Goal: Information Seeking & Learning: Learn about a topic

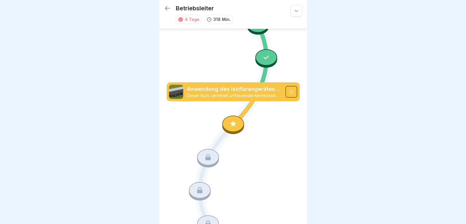
scroll to position [1640, 0]
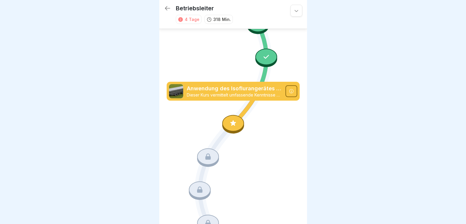
click at [231, 120] on icon at bounding box center [233, 124] width 8 height 8
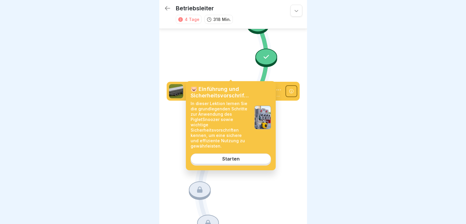
click at [236, 154] on link "Starten" at bounding box center [230, 159] width 80 height 11
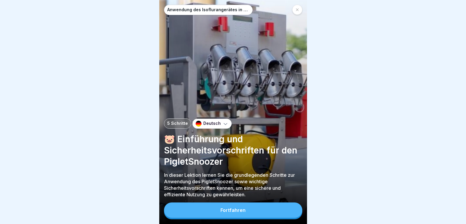
click at [252, 213] on button "Fortfahren" at bounding box center [233, 210] width 138 height 15
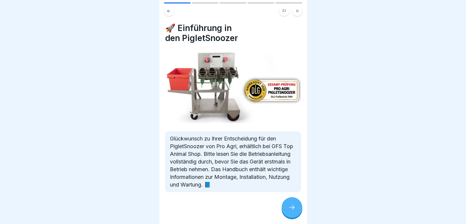
click at [289, 211] on icon at bounding box center [291, 207] width 7 height 7
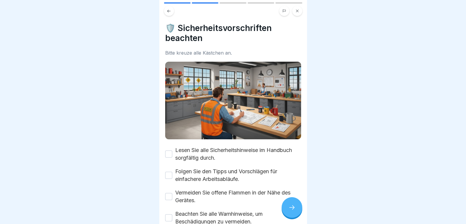
click at [289, 211] on icon at bounding box center [291, 207] width 7 height 7
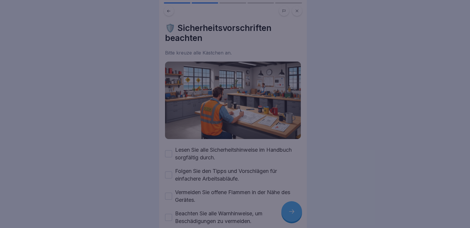
click at [288, 212] on div at bounding box center [235, 114] width 470 height 228
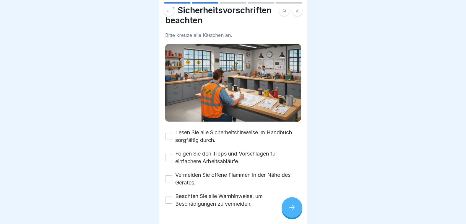
scroll to position [34, 0]
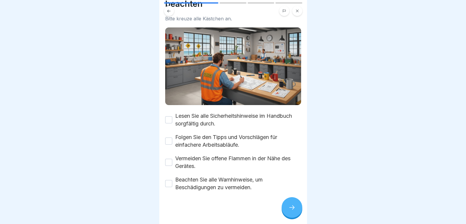
drag, startPoint x: 167, startPoint y: 119, endPoint x: 174, endPoint y: 130, distance: 12.9
click at [169, 120] on button "Lesen Sie alle Sicherheitshinweise im Handbuch sorgfältig durch." at bounding box center [168, 119] width 7 height 7
click at [170, 138] on button "Folgen Sie den Tipps und Vorschlägen für einfachere Arbeitsabläufe." at bounding box center [168, 141] width 7 height 7
click at [168, 159] on button "Vermeiden Sie offene Flammen in der Nähe des Gerätes." at bounding box center [168, 162] width 7 height 7
click at [168, 182] on button "Beachten Sie alle Warnhinweise, um Beschädigungen zu vermeiden." at bounding box center [168, 183] width 7 height 7
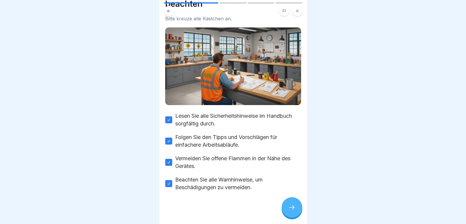
click at [285, 209] on div at bounding box center [291, 207] width 21 height 21
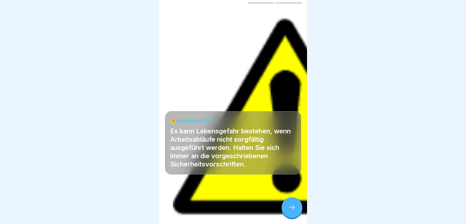
scroll to position [4, 0]
click at [290, 208] on icon at bounding box center [291, 207] width 7 height 7
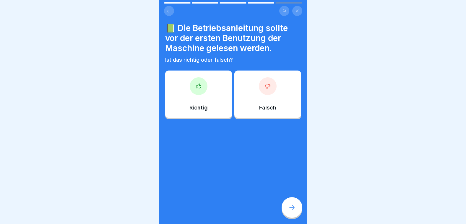
click at [199, 88] on div at bounding box center [199, 86] width 18 height 18
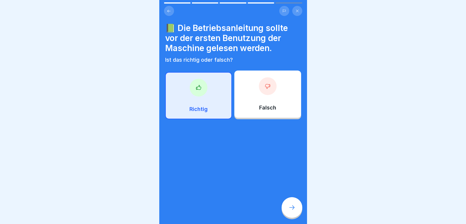
click at [293, 204] on div at bounding box center [291, 207] width 21 height 21
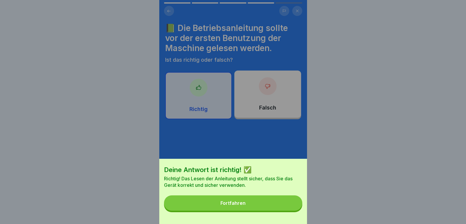
click at [276, 205] on button "Fortfahren" at bounding box center [233, 202] width 138 height 15
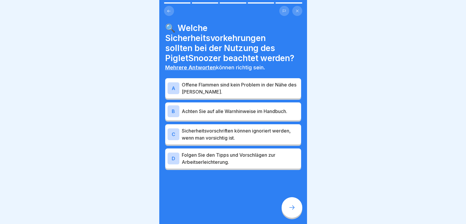
click at [222, 108] on p "Achten Sie auf alle Warnhinweise im Handbuch." at bounding box center [240, 111] width 117 height 7
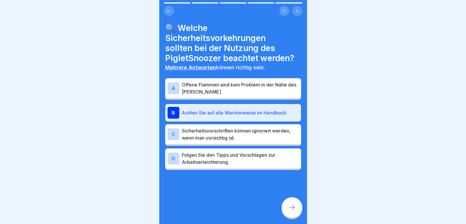
click at [238, 158] on p "Folgen Sie den Tipps und Vorschlägen zur Arbeitserleichterung." at bounding box center [240, 158] width 117 height 14
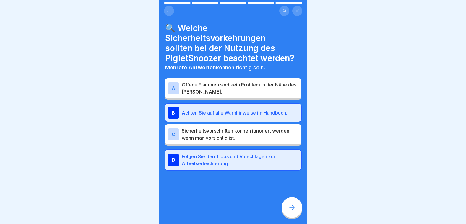
click at [298, 205] on div at bounding box center [291, 207] width 21 height 21
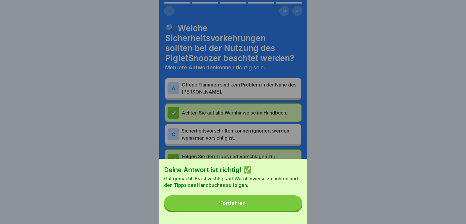
click at [298, 206] on button "Fortfahren" at bounding box center [233, 202] width 138 height 15
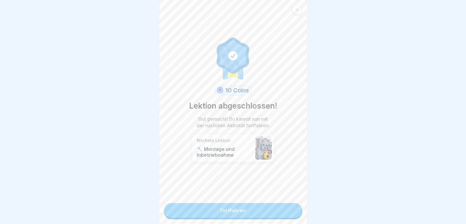
click at [214, 199] on div "10 Coins Lektion abgeschlossen! Gut gemacht! Du kannst nun mit der nächsten Akt…" at bounding box center [233, 112] width 148 height 224
click at [275, 208] on link "Fortfahren" at bounding box center [233, 210] width 138 height 15
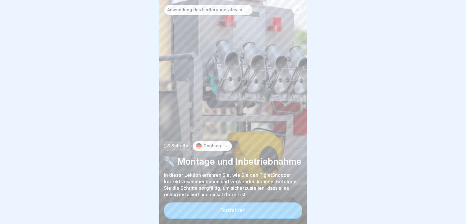
click at [280, 211] on button "Fortfahren" at bounding box center [233, 210] width 138 height 15
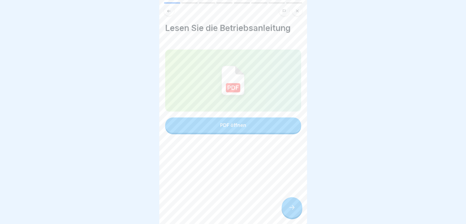
click at [281, 120] on button "PDF öffnen" at bounding box center [233, 124] width 136 height 15
click at [293, 202] on div at bounding box center [291, 207] width 21 height 21
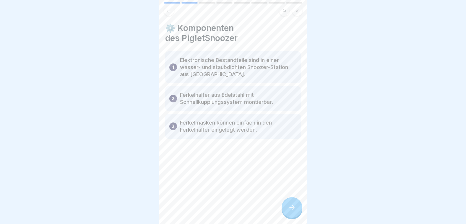
click at [294, 204] on div at bounding box center [291, 207] width 21 height 21
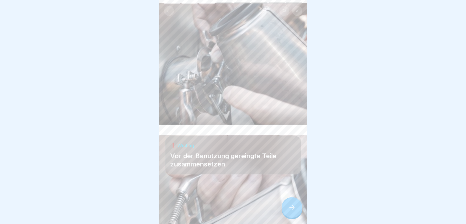
click at [293, 207] on icon at bounding box center [291, 207] width 7 height 7
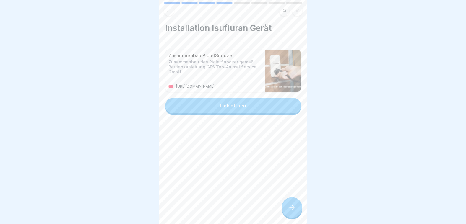
click at [293, 207] on icon at bounding box center [291, 207] width 7 height 7
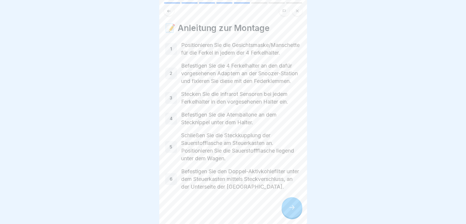
click at [293, 207] on icon at bounding box center [291, 207] width 7 height 7
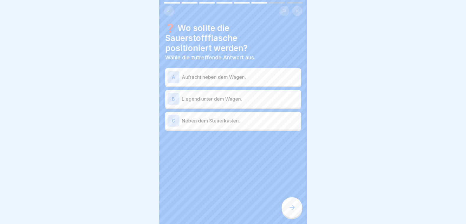
click at [211, 95] on p "Liegend unter dem Wagen." at bounding box center [240, 98] width 117 height 7
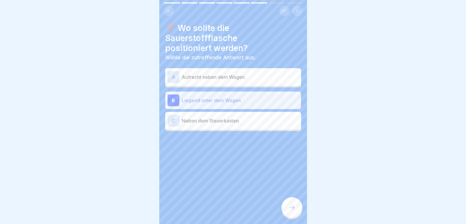
click at [290, 205] on div at bounding box center [291, 207] width 21 height 21
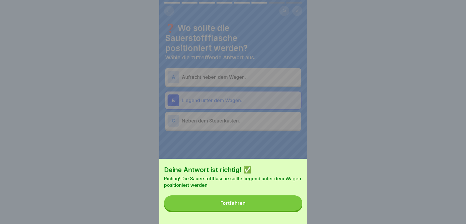
click at [288, 205] on button "Fortfahren" at bounding box center [233, 202] width 138 height 15
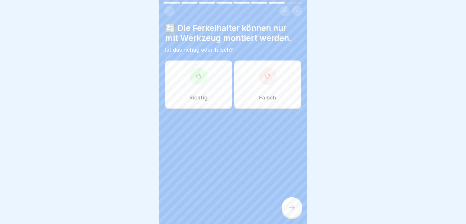
click at [263, 94] on p "Falsch" at bounding box center [267, 97] width 17 height 6
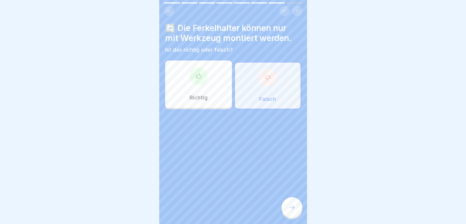
click at [289, 205] on icon at bounding box center [291, 207] width 7 height 7
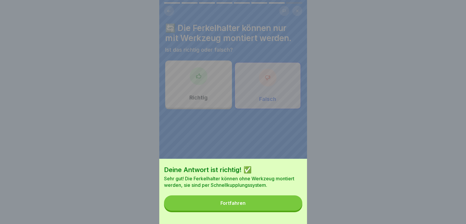
click at [278, 204] on button "Fortfahren" at bounding box center [233, 202] width 138 height 15
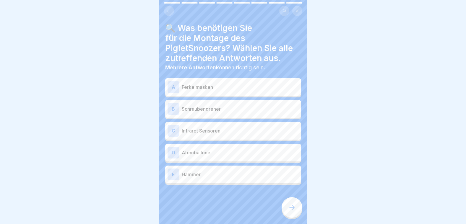
click at [200, 85] on p "Ferkelmasken" at bounding box center [240, 87] width 117 height 7
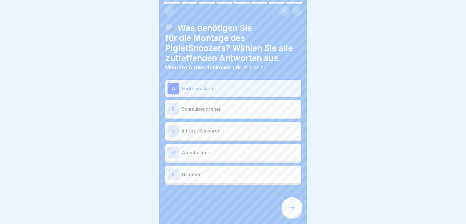
click at [194, 130] on p "Infrarot Sensoren" at bounding box center [240, 130] width 117 height 7
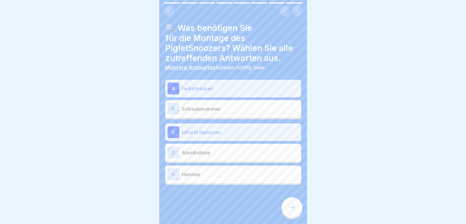
click at [195, 151] on p "Atemballone" at bounding box center [240, 152] width 117 height 7
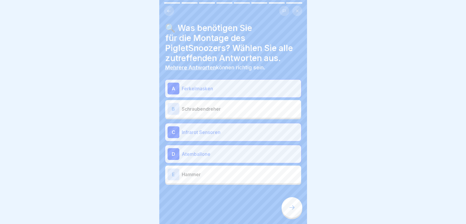
click at [286, 206] on div at bounding box center [291, 207] width 21 height 21
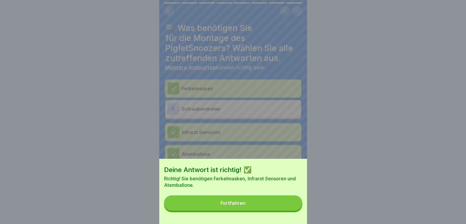
click at [286, 206] on button "Fortfahren" at bounding box center [233, 202] width 138 height 15
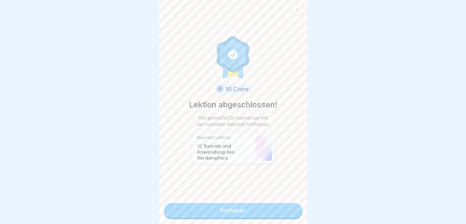
click at [283, 211] on link "Fortfahren" at bounding box center [233, 210] width 138 height 15
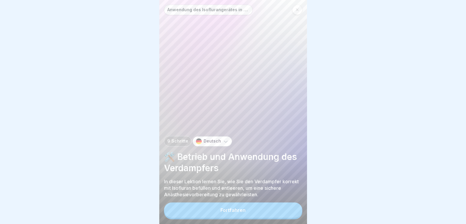
click at [282, 210] on button "Fortfahren" at bounding box center [233, 210] width 138 height 15
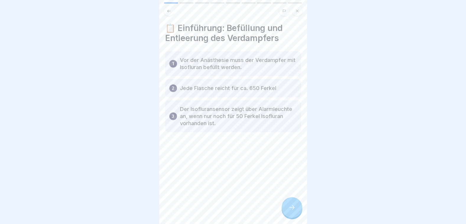
click at [284, 208] on div at bounding box center [291, 207] width 21 height 21
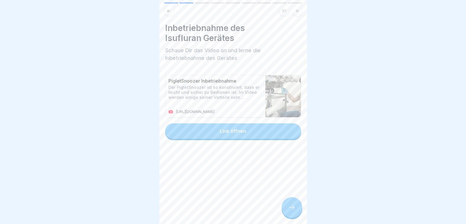
click at [290, 210] on icon at bounding box center [291, 207] width 7 height 7
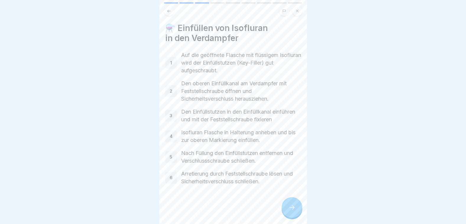
click at [290, 208] on icon at bounding box center [291, 207] width 7 height 7
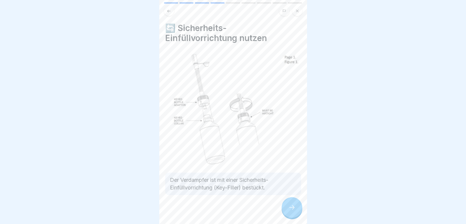
click at [290, 208] on icon at bounding box center [291, 207] width 7 height 7
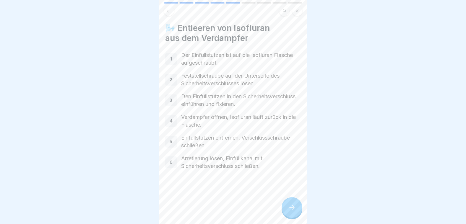
click at [290, 208] on icon at bounding box center [291, 207] width 7 height 7
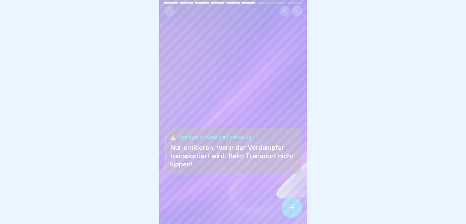
click at [290, 208] on icon at bounding box center [291, 207] width 7 height 7
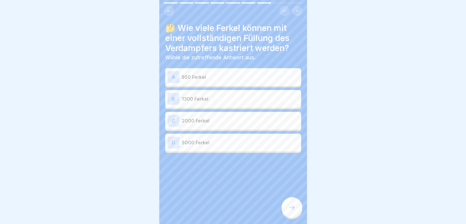
click at [236, 76] on p "650 Ferkel" at bounding box center [240, 77] width 117 height 7
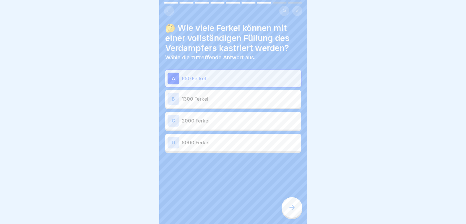
click at [297, 209] on div at bounding box center [291, 207] width 21 height 21
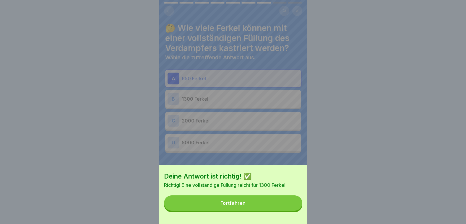
click at [297, 208] on button "Fortfahren" at bounding box center [233, 202] width 138 height 15
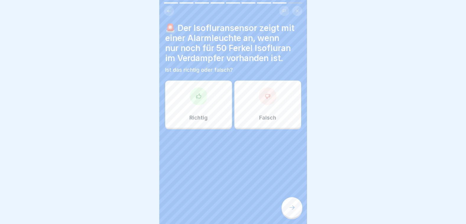
click at [200, 97] on div at bounding box center [199, 96] width 18 height 18
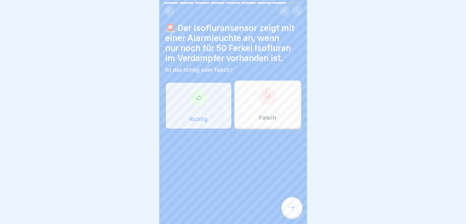
click at [288, 206] on icon at bounding box center [291, 207] width 7 height 7
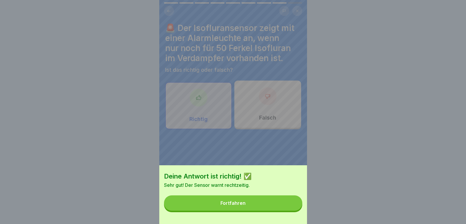
click at [286, 207] on button "Fortfahren" at bounding box center [233, 202] width 138 height 15
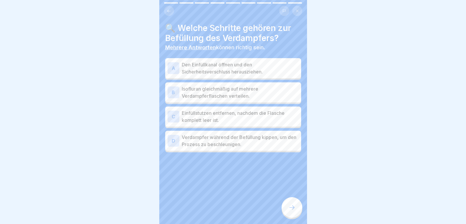
click at [221, 67] on p "Den Einfüllkanal öffnen und den Sicherheitsverschluss herausziehen." at bounding box center [240, 68] width 117 height 14
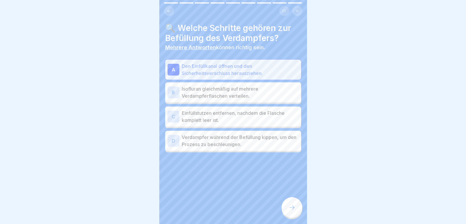
click at [212, 113] on p "Einfüllstutzen entfernen, nachdem die Flasche komplett leer ist." at bounding box center [240, 117] width 117 height 14
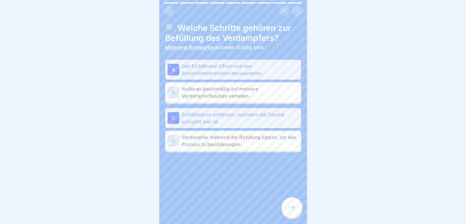
click at [283, 205] on div at bounding box center [291, 207] width 21 height 21
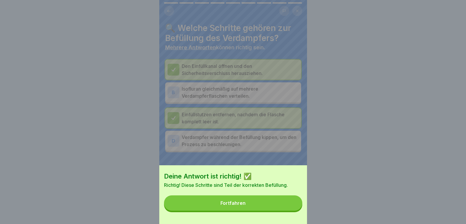
click at [284, 205] on button "Fortfahren" at bounding box center [233, 202] width 138 height 15
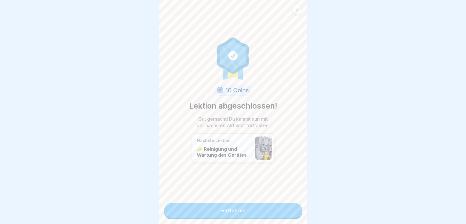
click at [284, 209] on link "Fortfahren" at bounding box center [233, 210] width 138 height 15
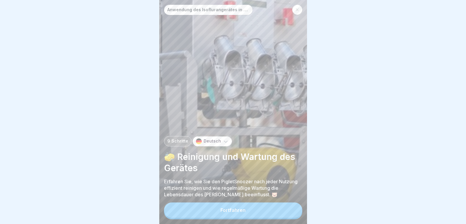
click at [284, 209] on button "Fortfahren" at bounding box center [233, 210] width 138 height 15
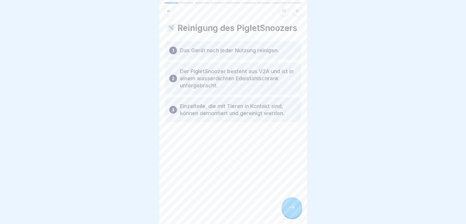
click at [284, 209] on div at bounding box center [291, 207] width 21 height 21
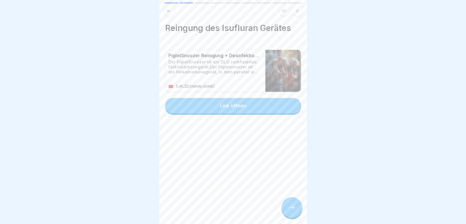
click at [284, 209] on div at bounding box center [291, 207] width 21 height 21
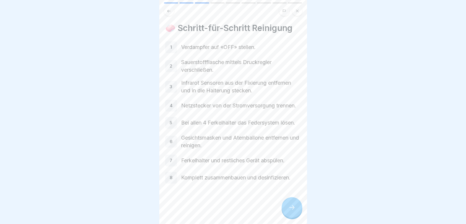
click at [284, 209] on div at bounding box center [291, 207] width 21 height 21
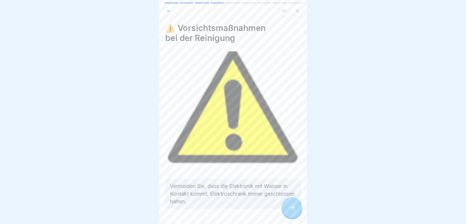
click at [284, 209] on div at bounding box center [291, 207] width 21 height 21
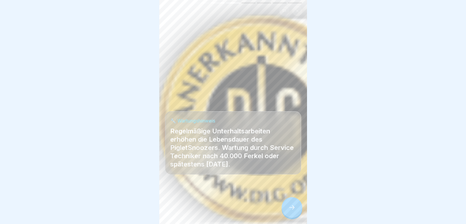
click at [284, 209] on div at bounding box center [291, 207] width 21 height 21
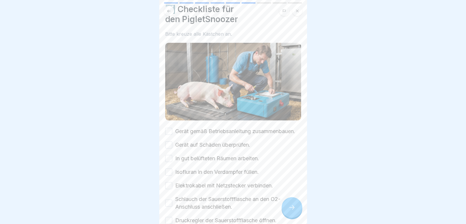
scroll to position [89, 0]
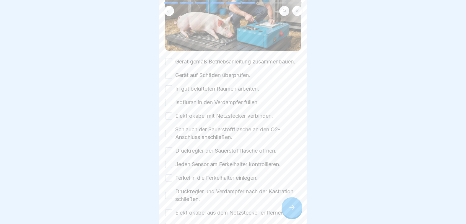
click at [171, 58] on button "Gerät gemäß Betriebsanleitung zusammenbauen." at bounding box center [168, 61] width 7 height 7
click at [167, 76] on button "Gerät auf Schäden überprüfen." at bounding box center [168, 75] width 7 height 7
click at [167, 91] on button "In gut belüfteten Räumen arbeiten." at bounding box center [168, 88] width 7 height 7
click at [167, 105] on button "Isofluran in den Verdampfer füllen." at bounding box center [168, 102] width 7 height 7
click at [170, 118] on button "Elektrokabel mit Netzstecker verbinden." at bounding box center [168, 115] width 7 height 7
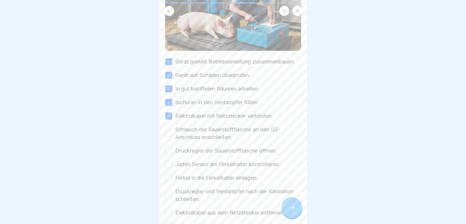
click at [165, 132] on button "Schlauch der Sauerstoffflasche an den O2-Anschluss anschließen." at bounding box center [168, 133] width 7 height 7
click at [169, 151] on button "Druckregler der Sauerstoffflasche öffnen." at bounding box center [168, 150] width 7 height 7
click at [171, 168] on button "Jeden Sensor am Ferkelhalter kontrollieren." at bounding box center [168, 164] width 7 height 7
click at [167, 178] on button "Ferkel in die Ferkelhalter einlegen." at bounding box center [168, 177] width 7 height 7
click at [169, 195] on button "Druckregler und Verdampfer nach der Kastration schließen." at bounding box center [168, 195] width 7 height 7
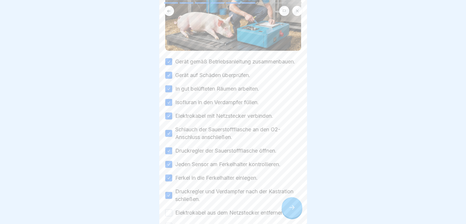
click at [169, 215] on button "Elektrokabel aus dem Netzstecker entfernen." at bounding box center [168, 212] width 7 height 7
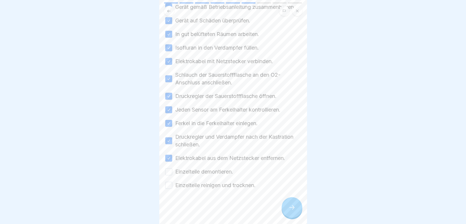
scroll to position [149, 0]
click at [171, 170] on div "Gerät gemäß Betriebsanleitung zusammenbauen. Gerät auf Schäden überprüfen. In g…" at bounding box center [233, 96] width 136 height 186
click at [171, 168] on button "Einzelteile demontieren." at bounding box center [168, 171] width 7 height 7
click at [169, 181] on button "Einzelteile reinigen und trocknen." at bounding box center [168, 184] width 7 height 7
click at [326, 211] on div at bounding box center [233, 112] width 466 height 224
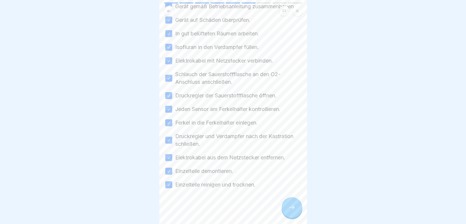
click at [290, 207] on icon at bounding box center [291, 207] width 7 height 7
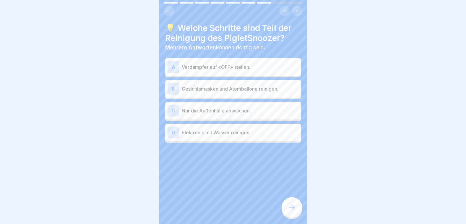
click at [290, 207] on icon at bounding box center [291, 207] width 7 height 7
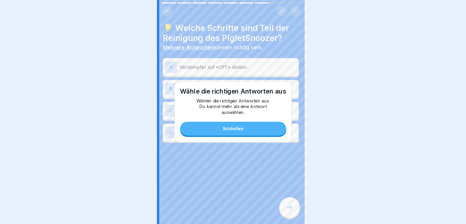
scroll to position [0, 0]
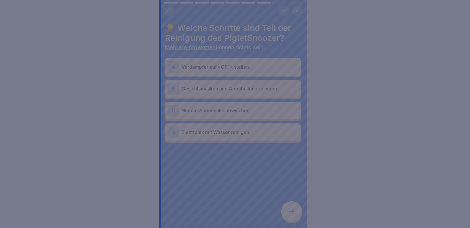
click at [290, 207] on div at bounding box center [235, 114] width 470 height 228
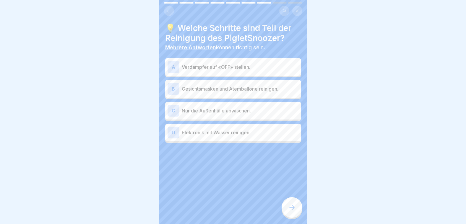
click at [205, 67] on p "Verdampfer auf «OFF» stellen." at bounding box center [240, 66] width 117 height 7
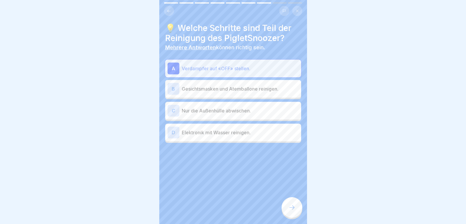
click at [207, 89] on p "Gesichtsmasken und Atemballone reinigen." at bounding box center [240, 88] width 117 height 7
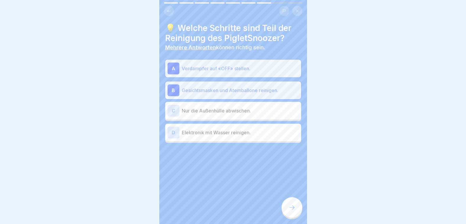
click at [206, 115] on div "C Nur die Außenhülle abwischen." at bounding box center [232, 111] width 131 height 12
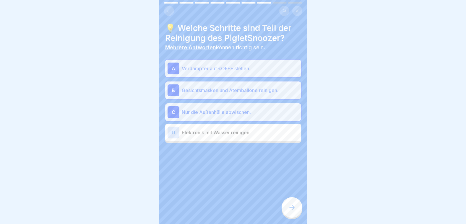
click at [206, 115] on p "Nur die Außenhülle abwischen." at bounding box center [240, 112] width 117 height 7
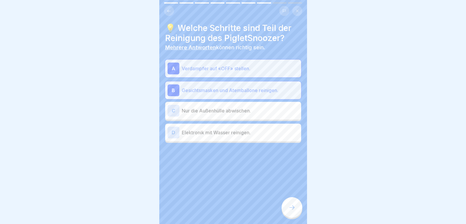
click at [291, 211] on icon at bounding box center [291, 207] width 7 height 7
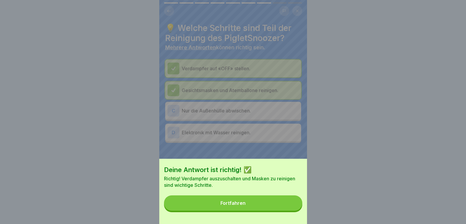
click at [291, 211] on button "Fortfahren" at bounding box center [233, 202] width 138 height 15
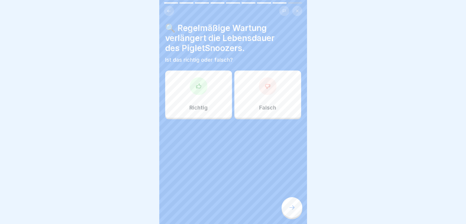
click at [208, 88] on div "Richtig" at bounding box center [198, 94] width 67 height 47
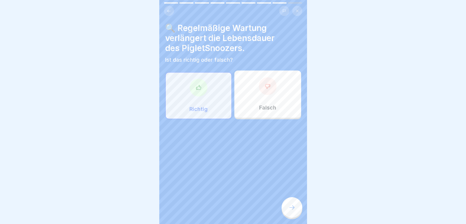
click at [290, 208] on div at bounding box center [291, 207] width 21 height 21
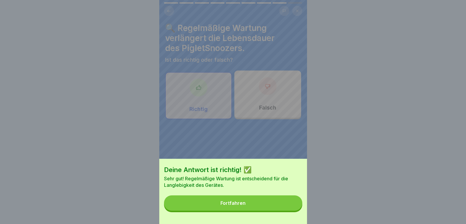
click at [290, 208] on button "Fortfahren" at bounding box center [233, 202] width 138 height 15
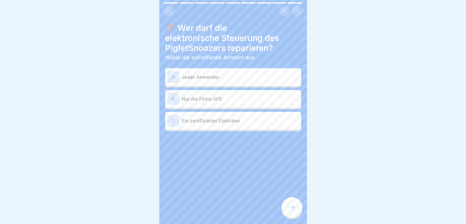
click at [213, 101] on p "Nur die Firma GFS" at bounding box center [240, 98] width 117 height 7
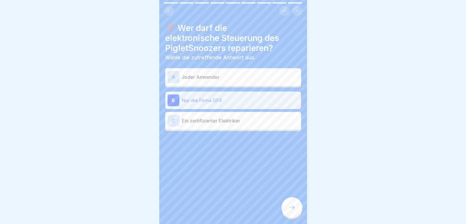
click at [290, 211] on icon at bounding box center [291, 207] width 7 height 7
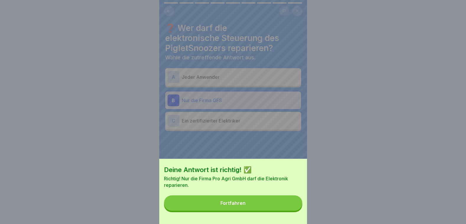
click at [290, 211] on button "Fortfahren" at bounding box center [233, 202] width 138 height 15
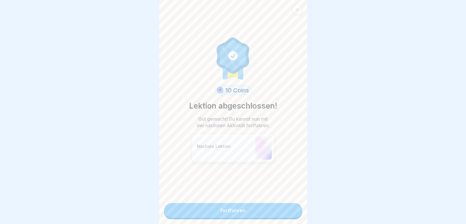
click at [286, 214] on link "Fortfahren" at bounding box center [233, 210] width 138 height 15
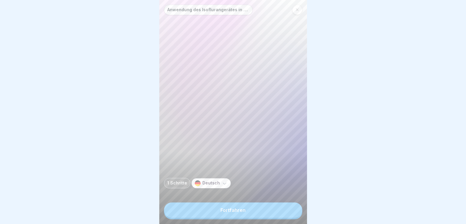
click at [285, 213] on button "Fortfahren" at bounding box center [233, 210] width 138 height 15
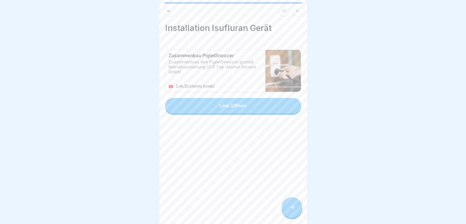
click at [285, 213] on div at bounding box center [291, 207] width 21 height 21
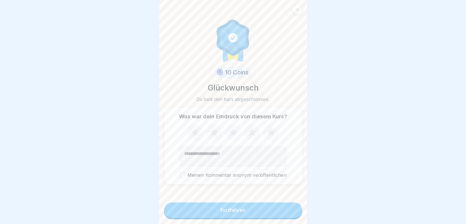
click at [264, 137] on icon at bounding box center [271, 132] width 16 height 15
click at [270, 211] on button "Fortfahren" at bounding box center [233, 210] width 138 height 15
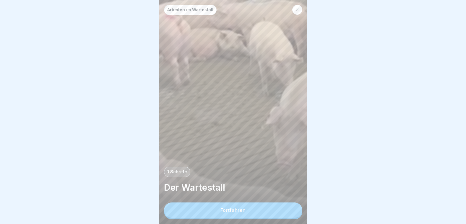
click at [272, 212] on button "Fortfahren" at bounding box center [233, 210] width 138 height 15
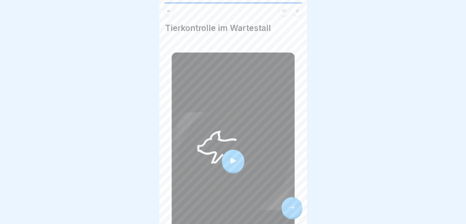
click at [292, 211] on icon at bounding box center [291, 207] width 7 height 7
click at [295, 211] on div at bounding box center [291, 207] width 21 height 21
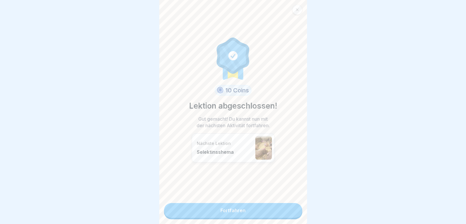
click at [296, 208] on link "Fortfahren" at bounding box center [233, 210] width 138 height 15
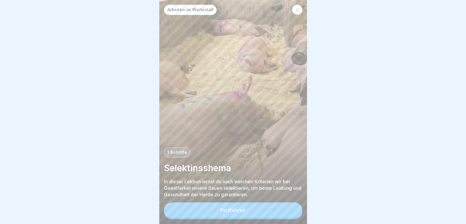
click at [267, 211] on button "Fortfahren" at bounding box center [233, 210] width 138 height 15
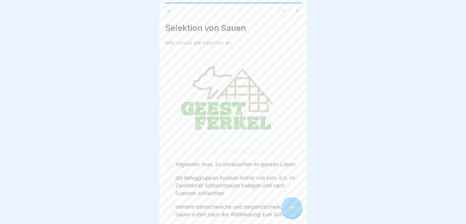
click at [288, 209] on div at bounding box center [291, 207] width 21 height 21
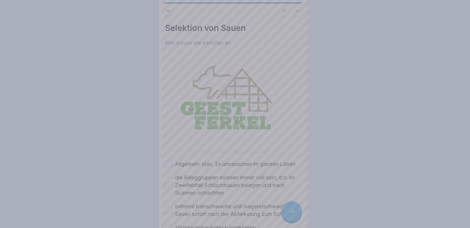
click at [288, 209] on div at bounding box center [235, 114] width 470 height 228
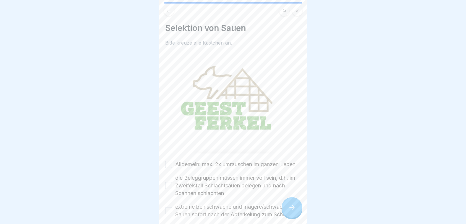
scroll to position [118, 0]
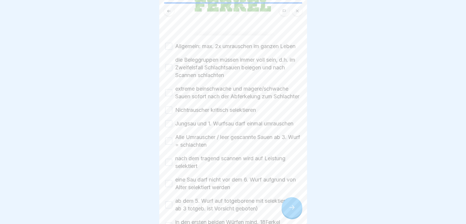
click at [171, 45] on button "Allgemein: max. 2x umrauschen im ganzen Leben" at bounding box center [168, 46] width 7 height 7
drag, startPoint x: 172, startPoint y: 69, endPoint x: 172, endPoint y: 77, distance: 8.0
click at [172, 70] on button "die Beleggruppen müssen immer voll sein, d.h. im Zweifelsfall Schlachtsauen bel…" at bounding box center [168, 67] width 7 height 7
click at [171, 96] on button "extreme beinschwache und magere/schwache Sauen sofort nach der Abferkelung zum …" at bounding box center [168, 92] width 7 height 7
drag, startPoint x: 171, startPoint y: 120, endPoint x: 170, endPoint y: 133, distance: 12.7
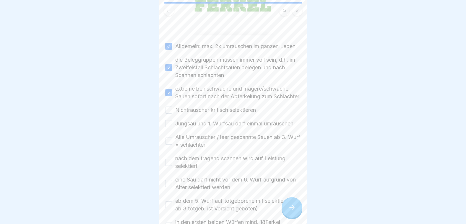
click at [171, 114] on button "Nichtrauscher kritisch selektieren" at bounding box center [168, 110] width 7 height 7
drag, startPoint x: 170, startPoint y: 137, endPoint x: 169, endPoint y: 145, distance: 8.6
click at [170, 127] on button "Jungsau und 1. Wurfsau darf einmal umrauschen" at bounding box center [168, 123] width 7 height 7
click at [169, 145] on button "Alle Umrauscher / leer gescannte Sauen ab 3. Wurf = schlachten" at bounding box center [168, 141] width 7 height 7
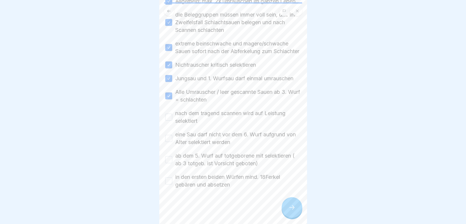
scroll to position [183, 0]
click at [169, 117] on button "nach dem tragend scannen wird auf Leistung selektiert" at bounding box center [168, 117] width 7 height 7
drag, startPoint x: 170, startPoint y: 140, endPoint x: 170, endPoint y: 152, distance: 12.7
click at [170, 140] on button "eine Sau darf nicht vor dem 6. Wurf aufgrund von Alter selektiert werden" at bounding box center [168, 138] width 7 height 7
drag, startPoint x: 171, startPoint y: 157, endPoint x: 171, endPoint y: 163, distance: 5.9
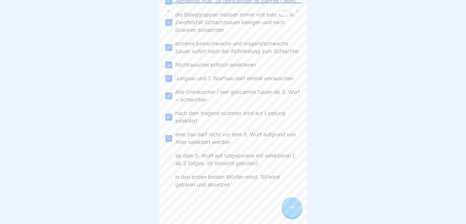
click at [171, 158] on button "ab dem 5. Wurf auf totgeborene mit selektieren ( ab 3 totgeb. ist Vorsicht gebo…" at bounding box center [168, 159] width 7 height 7
click at [171, 182] on button "in den ersten beiden Würfen mind. 18Ferkel gebären und absetzen" at bounding box center [168, 180] width 7 height 7
click at [287, 211] on div at bounding box center [291, 207] width 21 height 21
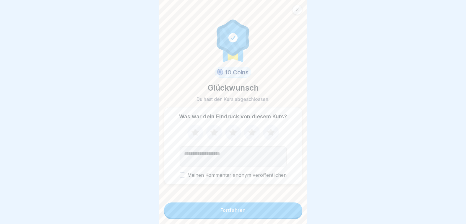
click at [277, 218] on button "Fortfahren" at bounding box center [233, 210] width 138 height 15
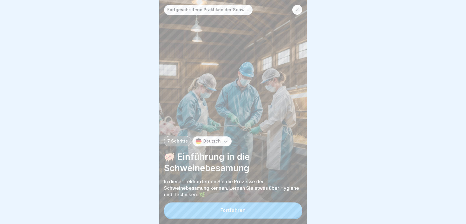
click at [263, 213] on button "Fortfahren" at bounding box center [233, 210] width 138 height 15
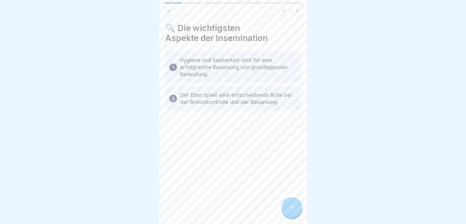
click at [285, 212] on div at bounding box center [291, 207] width 21 height 21
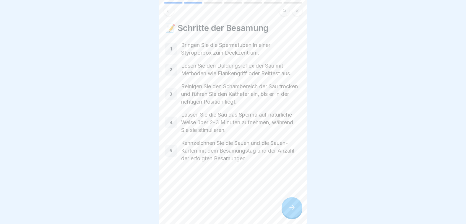
click at [285, 212] on div at bounding box center [291, 207] width 21 height 21
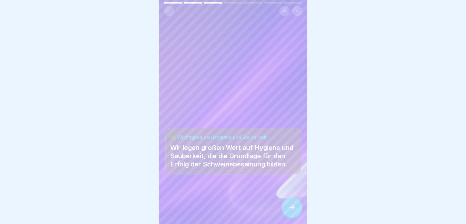
click at [289, 210] on icon at bounding box center [291, 207] width 7 height 7
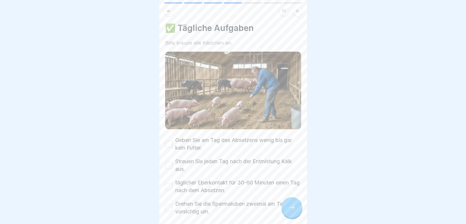
drag, startPoint x: 172, startPoint y: 139, endPoint x: 173, endPoint y: 152, distance: 13.1
click at [172, 141] on button "Geben Sie am Tag des Absetzens wenig bis gar kein Futter." at bounding box center [168, 144] width 7 height 7
click at [172, 162] on button "Streuen Sie jeden Tag nach der Entmistung Kalk aus." at bounding box center [168, 165] width 7 height 7
click at [169, 184] on button "täglicher Eberkontakt für 30-60 Minuten einen Tag nach dem Absetzen." at bounding box center [168, 186] width 7 height 7
click at [167, 206] on button "Drehen Sie die Spermatuben zweimal am Tag vorsichtig um." at bounding box center [168, 207] width 7 height 7
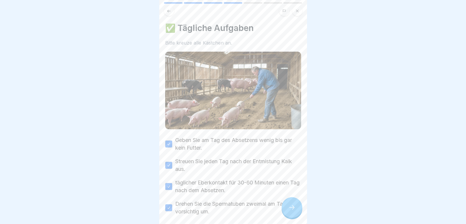
scroll to position [24, 0]
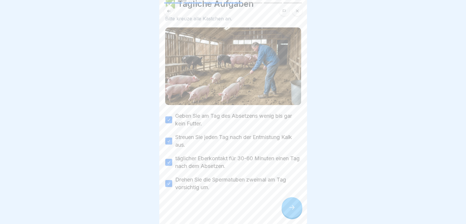
click at [289, 216] on div at bounding box center [291, 207] width 21 height 21
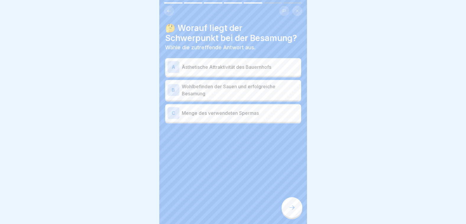
click at [211, 97] on p "Wohlbefinden der Sauen und erfolgreiche Besamung" at bounding box center [240, 90] width 117 height 14
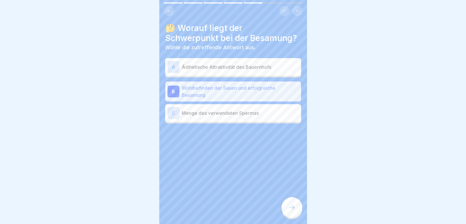
click at [289, 211] on icon at bounding box center [291, 207] width 7 height 7
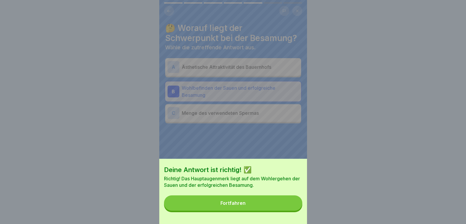
click at [289, 211] on button "Fortfahren" at bounding box center [233, 202] width 138 height 15
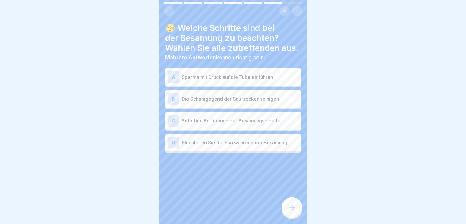
click at [227, 101] on p "Die Schamgegend der Sau trocken reinigen" at bounding box center [240, 98] width 117 height 7
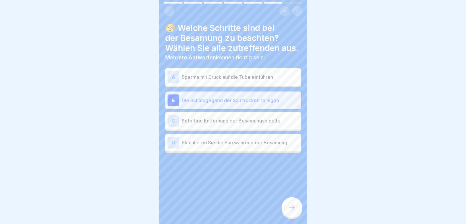
click at [229, 144] on p "Stimulieren Sie die Sau während der Besamung" at bounding box center [240, 142] width 117 height 7
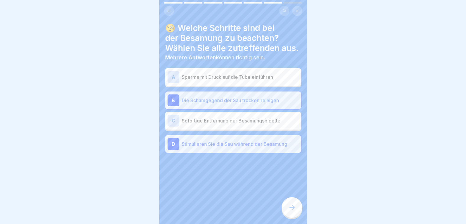
click at [287, 212] on div at bounding box center [291, 207] width 21 height 21
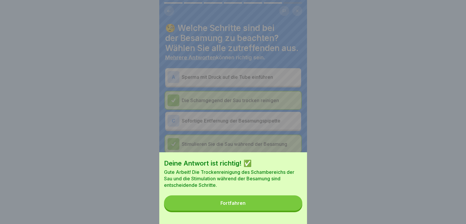
click at [287, 211] on button "Fortfahren" at bounding box center [233, 202] width 138 height 15
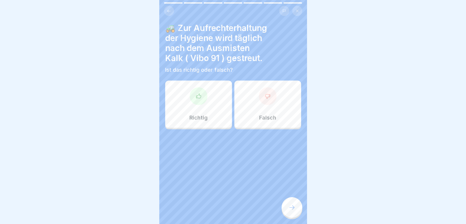
click at [203, 107] on div "Richtig" at bounding box center [198, 104] width 67 height 47
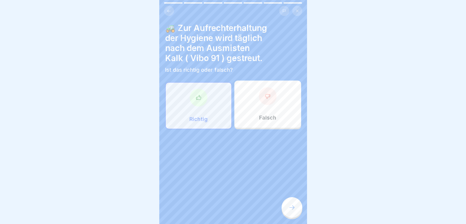
click at [287, 209] on div at bounding box center [291, 207] width 21 height 21
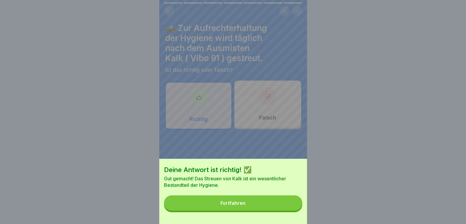
click at [287, 209] on button "Fortfahren" at bounding box center [233, 202] width 138 height 15
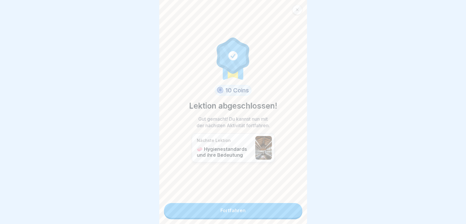
click at [287, 209] on link "Fortfahren" at bounding box center [233, 210] width 138 height 15
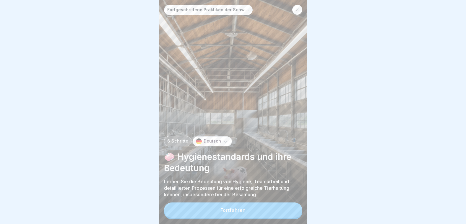
click at [287, 209] on button "Fortfahren" at bounding box center [233, 210] width 138 height 15
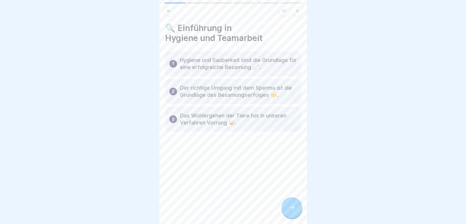
click at [287, 210] on div at bounding box center [291, 207] width 21 height 21
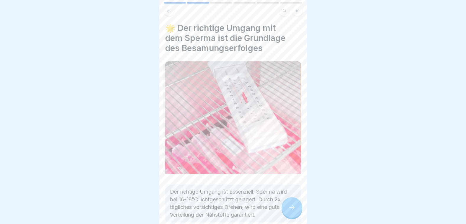
click at [287, 210] on div at bounding box center [291, 207] width 21 height 21
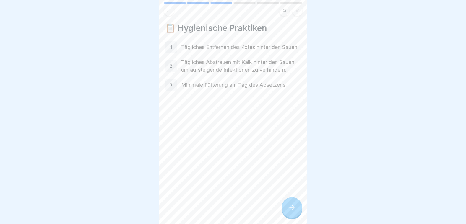
click at [287, 210] on div at bounding box center [291, 207] width 21 height 21
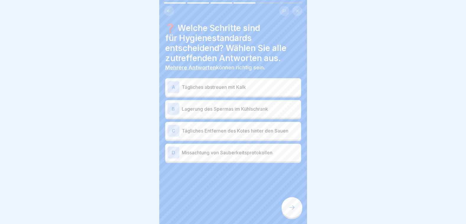
click at [203, 88] on p "Tägliches abstreuen mit Kalk" at bounding box center [240, 87] width 117 height 7
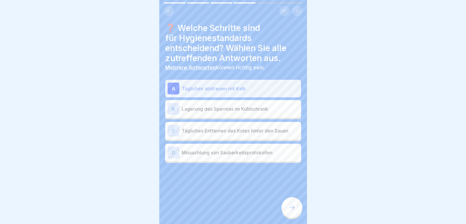
click at [205, 111] on p "Lagerung des Spermas im Kühlschrank" at bounding box center [240, 108] width 117 height 7
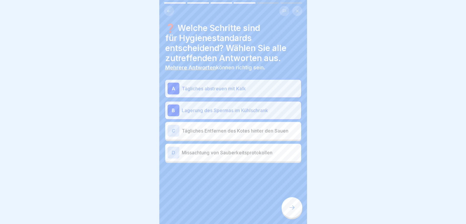
click at [205, 133] on p "Tägliches Entfernen des Kotes hinter den Sauen" at bounding box center [240, 130] width 117 height 7
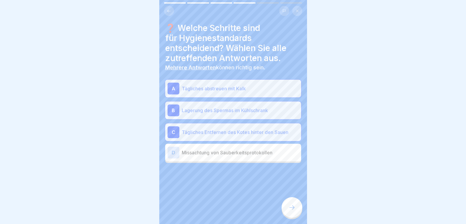
click at [293, 211] on icon at bounding box center [291, 207] width 7 height 7
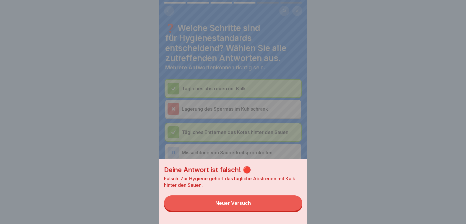
click at [204, 109] on div "Deine Antwort ist falsch! 🔴 Falsch. Zur Hygiene gehört das tägliche Abstreuen m…" at bounding box center [233, 112] width 148 height 224
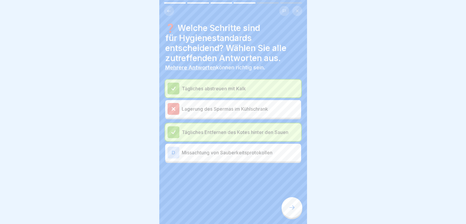
click at [291, 211] on icon at bounding box center [291, 207] width 7 height 7
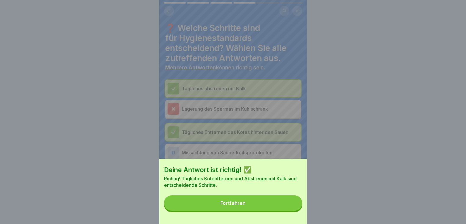
click at [289, 211] on button "Fortfahren" at bounding box center [233, 202] width 138 height 15
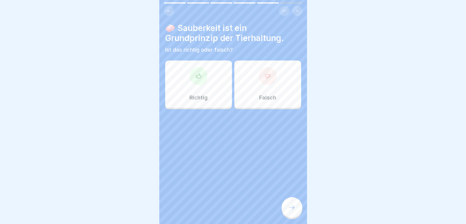
click at [187, 83] on div "Richtig" at bounding box center [198, 84] width 67 height 47
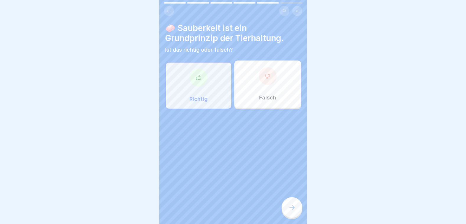
click at [285, 213] on div at bounding box center [291, 207] width 21 height 21
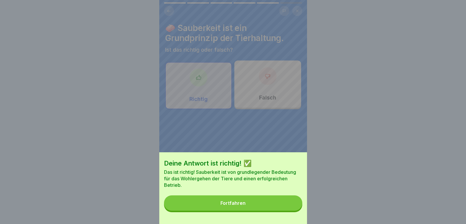
click at [285, 211] on button "Fortfahren" at bounding box center [233, 202] width 138 height 15
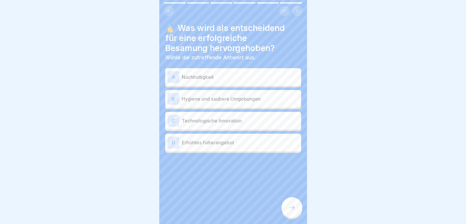
click at [218, 78] on p "Nachhaltigkeit" at bounding box center [240, 77] width 117 height 7
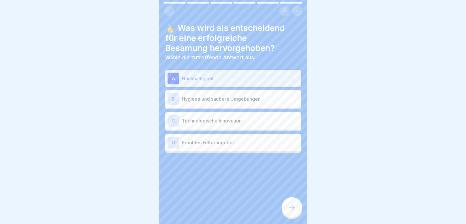
click at [219, 100] on p "Hygiene und saubere Umgebungen" at bounding box center [240, 98] width 117 height 7
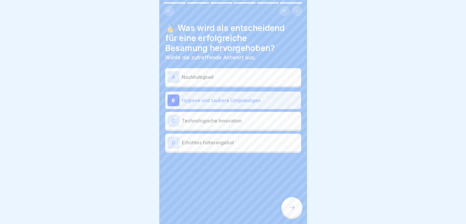
click at [294, 211] on icon at bounding box center [291, 207] width 7 height 7
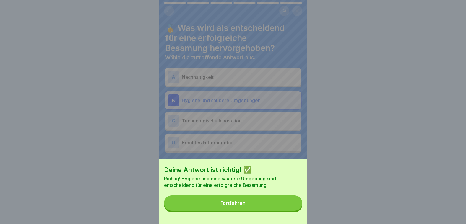
click at [294, 211] on button "Fortfahren" at bounding box center [233, 202] width 138 height 15
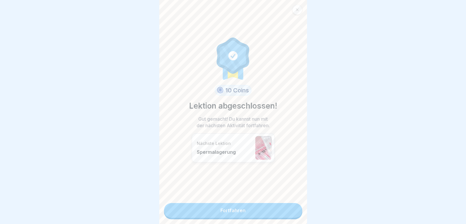
click at [294, 215] on link "Fortfahren" at bounding box center [233, 210] width 138 height 15
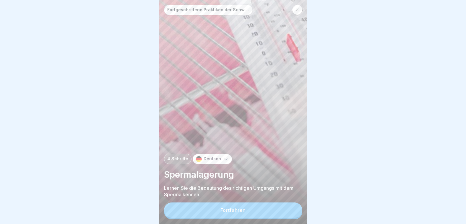
click at [294, 215] on button "Fortfahren" at bounding box center [233, 210] width 138 height 15
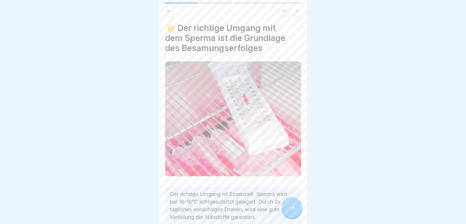
click at [294, 211] on icon at bounding box center [291, 207] width 7 height 7
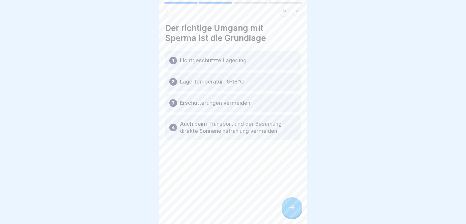
click at [294, 211] on icon at bounding box center [291, 207] width 7 height 7
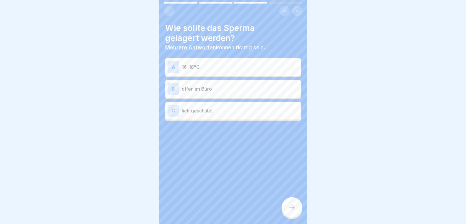
click at [205, 74] on div "A 16-18°C" at bounding box center [233, 67] width 136 height 18
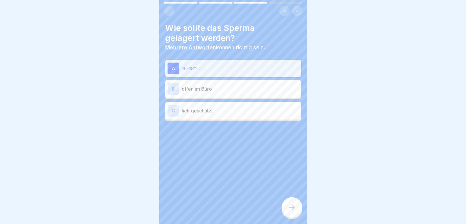
click at [285, 213] on div at bounding box center [291, 207] width 21 height 21
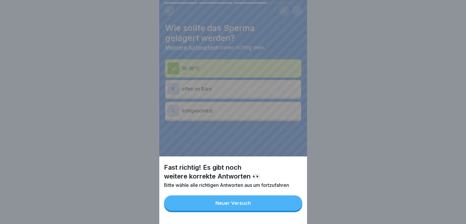
click at [223, 113] on div "Fast richtig! Es gibt noch weitere korrekte Antworten 👀 Bitte wähle alle richti…" at bounding box center [233, 112] width 148 height 224
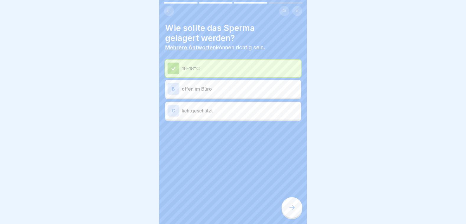
click at [221, 117] on div "C lichtgeschützt" at bounding box center [233, 111] width 136 height 18
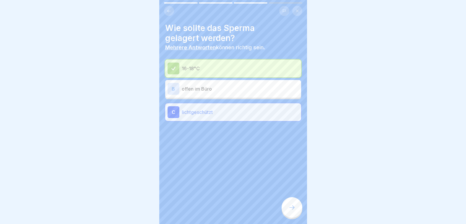
click at [281, 210] on div "Wie sollte das Sperma gelagert werden? Mehrere Antworten können richtig sein. 1…" at bounding box center [233, 112] width 148 height 224
click at [285, 210] on div at bounding box center [291, 207] width 21 height 21
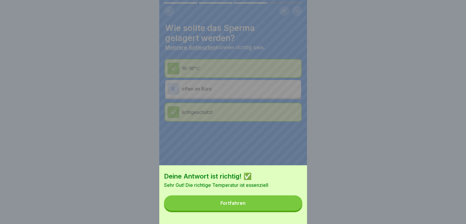
click at [291, 208] on button "Fortfahren" at bounding box center [233, 202] width 138 height 15
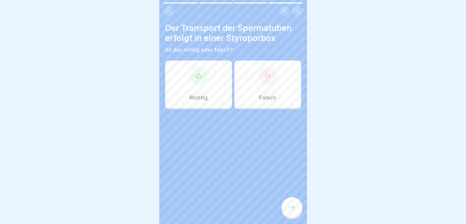
click at [203, 84] on div "Richtig" at bounding box center [198, 84] width 67 height 47
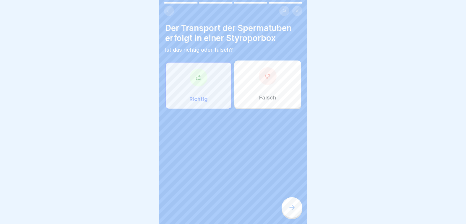
click at [293, 211] on icon at bounding box center [291, 207] width 7 height 7
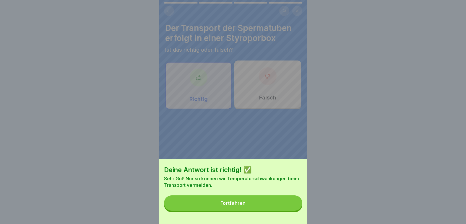
click at [293, 211] on button "Fortfahren" at bounding box center [233, 202] width 138 height 15
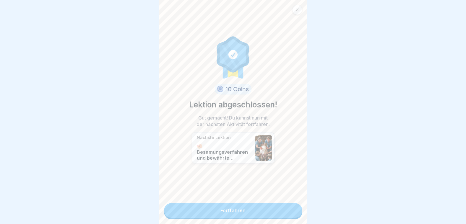
click at [292, 211] on link "Fortfahren" at bounding box center [233, 210] width 138 height 15
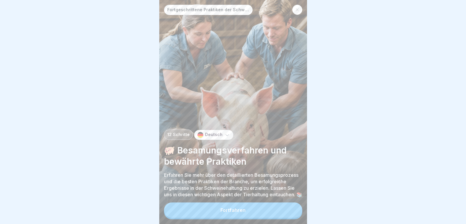
click at [292, 211] on button "Fortfahren" at bounding box center [233, 210] width 138 height 15
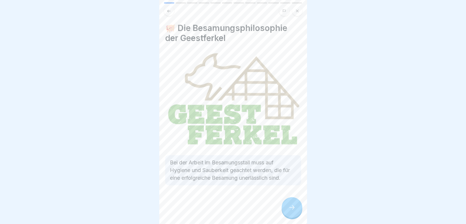
click at [292, 211] on icon at bounding box center [291, 207] width 7 height 7
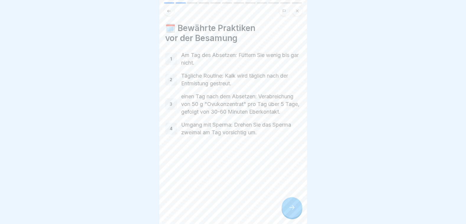
click at [292, 211] on icon at bounding box center [291, 207] width 7 height 7
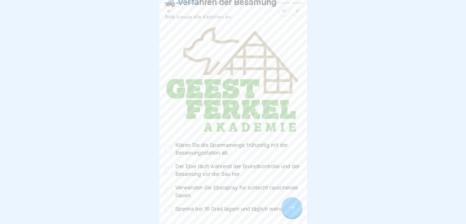
scroll to position [47, 0]
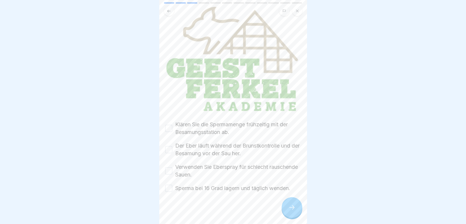
click at [167, 125] on button "Klären Sie die Spermamenge frühzeitig mit der Besamungsstation ab." at bounding box center [168, 128] width 7 height 7
click at [168, 146] on button "Der Eber läuft während der Brunstkontrolle und der Besamung vor der Sau her." at bounding box center [168, 149] width 7 height 7
click at [169, 169] on button "Verwenden Sie Eberspray für schlecht rauschende Sauen." at bounding box center [168, 170] width 7 height 7
click at [172, 186] on div "Sperma bei 16 Grad lagern und täglich wenden." at bounding box center [227, 188] width 125 height 8
click at [171, 187] on button "Sperma bei 16 Grad lagern und täglich wenden." at bounding box center [168, 188] width 7 height 7
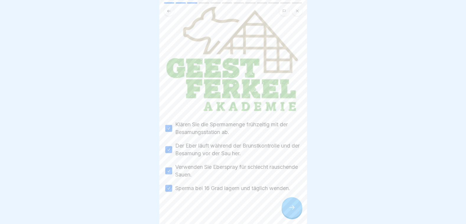
click at [301, 214] on div at bounding box center [291, 207] width 21 height 21
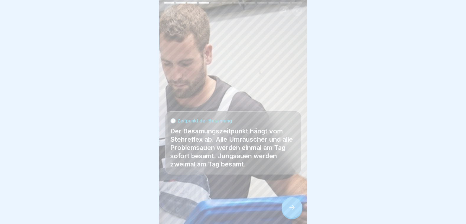
click at [295, 211] on icon at bounding box center [291, 207] width 7 height 7
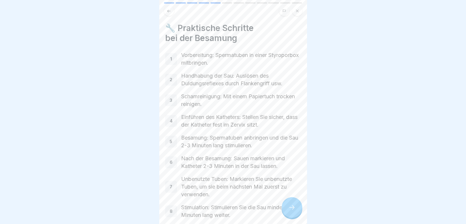
click at [295, 211] on icon at bounding box center [291, 207] width 7 height 7
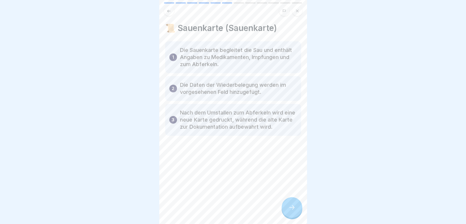
click at [295, 211] on icon at bounding box center [291, 207] width 7 height 7
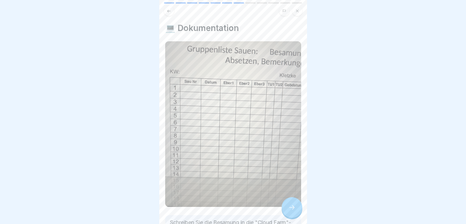
click at [295, 211] on icon at bounding box center [291, 207] width 7 height 7
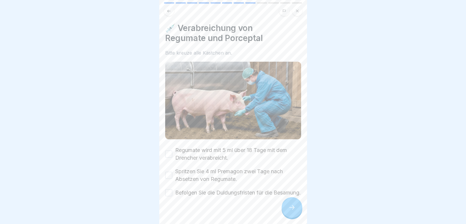
click at [169, 152] on button "Regumate wird mit 5 ml über 18 Tage mit dem Drencher verabreicht." at bounding box center [168, 154] width 7 height 7
click at [167, 174] on button "Spritzen Sie 4 ml Premagon zwei Tage nach Absetzen von Regumate." at bounding box center [168, 175] width 7 height 7
click at [170, 195] on button "Befolgen Sie die Duldungsfristen für die Besamung." at bounding box center [168, 192] width 7 height 7
click at [290, 211] on icon at bounding box center [291, 207] width 7 height 7
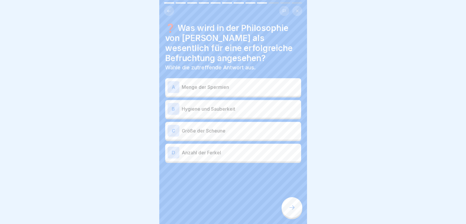
click at [217, 110] on p "Hygiene und Sauberkeit" at bounding box center [240, 108] width 117 height 7
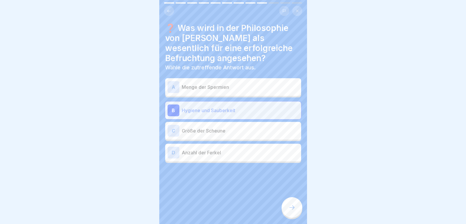
click at [293, 211] on icon at bounding box center [291, 207] width 7 height 7
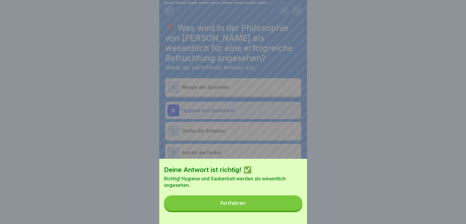
click at [293, 211] on button "Fortfahren" at bounding box center [233, 202] width 138 height 15
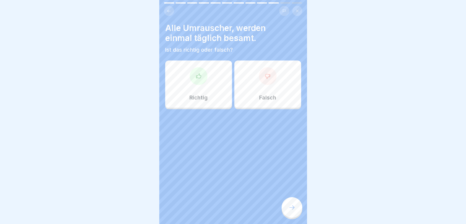
click at [200, 84] on div at bounding box center [199, 76] width 18 height 18
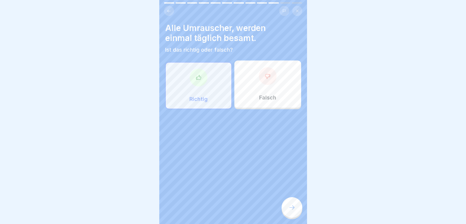
click at [289, 210] on icon at bounding box center [291, 207] width 7 height 7
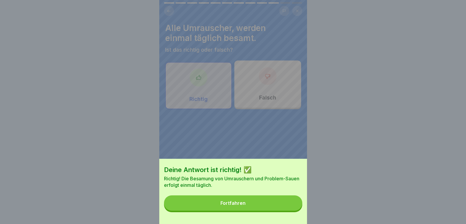
click at [289, 210] on button "Fortfahren" at bounding box center [233, 202] width 138 height 15
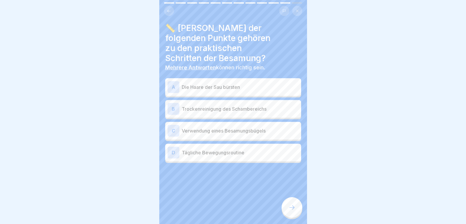
click at [215, 105] on p "Trockenreinigung des Schambereichs" at bounding box center [240, 108] width 117 height 7
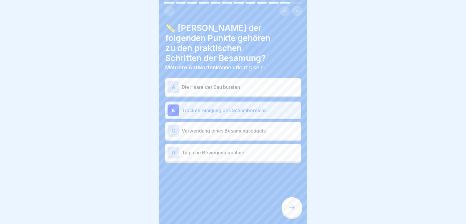
click at [213, 127] on p "Verwendung eines Besamungsbügels" at bounding box center [240, 130] width 117 height 7
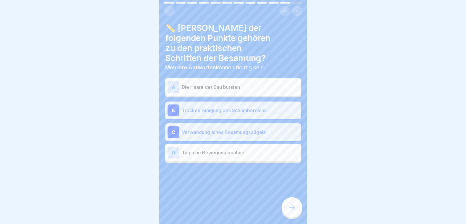
click at [294, 209] on div at bounding box center [291, 207] width 21 height 21
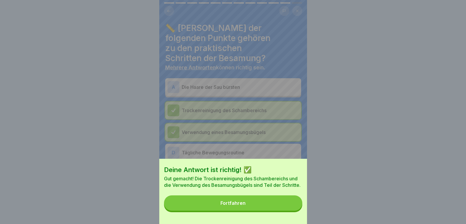
click at [294, 209] on button "Fortfahren" at bounding box center [233, 202] width 138 height 15
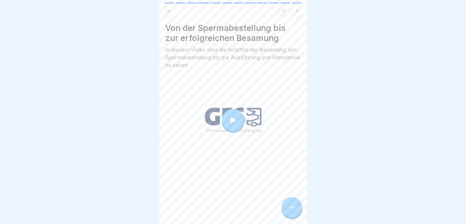
click at [294, 209] on div at bounding box center [291, 207] width 21 height 21
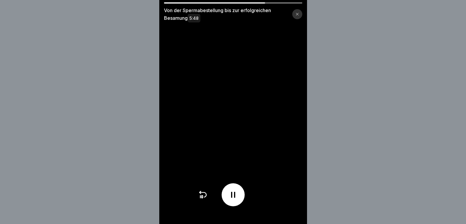
scroll to position [4, 0]
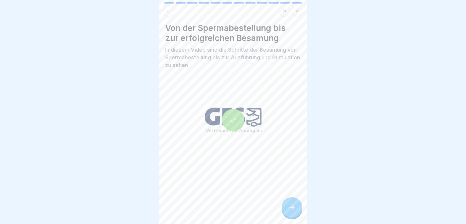
click at [300, 210] on div at bounding box center [291, 207] width 21 height 21
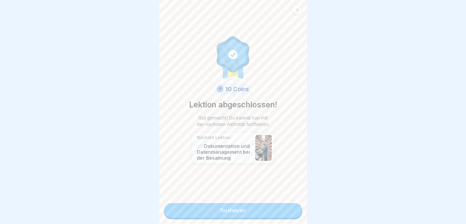
click at [290, 207] on link "Fortfahren" at bounding box center [233, 210] width 138 height 15
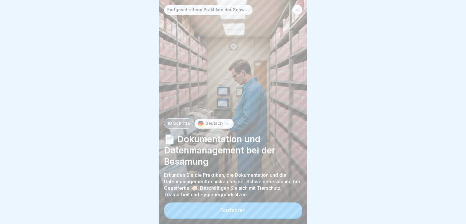
click at [269, 208] on button "Fortfahren" at bounding box center [233, 210] width 138 height 15
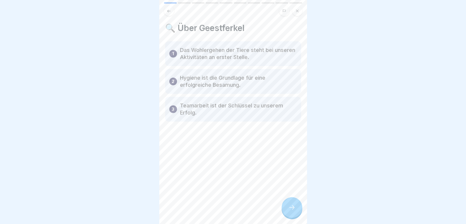
click at [286, 204] on div at bounding box center [291, 207] width 21 height 21
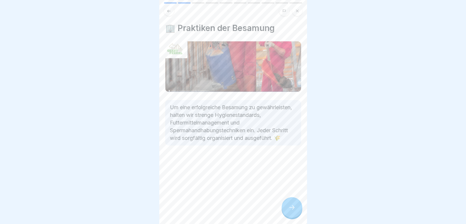
click at [287, 204] on div at bounding box center [291, 207] width 21 height 21
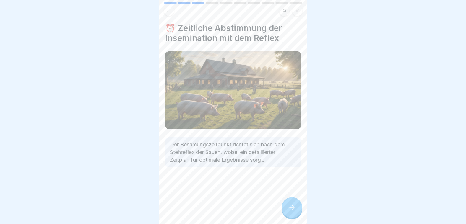
click at [287, 204] on div at bounding box center [291, 207] width 21 height 21
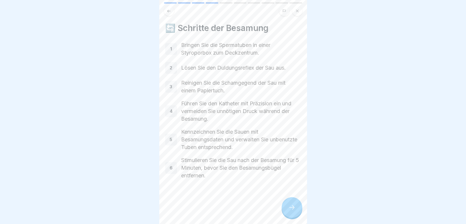
click at [287, 204] on div at bounding box center [291, 207] width 21 height 21
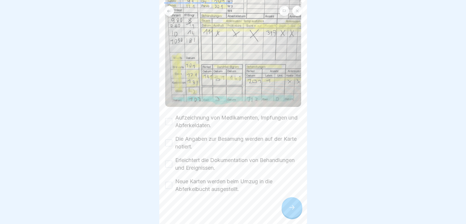
scroll to position [71, 0]
click at [168, 118] on button "Aufzeichnung von Medikamenten, Impfungen und Abferkeldaten." at bounding box center [168, 121] width 7 height 7
click at [170, 139] on button "Die Angaben zur Besamung werden auf der Karte notiert." at bounding box center [168, 142] width 7 height 7
click at [172, 160] on button "Erleichtert die Dokumentation von Behandlungen und Ereignissen." at bounding box center [168, 163] width 7 height 7
click at [170, 182] on button "Neue Karten werden beim Umzug in die Abferkelbucht ausgestellt." at bounding box center [168, 185] width 7 height 7
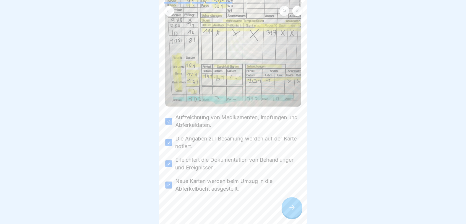
click at [293, 203] on div at bounding box center [291, 207] width 21 height 21
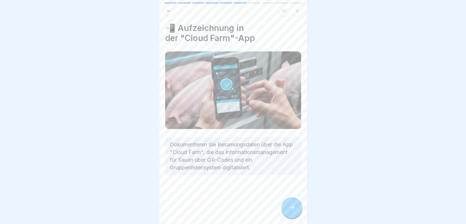
click at [293, 202] on div at bounding box center [291, 207] width 21 height 21
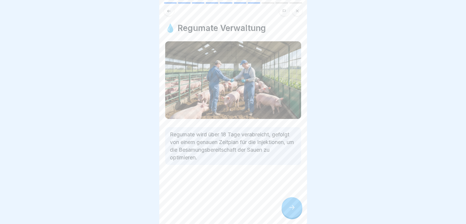
click at [293, 202] on div at bounding box center [291, 207] width 21 height 21
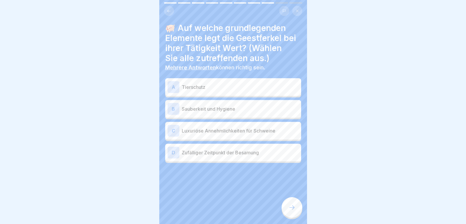
click at [203, 85] on p "Tierschutz" at bounding box center [240, 87] width 117 height 7
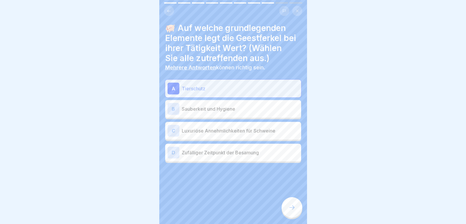
click at [210, 105] on p "Sauberkeit und Hygiene" at bounding box center [240, 108] width 117 height 7
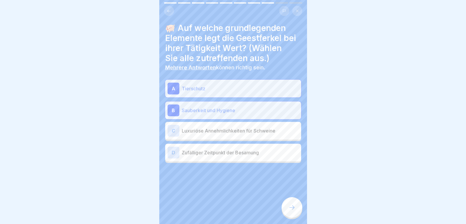
click at [295, 209] on icon at bounding box center [291, 207] width 7 height 7
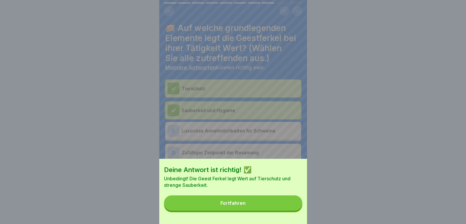
click at [295, 209] on button "Fortfahren" at bounding box center [233, 202] width 138 height 15
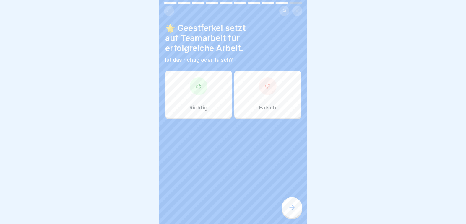
click at [195, 86] on div at bounding box center [199, 86] width 18 height 18
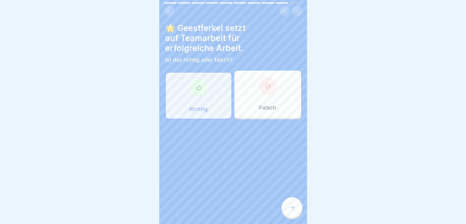
click at [294, 209] on icon at bounding box center [291, 207] width 7 height 7
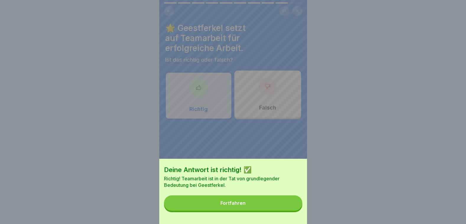
click at [294, 209] on button "Fortfahren" at bounding box center [233, 202] width 138 height 15
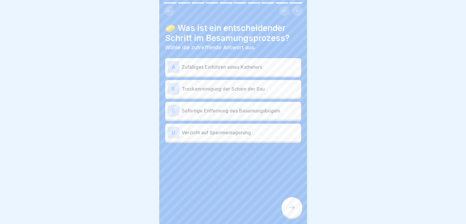
click at [215, 86] on p "Trockenreinigung der Scham der Sau" at bounding box center [240, 88] width 117 height 7
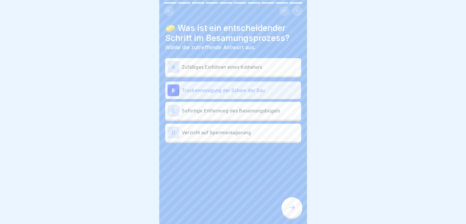
click at [292, 202] on div at bounding box center [291, 207] width 21 height 21
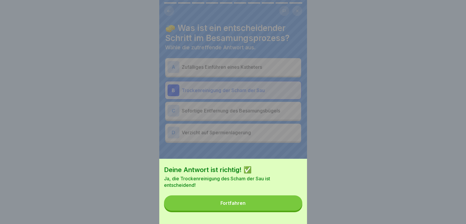
click at [292, 202] on button "Fortfahren" at bounding box center [233, 202] width 138 height 15
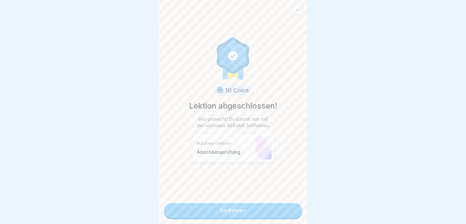
click at [268, 205] on link "Fortfahren" at bounding box center [233, 210] width 138 height 15
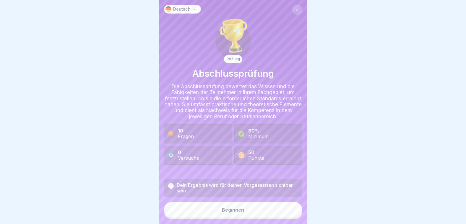
click at [259, 207] on button "Beginnen" at bounding box center [233, 210] width 138 height 16
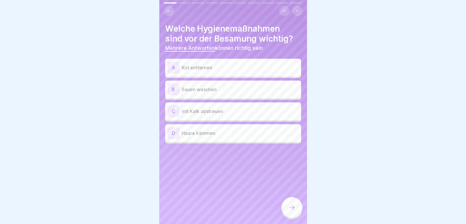
click at [203, 67] on div "A Kot entfernen" at bounding box center [232, 68] width 131 height 12
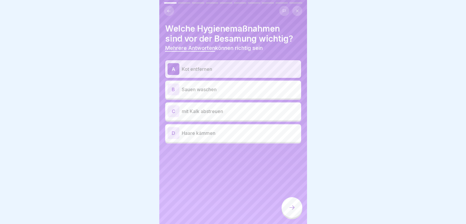
click at [213, 114] on div "C mit Kalk abstreuen" at bounding box center [233, 111] width 136 height 18
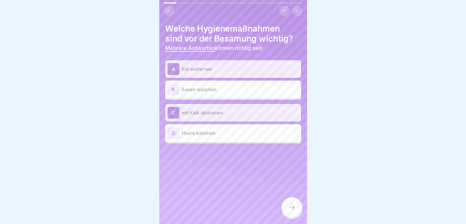
click at [287, 207] on div at bounding box center [291, 207] width 21 height 21
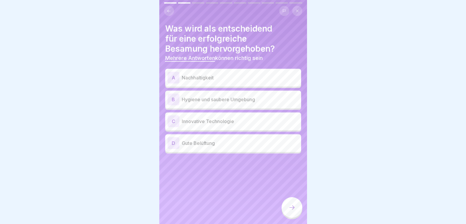
click at [201, 96] on p "Hygiene und saubere Umgebung" at bounding box center [240, 99] width 117 height 7
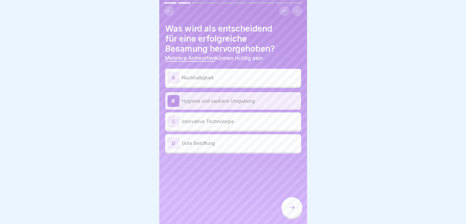
click at [296, 206] on div at bounding box center [291, 207] width 21 height 21
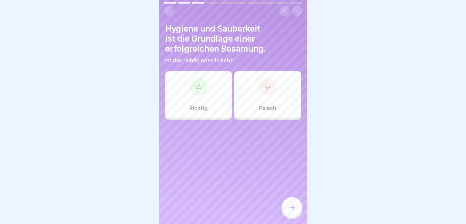
click at [209, 80] on div "Richtig" at bounding box center [198, 94] width 67 height 47
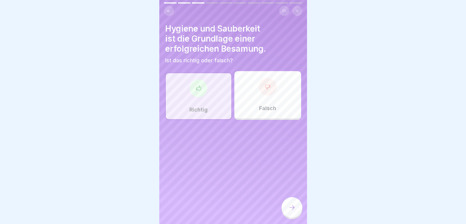
click at [298, 206] on div at bounding box center [291, 207] width 21 height 21
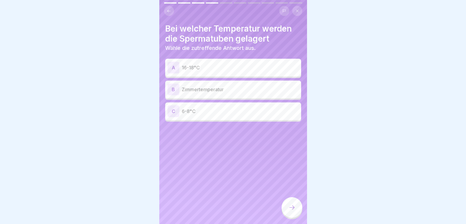
click at [203, 64] on p "16-18°C" at bounding box center [240, 67] width 117 height 7
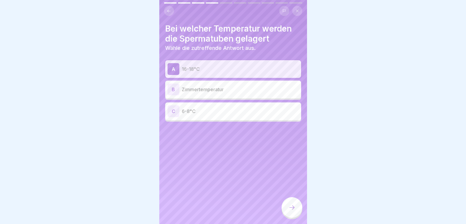
click at [289, 207] on icon at bounding box center [291, 207] width 7 height 7
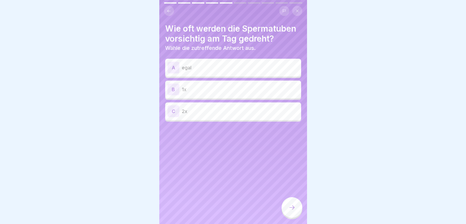
click at [241, 91] on div "B 1x" at bounding box center [232, 90] width 131 height 12
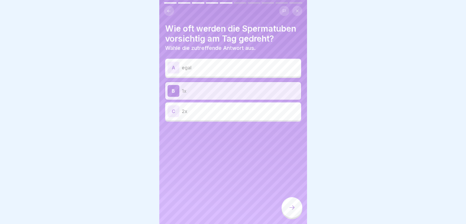
click at [295, 209] on div at bounding box center [291, 207] width 21 height 21
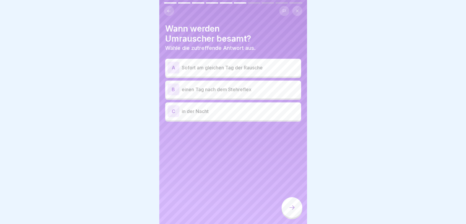
click at [212, 86] on p "einen Tag nach dem Stehreflex" at bounding box center [240, 89] width 117 height 7
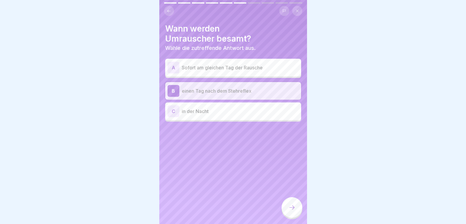
click at [292, 205] on icon at bounding box center [291, 207] width 7 height 7
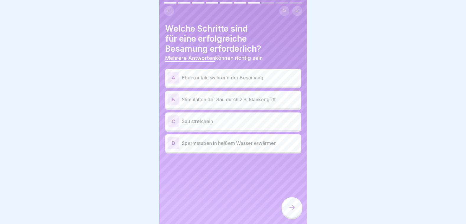
click at [202, 74] on p "Eberkontakt während der Besamung" at bounding box center [240, 77] width 117 height 7
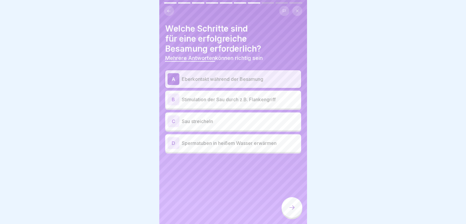
click at [205, 96] on p "Stimulation der Sau durch z.B. Flankengriff" at bounding box center [240, 99] width 117 height 7
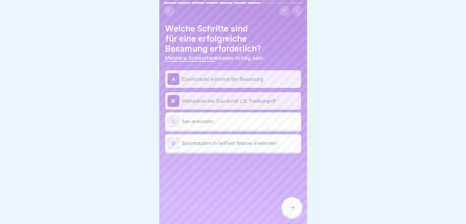
click at [293, 206] on icon at bounding box center [291, 207] width 7 height 7
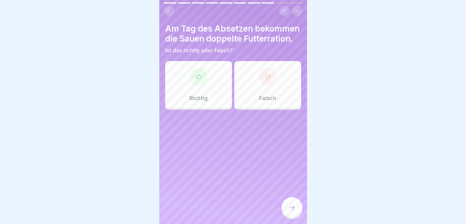
click at [259, 94] on div "Falsch" at bounding box center [267, 84] width 67 height 47
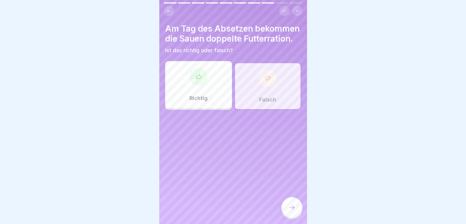
click at [292, 211] on icon at bounding box center [291, 207] width 7 height 7
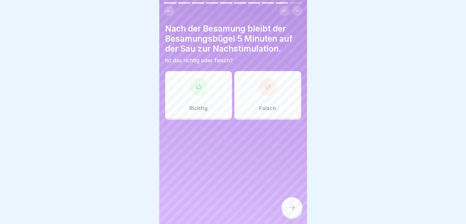
click at [197, 87] on div at bounding box center [199, 87] width 18 height 18
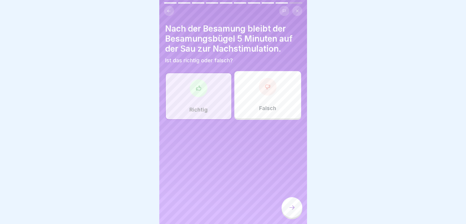
click at [291, 205] on icon at bounding box center [291, 207] width 7 height 7
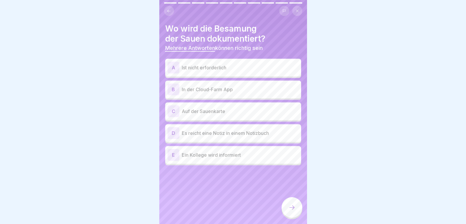
click at [212, 89] on div "B In der Cloud-Farm App" at bounding box center [232, 90] width 131 height 12
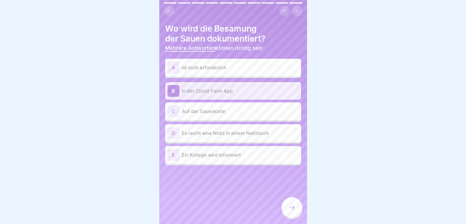
click at [215, 110] on p "Auf der Sauenkarte" at bounding box center [240, 111] width 117 height 7
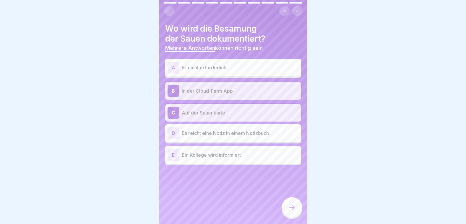
click at [295, 205] on div at bounding box center [291, 207] width 21 height 21
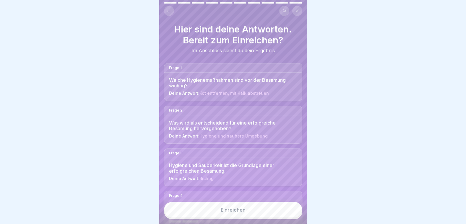
click at [279, 213] on button "Einreichen" at bounding box center [233, 210] width 138 height 16
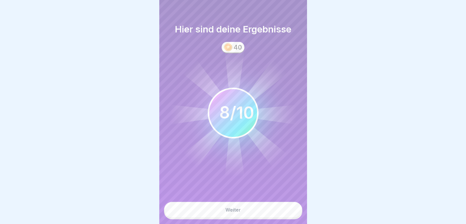
click at [279, 213] on button "Weiter" at bounding box center [233, 210] width 138 height 16
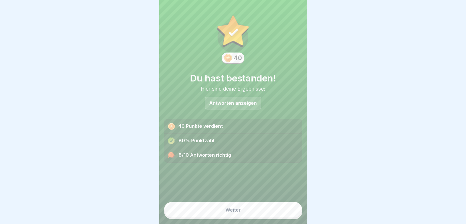
click at [276, 215] on button "Weiter" at bounding box center [233, 210] width 138 height 16
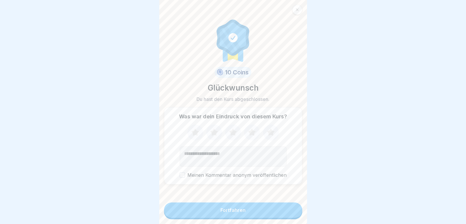
click at [262, 208] on button "Fortfahren" at bounding box center [233, 210] width 138 height 15
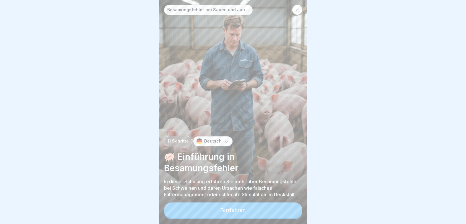
click at [262, 208] on button "Fortfahren" at bounding box center [233, 210] width 138 height 15
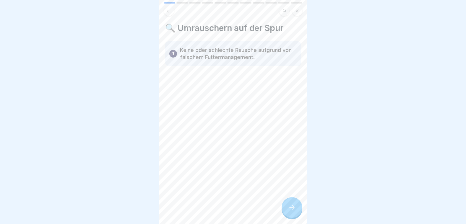
click at [288, 206] on icon at bounding box center [291, 207] width 7 height 7
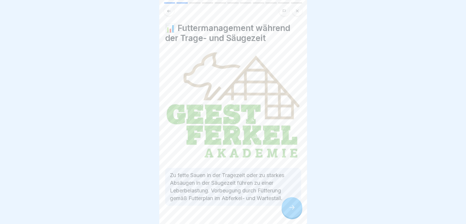
click at [287, 207] on div at bounding box center [291, 207] width 21 height 21
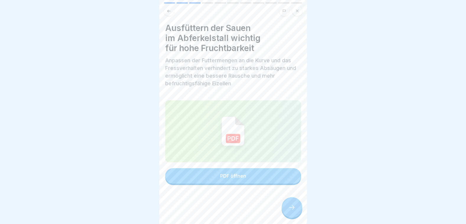
click at [287, 207] on div at bounding box center [291, 207] width 21 height 21
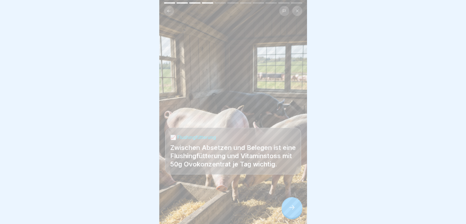
click at [287, 207] on div at bounding box center [291, 207] width 21 height 21
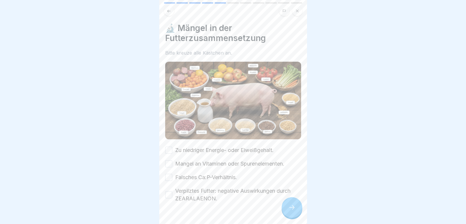
click at [169, 147] on button "Zu niedriger Energie- oder Eiweißgehalt." at bounding box center [168, 150] width 7 height 7
click at [165, 160] on button "Mangel an Vitaminen oder Spurenelementen." at bounding box center [168, 163] width 7 height 7
click at [170, 174] on button "Falsches Ca:P-Verhältnis." at bounding box center [168, 177] width 7 height 7
click at [170, 191] on button "Verpilztes Futter: negative Auswirkungen durch ZEARALAENON." at bounding box center [168, 194] width 7 height 7
click at [293, 204] on div at bounding box center [291, 207] width 21 height 21
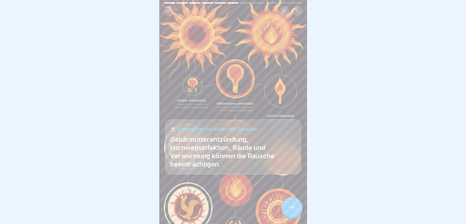
click at [290, 206] on icon at bounding box center [291, 207] width 7 height 7
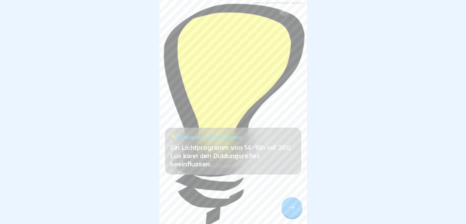
click at [289, 207] on icon at bounding box center [291, 207] width 7 height 7
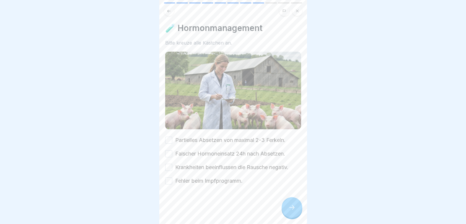
click at [169, 137] on button "Partielles Absetzen von maximal 2-3 Ferkeln." at bounding box center [168, 140] width 7 height 7
click at [168, 150] on button "Falscher Hormoneinsatz 24h nach Absetzen." at bounding box center [168, 153] width 7 height 7
click at [168, 164] on button "Krankheiten beeinflussen die Rausche negativ." at bounding box center [168, 167] width 7 height 7
click at [171, 177] on button "Fehler beim Impfprogramm." at bounding box center [168, 180] width 7 height 7
click at [290, 210] on icon at bounding box center [291, 207] width 7 height 7
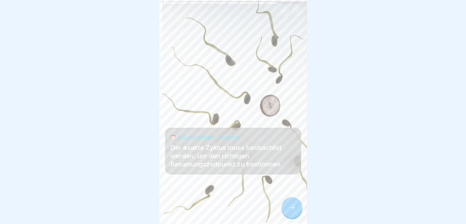
click at [290, 210] on icon at bounding box center [291, 207] width 7 height 7
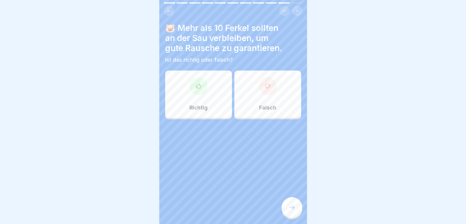
click at [194, 86] on div at bounding box center [199, 86] width 18 height 18
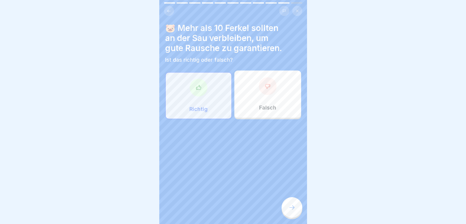
click at [290, 207] on icon at bounding box center [291, 207] width 7 height 7
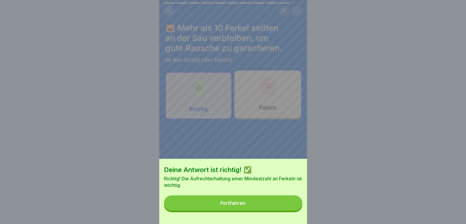
click at [290, 207] on button "Fortfahren" at bounding box center [233, 202] width 138 height 15
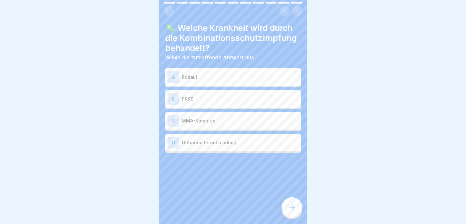
click at [201, 95] on p "PRRS" at bounding box center [240, 98] width 117 height 7
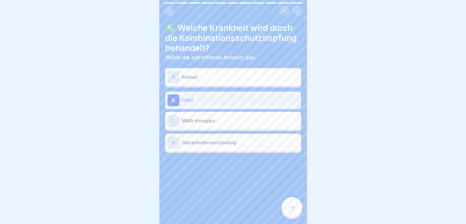
click at [202, 75] on p "Rotlauf" at bounding box center [240, 77] width 117 height 7
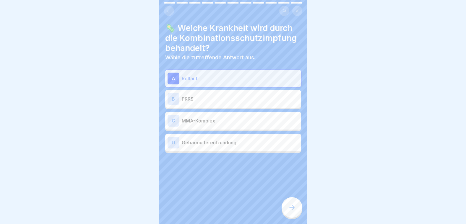
click at [201, 95] on p "PRRS" at bounding box center [240, 98] width 117 height 7
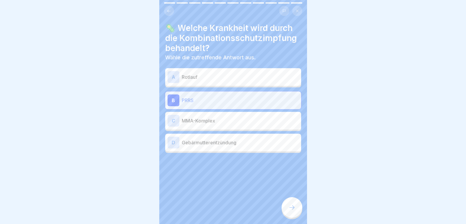
click at [195, 74] on p "Rotlauf" at bounding box center [240, 77] width 117 height 7
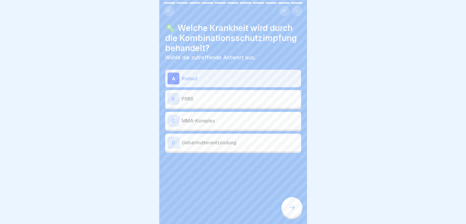
click at [209, 95] on p "PRRS" at bounding box center [240, 98] width 117 height 7
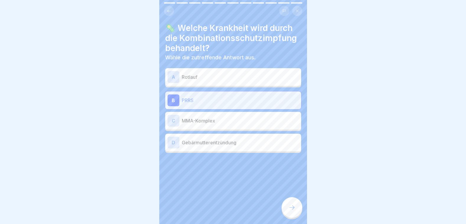
click at [288, 208] on icon at bounding box center [291, 207] width 7 height 7
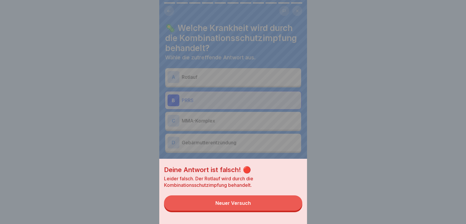
click at [248, 79] on div "Deine Antwort ist falsch! 🔴 Leider falsch. Der Rotlauf wird durch die Kombinati…" at bounding box center [233, 112] width 148 height 224
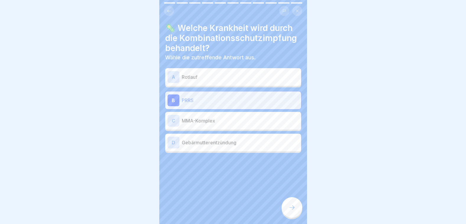
click at [239, 76] on div "A Rotlauf" at bounding box center [232, 77] width 131 height 12
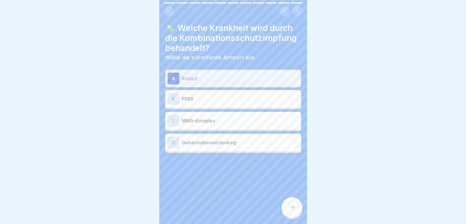
click at [285, 208] on div at bounding box center [291, 207] width 21 height 21
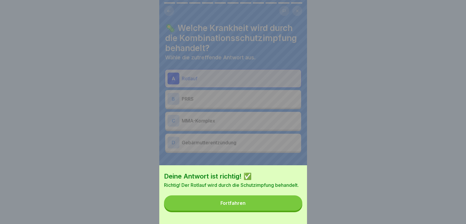
click at [285, 208] on button "Fortfahren" at bounding box center [233, 202] width 138 height 15
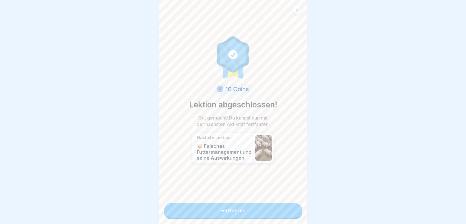
click at [285, 208] on link "Fortfahren" at bounding box center [233, 210] width 138 height 15
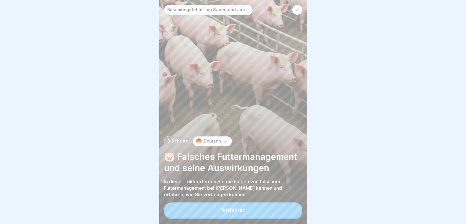
click at [277, 207] on button "Fortfahren" at bounding box center [233, 210] width 138 height 15
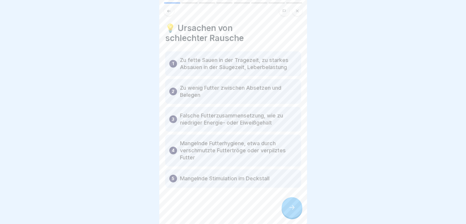
click at [277, 207] on div at bounding box center [233, 205] width 136 height 35
click at [290, 207] on icon at bounding box center [291, 207] width 7 height 7
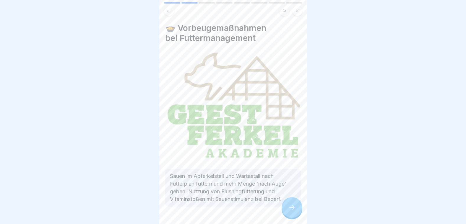
click at [289, 207] on icon at bounding box center [291, 207] width 7 height 7
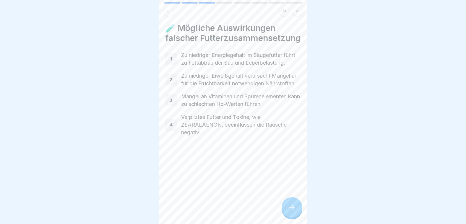
click at [289, 207] on icon at bounding box center [291, 207] width 7 height 7
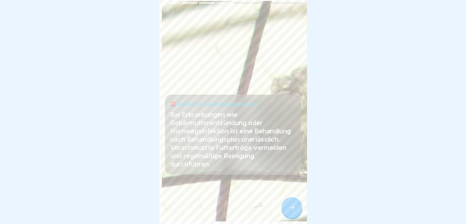
click at [289, 207] on icon at bounding box center [291, 207] width 7 height 7
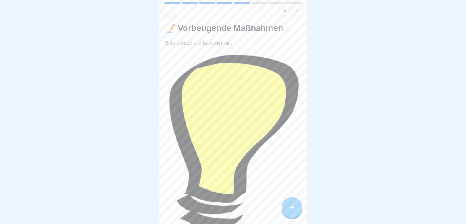
click at [289, 207] on icon at bounding box center [291, 207] width 7 height 7
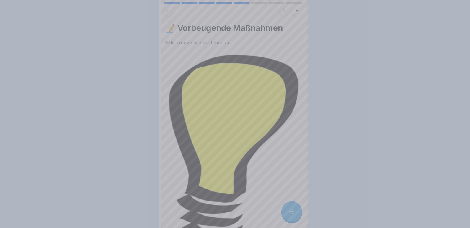
click at [283, 174] on div at bounding box center [235, 114] width 470 height 228
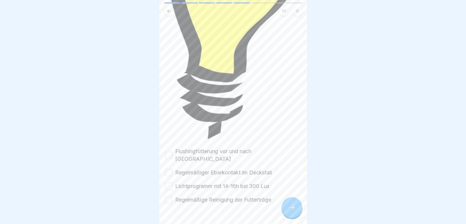
scroll to position [121, 0]
click at [170, 151] on button "Flushingfütterung vor und nach [GEOGRAPHIC_DATA]" at bounding box center [168, 154] width 7 height 7
click at [172, 169] on button "Regelmäßiger Eberkontakt im Deckstall" at bounding box center [168, 172] width 7 height 7
drag, startPoint x: 171, startPoint y: 171, endPoint x: 170, endPoint y: 182, distance: 10.6
click at [170, 182] on button "Lichtprogramm mit 14-16h bei 300 Lux" at bounding box center [168, 185] width 7 height 7
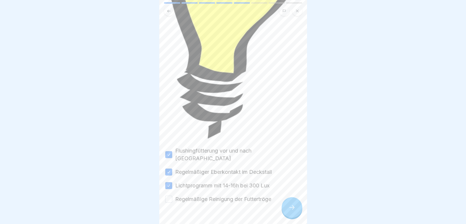
click at [170, 196] on button "Regelmäßige Reinigung der Futtertröge" at bounding box center [168, 199] width 7 height 7
click at [288, 211] on icon at bounding box center [291, 207] width 7 height 7
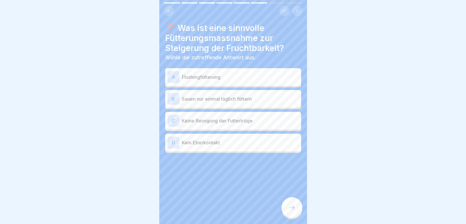
click at [213, 100] on p "Sauen nur einmal täglich füttern" at bounding box center [240, 98] width 117 height 7
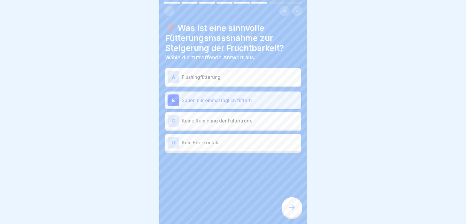
click at [290, 211] on icon at bounding box center [291, 207] width 7 height 7
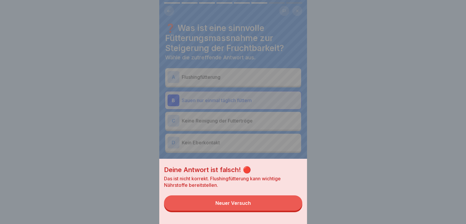
click at [290, 211] on button "Neuer Versuch" at bounding box center [233, 202] width 138 height 15
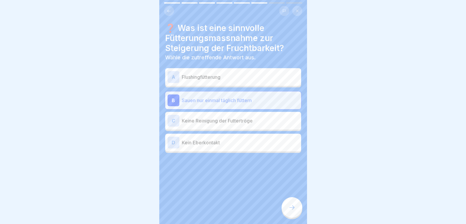
click at [200, 77] on p "Flushingfütterung" at bounding box center [240, 77] width 117 height 7
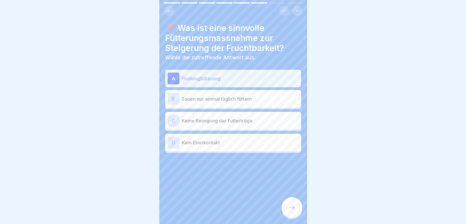
click at [291, 217] on div at bounding box center [291, 207] width 21 height 21
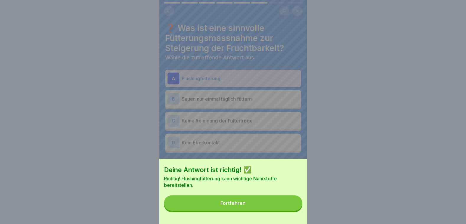
click at [291, 217] on div "Deine Antwort ist richtig! ✅ Richtig! Flushingfütterung kann wichtige Nährstoff…" at bounding box center [233, 191] width 148 height 65
click at [289, 209] on button "Fortfahren" at bounding box center [233, 202] width 138 height 15
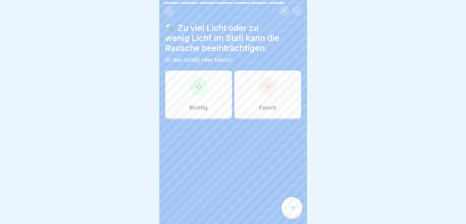
click at [205, 96] on div "Richtig" at bounding box center [198, 94] width 67 height 47
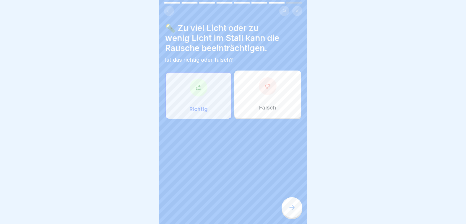
click at [290, 217] on div at bounding box center [291, 207] width 21 height 21
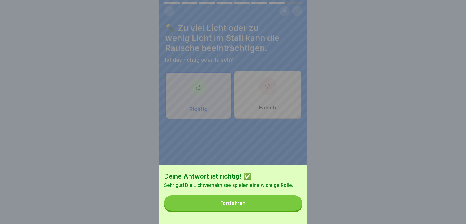
click at [289, 210] on button "Fortfahren" at bounding box center [233, 202] width 138 height 15
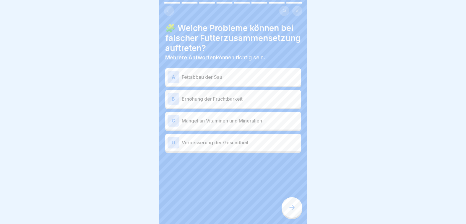
click at [218, 124] on p "Mangel an Vitaminen und Mineralien" at bounding box center [240, 120] width 117 height 7
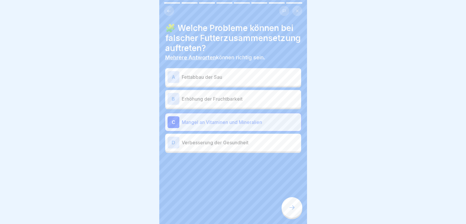
click at [206, 81] on p "Fettabbau der Sau" at bounding box center [240, 77] width 117 height 7
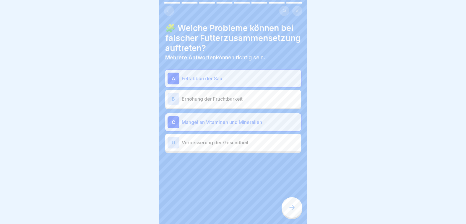
click at [291, 211] on icon at bounding box center [291, 207] width 7 height 7
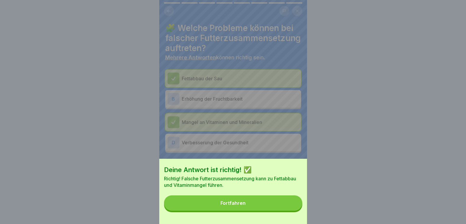
click at [291, 211] on button "Fortfahren" at bounding box center [233, 202] width 138 height 15
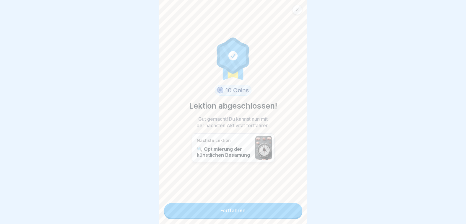
click at [288, 212] on link "Fortfahren" at bounding box center [233, 210] width 138 height 15
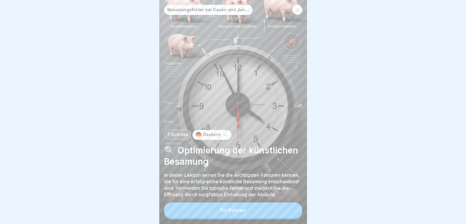
click at [288, 212] on button "Fortfahren" at bounding box center [233, 210] width 138 height 15
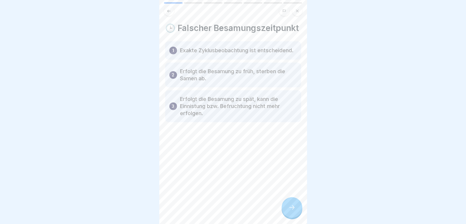
click at [288, 211] on icon at bounding box center [291, 207] width 7 height 7
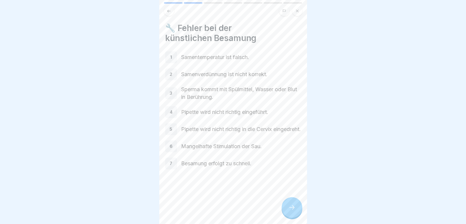
click at [288, 211] on icon at bounding box center [291, 207] width 7 height 7
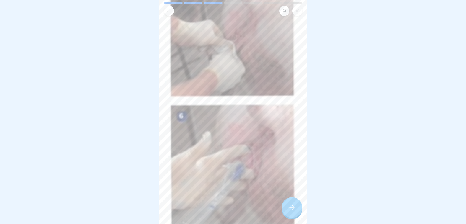
scroll to position [149, 0]
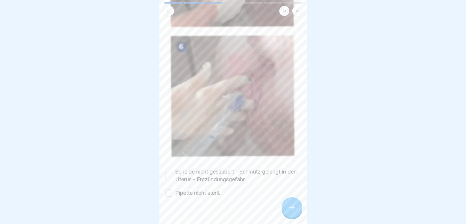
click at [171, 172] on button "Scheide nicht gesäubert - Schmutz gelangt in den Uterus - Entzündungsgefahr." at bounding box center [168, 175] width 7 height 7
click at [172, 190] on button "Pipette nicht steril." at bounding box center [168, 193] width 7 height 7
click at [286, 211] on div at bounding box center [291, 207] width 21 height 21
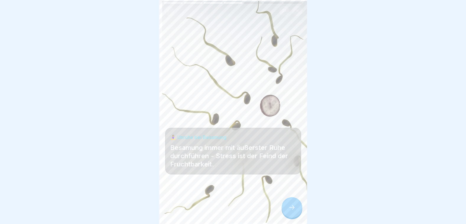
click at [286, 211] on div at bounding box center [291, 207] width 21 height 21
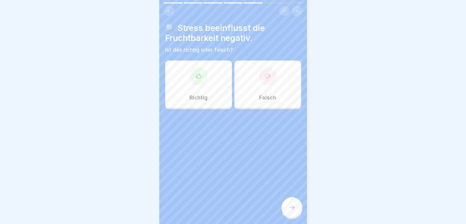
click at [193, 80] on div at bounding box center [199, 76] width 18 height 18
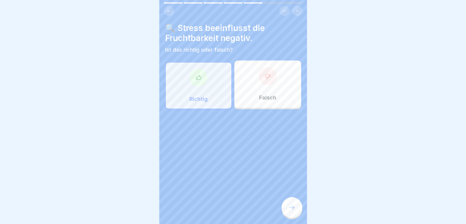
click at [289, 210] on icon at bounding box center [291, 207] width 7 height 7
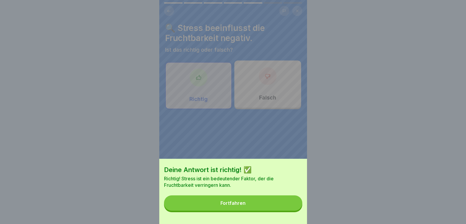
click at [289, 210] on button "Fortfahren" at bounding box center [233, 202] width 138 height 15
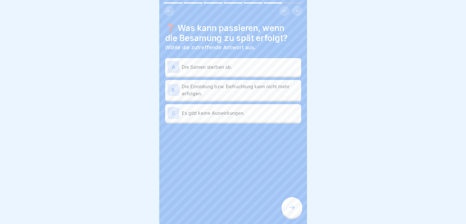
click at [209, 94] on p "Die Einnistung bzw. Befruchtung kann nicht mehr erfolgen." at bounding box center [240, 90] width 117 height 14
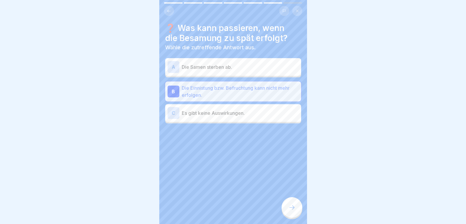
click at [295, 211] on icon at bounding box center [291, 207] width 7 height 7
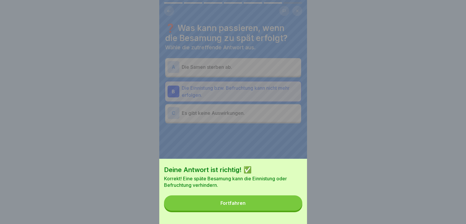
click at [295, 211] on button "Fortfahren" at bounding box center [233, 202] width 138 height 15
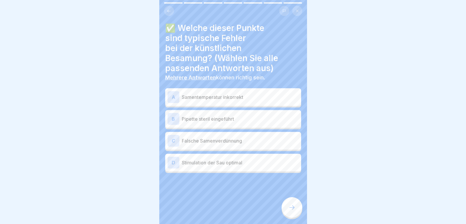
click at [205, 101] on div "A Samentemperatur inkorrekt" at bounding box center [232, 97] width 131 height 12
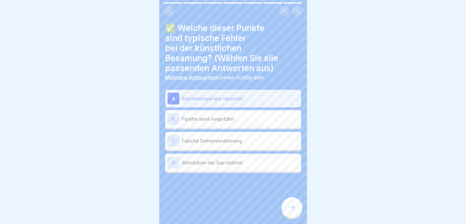
click at [212, 141] on p "Falsche Samenverdünnung" at bounding box center [240, 140] width 117 height 7
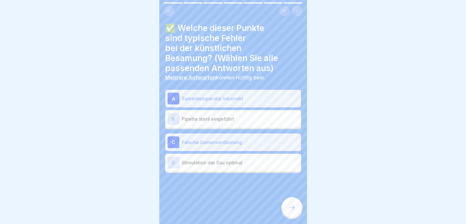
click at [291, 210] on icon at bounding box center [291, 207] width 7 height 7
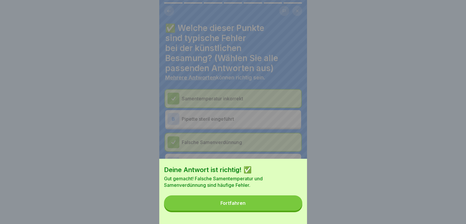
click at [291, 210] on button "Fortfahren" at bounding box center [233, 202] width 138 height 15
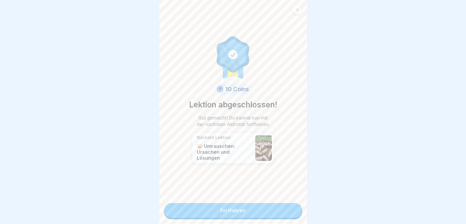
click at [291, 210] on link "Fortfahren" at bounding box center [233, 210] width 138 height 15
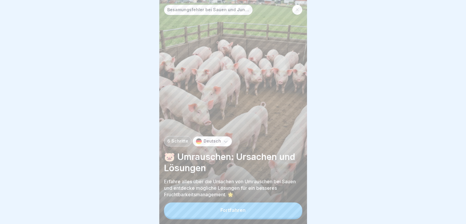
click at [246, 211] on button "Fortfahren" at bounding box center [233, 210] width 138 height 15
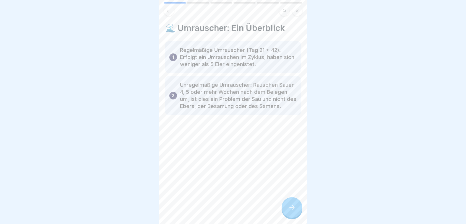
click at [288, 211] on icon at bounding box center [291, 207] width 7 height 7
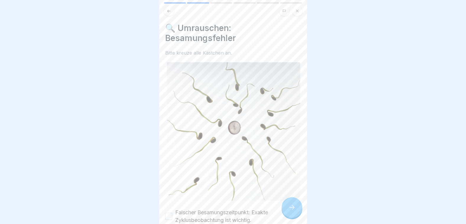
click at [288, 211] on icon at bounding box center [291, 207] width 7 height 7
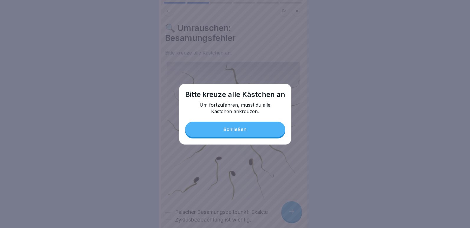
click at [244, 132] on div "Schließen" at bounding box center [234, 129] width 23 height 5
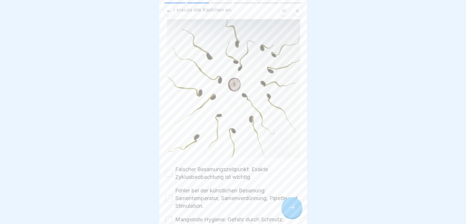
scroll to position [87, 0]
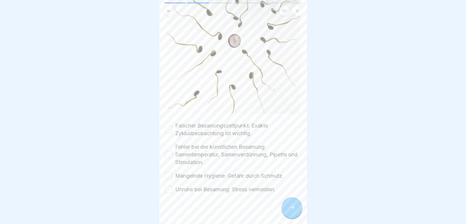
click at [169, 126] on button "Falscher Besamungszeitpunkt: Exakte Zyklusbeobachtung ist wichtig." at bounding box center [168, 129] width 7 height 7
drag, startPoint x: 169, startPoint y: 150, endPoint x: 173, endPoint y: 163, distance: 13.7
click at [169, 151] on button "Fehler bei der künstlichen Besamung: Samentemperatur, Samenverdünnung, Pipette …" at bounding box center [168, 154] width 7 height 7
click at [170, 172] on button "Mangelnde Hygiene: Gefahr durch Schmutz." at bounding box center [168, 175] width 7 height 7
click at [171, 186] on button "Unruhe bei Besamung: Stress vermeiden." at bounding box center [168, 189] width 7 height 7
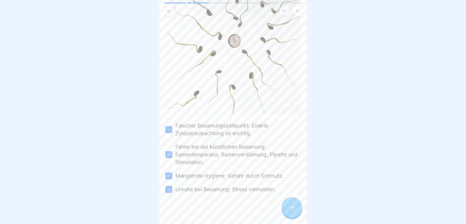
click at [290, 211] on icon at bounding box center [291, 207] width 7 height 7
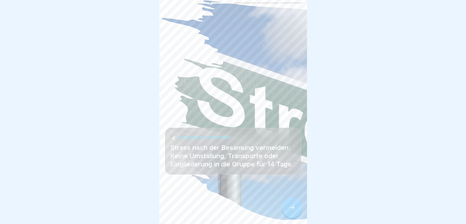
click at [290, 211] on icon at bounding box center [291, 207] width 7 height 7
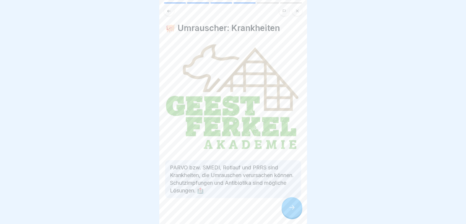
click at [290, 211] on icon at bounding box center [291, 207] width 7 height 7
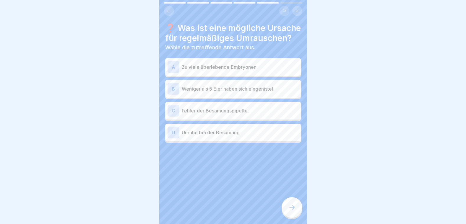
click at [231, 92] on p "Weniger als 5 Eier haben sich eingenistet." at bounding box center [240, 88] width 117 height 7
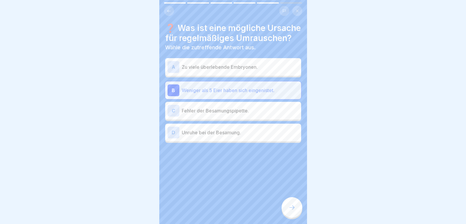
click at [206, 136] on p "Unruhe bei der Besamung." at bounding box center [240, 132] width 117 height 7
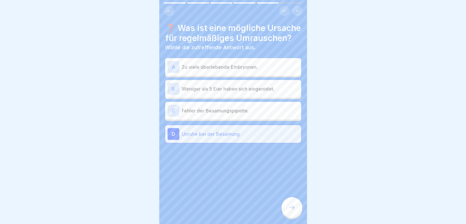
click at [290, 211] on icon at bounding box center [291, 207] width 7 height 7
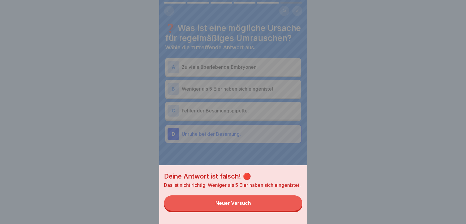
click at [217, 102] on div "Deine Antwort ist falsch! 🔴 Das ist nicht richtig. Weniger als 5 Eier haben sic…" at bounding box center [233, 112] width 148 height 224
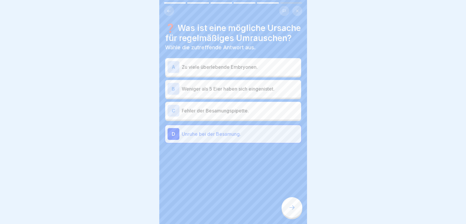
click at [217, 92] on p "Weniger als 5 Eier haben sich eingenistet." at bounding box center [240, 88] width 117 height 7
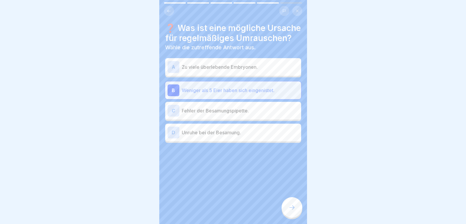
click at [293, 208] on div at bounding box center [291, 207] width 21 height 21
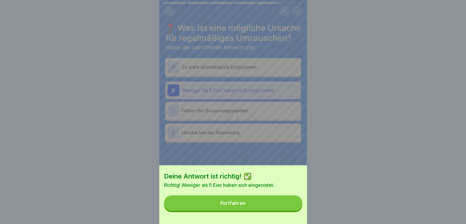
click at [293, 208] on button "Fortfahren" at bounding box center [233, 202] width 138 height 15
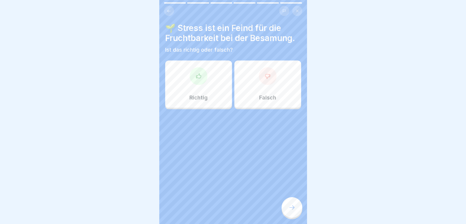
click at [267, 84] on div at bounding box center [268, 76] width 18 height 18
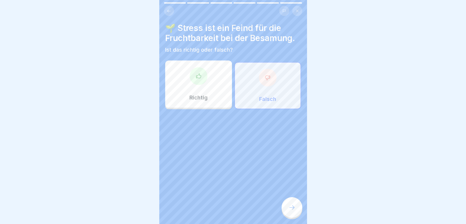
click at [290, 209] on icon at bounding box center [291, 207] width 7 height 7
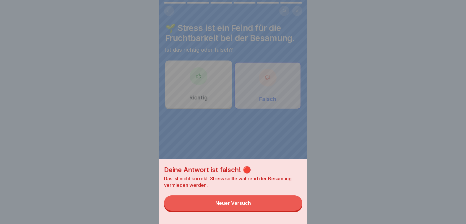
click at [215, 105] on div "Deine Antwort ist falsch! 🔴 Das ist nicht korrekt. Stress sollte während der Be…" at bounding box center [233, 112] width 148 height 224
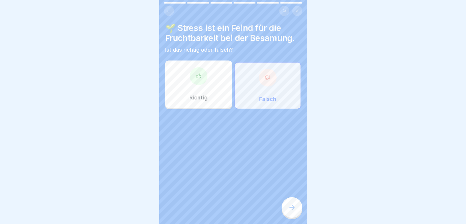
click at [199, 84] on div at bounding box center [199, 76] width 18 height 18
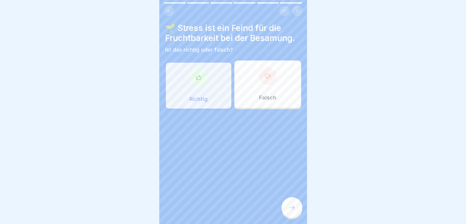
click at [288, 211] on icon at bounding box center [291, 207] width 7 height 7
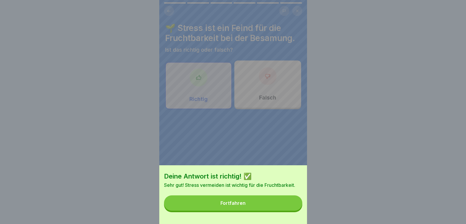
click at [236, 206] on div "Fortfahren" at bounding box center [232, 202] width 25 height 5
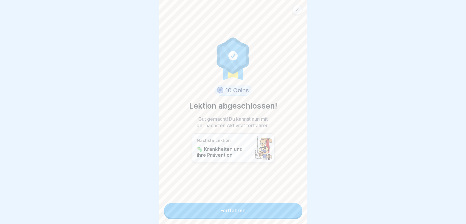
click at [236, 207] on link "Fortfahren" at bounding box center [233, 210] width 138 height 15
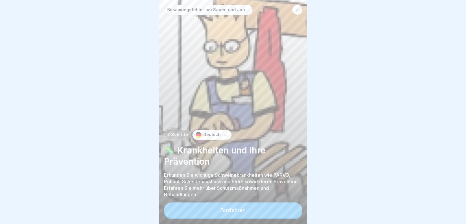
click at [240, 212] on button "Fortfahren" at bounding box center [233, 210] width 138 height 15
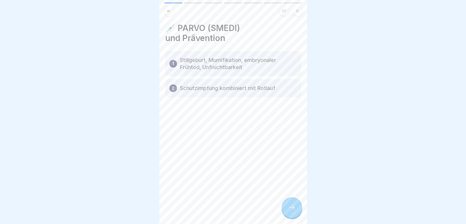
click at [291, 211] on icon at bounding box center [291, 207] width 7 height 7
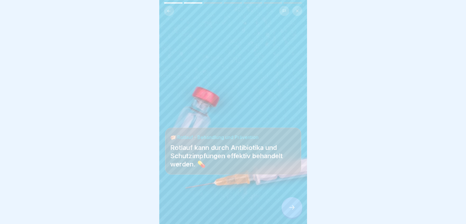
click at [291, 211] on icon at bounding box center [291, 207] width 7 height 7
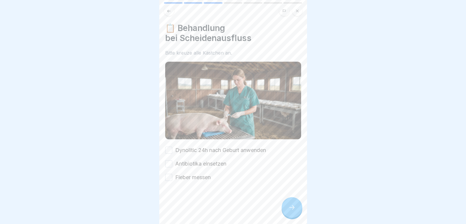
click at [167, 148] on button "Dynolitic 24h nach Geburt anwenden" at bounding box center [168, 150] width 7 height 7
click at [167, 161] on button "Antibiotika einsetzen" at bounding box center [168, 163] width 7 height 7
click at [169, 174] on button "Fieber messen" at bounding box center [168, 177] width 7 height 7
click at [287, 205] on div at bounding box center [291, 207] width 21 height 21
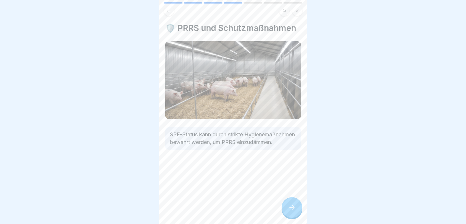
click at [290, 211] on icon at bounding box center [291, 207] width 7 height 7
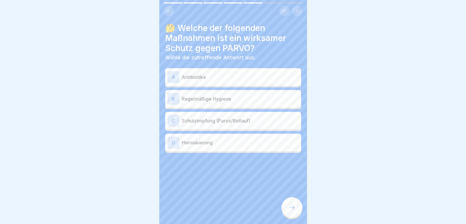
click at [181, 82] on div "A Antibiotika" at bounding box center [232, 77] width 131 height 12
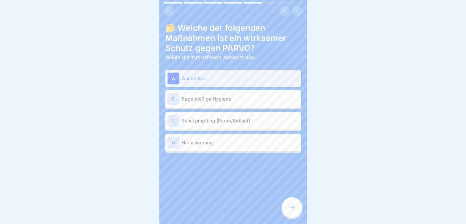
click at [210, 105] on div "B Regelmäßige Hygiene" at bounding box center [233, 99] width 136 height 18
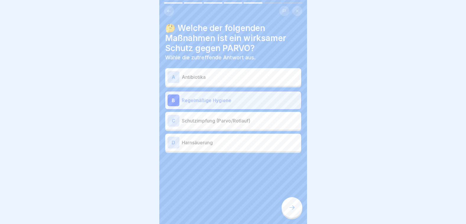
click at [201, 79] on p "Antibiotika" at bounding box center [240, 77] width 117 height 7
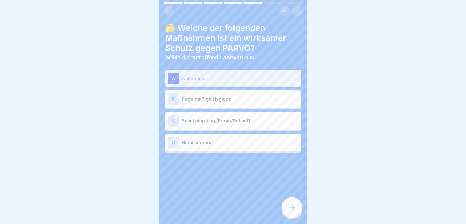
click at [212, 125] on div "C Schutzimpfung (Parvo/Rotlauf)" at bounding box center [232, 121] width 131 height 12
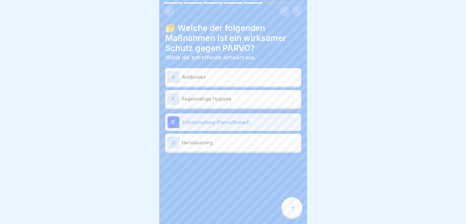
click at [289, 210] on icon at bounding box center [291, 207] width 7 height 7
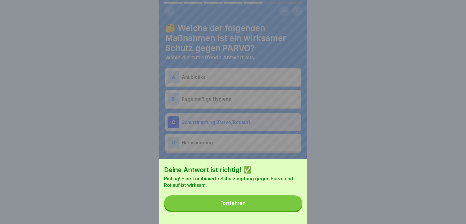
click at [289, 210] on button "Fortfahren" at bounding box center [233, 202] width 138 height 15
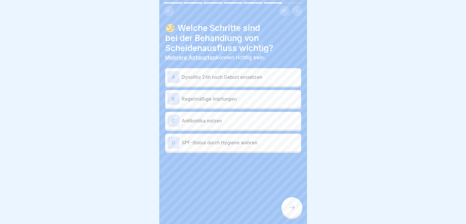
click at [198, 83] on div "A Dynolitic 24h nach Geburt einsetzen" at bounding box center [233, 77] width 136 height 18
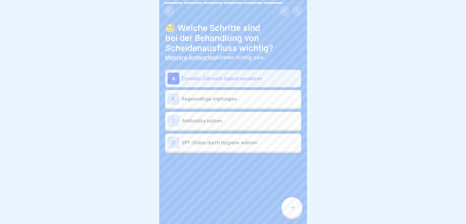
click at [202, 122] on p "Antibiotika nutzen" at bounding box center [240, 120] width 117 height 7
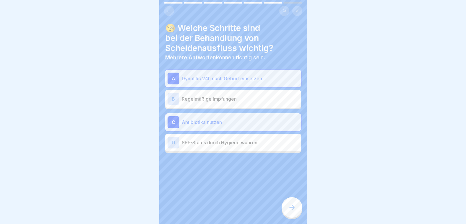
click at [203, 142] on p "SPF-Status durch Hygiene wahren" at bounding box center [240, 142] width 117 height 7
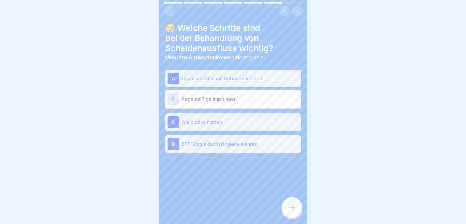
click at [289, 205] on div at bounding box center [291, 207] width 21 height 21
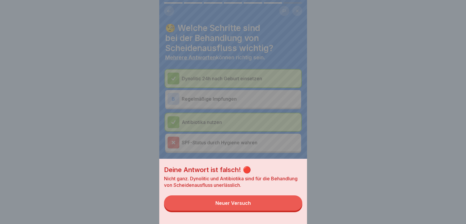
click at [217, 131] on div "Deine Antwort ist falsch! 🔴 Nicht ganz. Dynolitic und Antibiotika sind für die …" at bounding box center [233, 112] width 148 height 224
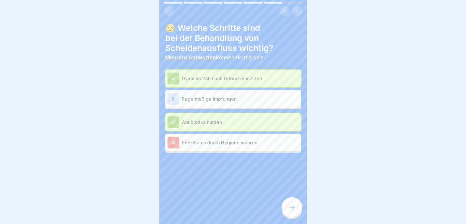
click at [292, 210] on icon at bounding box center [291, 207] width 7 height 7
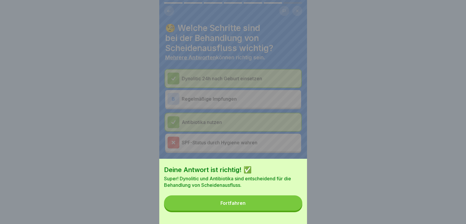
click at [292, 210] on button "Fortfahren" at bounding box center [233, 202] width 138 height 15
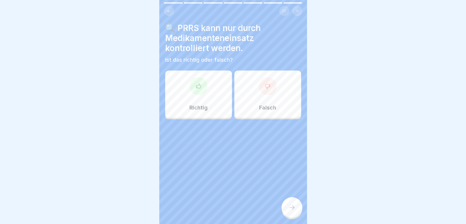
click at [192, 97] on div "Richtig" at bounding box center [198, 94] width 67 height 47
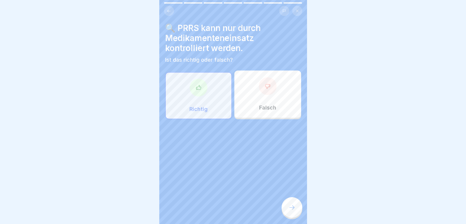
click at [289, 206] on div at bounding box center [291, 207] width 21 height 21
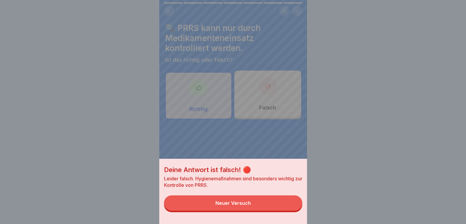
click at [288, 207] on button "Neuer Versuch" at bounding box center [233, 202] width 138 height 15
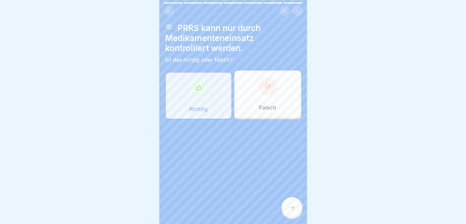
click at [264, 107] on p "Falsch" at bounding box center [267, 107] width 17 height 6
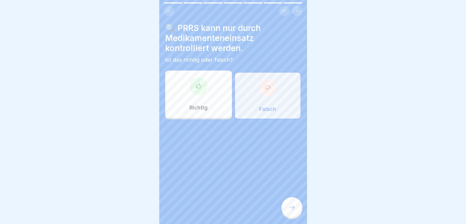
click at [291, 210] on icon at bounding box center [291, 207] width 7 height 7
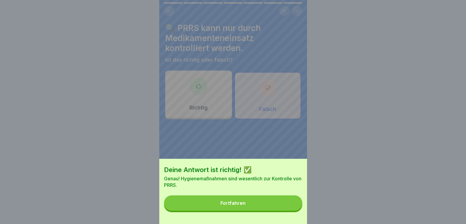
click at [256, 203] on button "Fortfahren" at bounding box center [233, 202] width 138 height 15
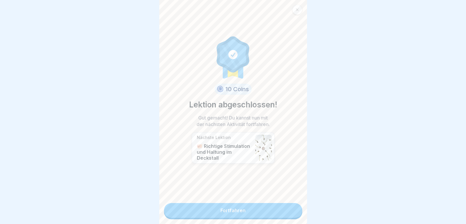
click at [235, 213] on link "Fortfahren" at bounding box center [233, 210] width 138 height 15
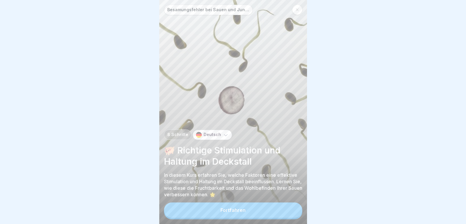
click at [235, 213] on div "Fortfahren" at bounding box center [232, 210] width 25 height 5
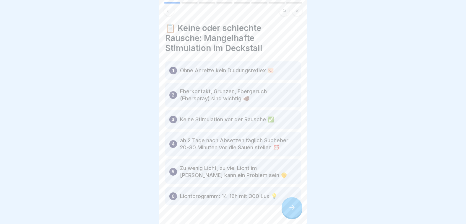
click at [292, 209] on div at bounding box center [291, 207] width 21 height 21
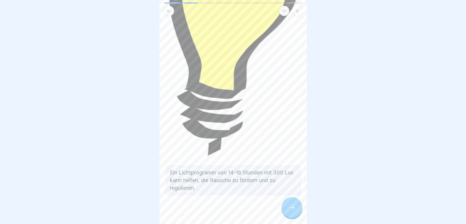
scroll to position [4, 0]
click at [287, 206] on div at bounding box center [291, 207] width 21 height 21
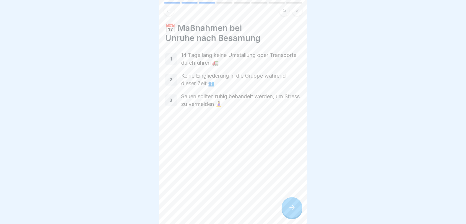
click at [287, 207] on div at bounding box center [291, 207] width 21 height 21
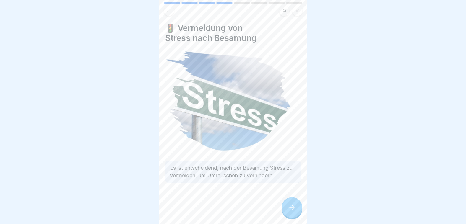
click at [287, 207] on div at bounding box center [291, 207] width 21 height 21
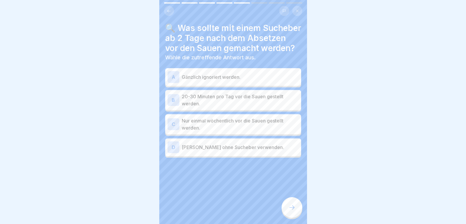
click at [216, 107] on p "20-30 Minuten pro Tag vor die Sauen gestellt werden." at bounding box center [240, 100] width 117 height 14
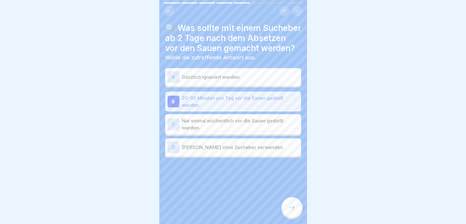
click at [292, 210] on icon at bounding box center [291, 207] width 7 height 7
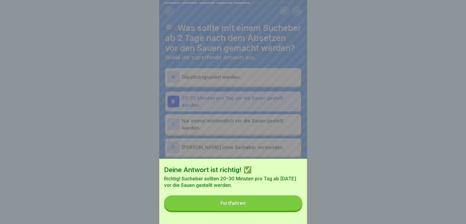
click at [292, 210] on button "Fortfahren" at bounding box center [233, 202] width 138 height 15
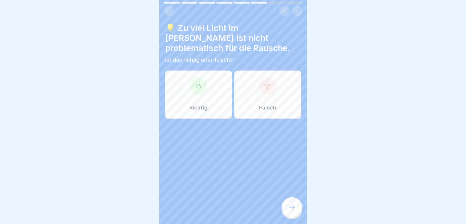
click at [262, 95] on div "Falsch" at bounding box center [267, 94] width 67 height 47
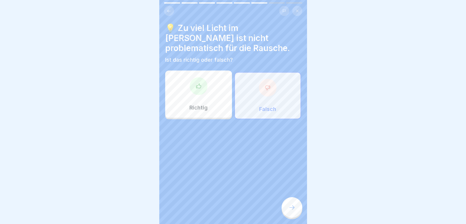
click at [289, 203] on div at bounding box center [291, 207] width 21 height 21
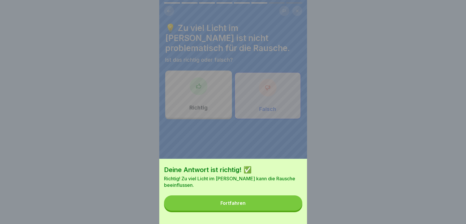
click at [289, 203] on button "Fortfahren" at bounding box center [233, 202] width 138 height 15
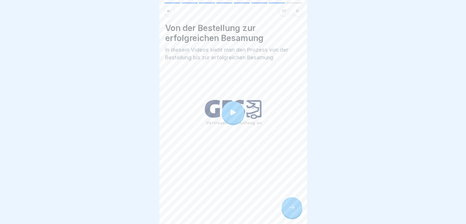
click at [297, 207] on div at bounding box center [291, 207] width 21 height 21
click at [292, 212] on div at bounding box center [291, 207] width 21 height 21
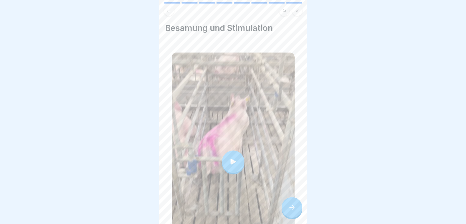
click at [293, 208] on icon at bounding box center [291, 207] width 7 height 7
click at [290, 206] on icon at bounding box center [291, 207] width 7 height 7
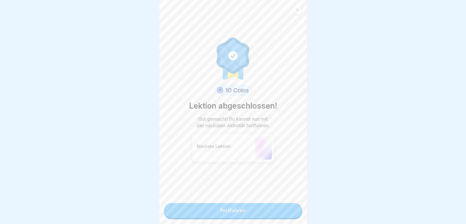
click at [290, 206] on link "Fortfahren" at bounding box center [233, 210] width 138 height 15
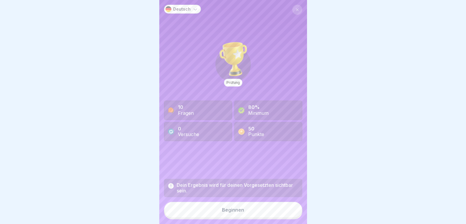
click at [289, 208] on button "Beginnen" at bounding box center [233, 210] width 138 height 16
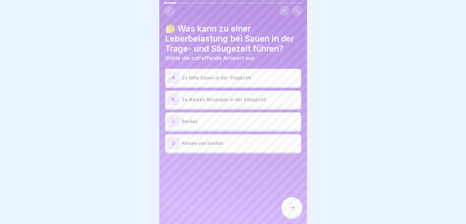
click at [202, 74] on p "Zu fette Sauen in der Tragezeit" at bounding box center [240, 77] width 117 height 7
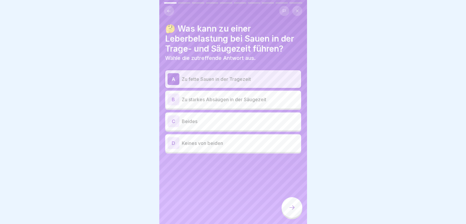
click at [212, 96] on p "Zu starkes Absäugen in der Säugezeit" at bounding box center [240, 99] width 117 height 7
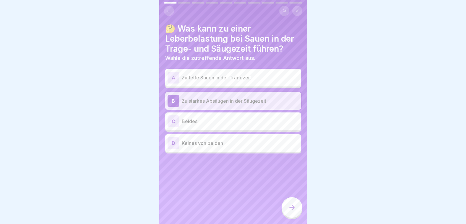
click at [217, 79] on div "A Zu fette Sauen in der Tragezeit" at bounding box center [232, 78] width 131 height 12
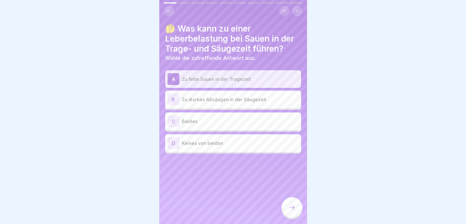
click at [219, 120] on p "Beides" at bounding box center [240, 121] width 117 height 7
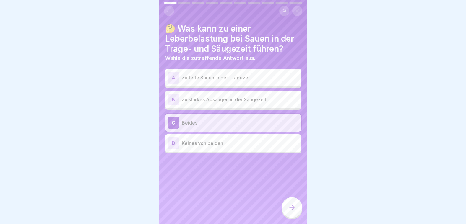
click at [295, 208] on icon at bounding box center [291, 207] width 7 height 7
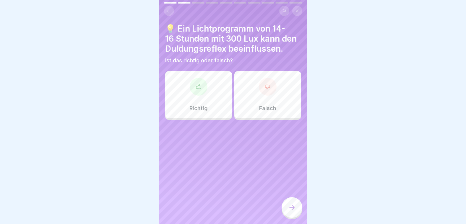
click at [198, 93] on div "Richtig" at bounding box center [198, 94] width 67 height 47
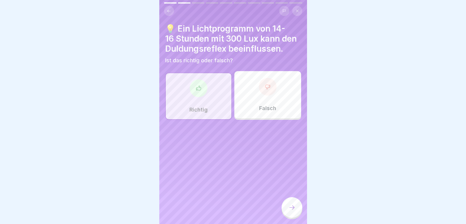
click at [289, 202] on div at bounding box center [291, 207] width 21 height 21
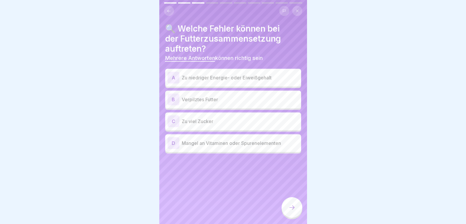
click at [220, 74] on p "Zu niedriger Energie- oder Eiweißgehalt" at bounding box center [240, 77] width 117 height 7
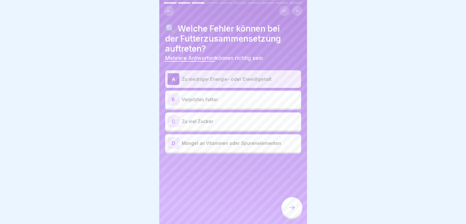
click at [227, 137] on div "D Mangel an Vitaminen oder Spurenelementen" at bounding box center [232, 143] width 131 height 12
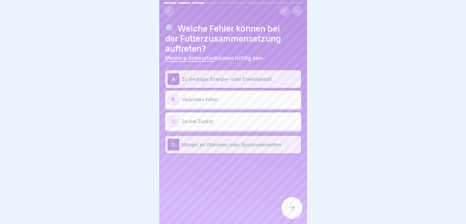
click at [292, 206] on icon at bounding box center [291, 207] width 7 height 7
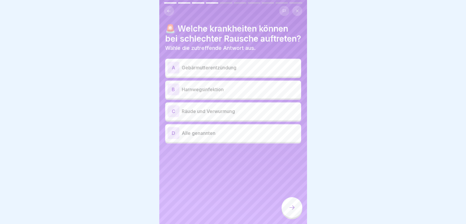
click at [193, 71] on p "Gebärmutterentzündung" at bounding box center [240, 67] width 117 height 7
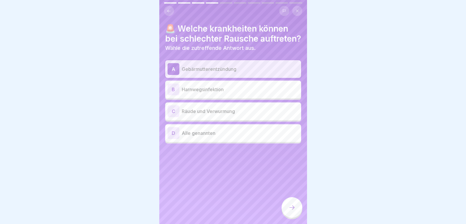
click at [199, 95] on div "B Harnwegsinfektion" at bounding box center [232, 90] width 131 height 12
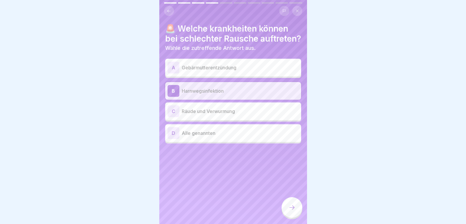
click at [292, 206] on icon at bounding box center [291, 207] width 7 height 7
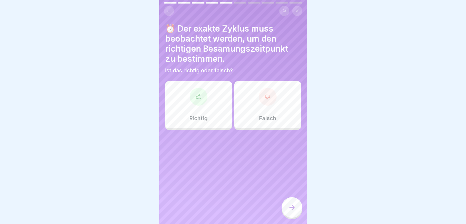
click at [201, 115] on p "Richtig" at bounding box center [198, 118] width 18 height 6
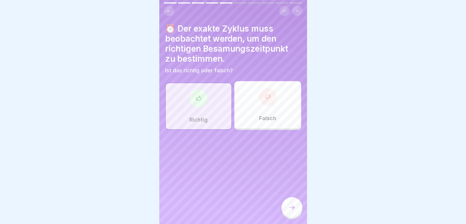
click at [293, 210] on icon at bounding box center [291, 207] width 7 height 7
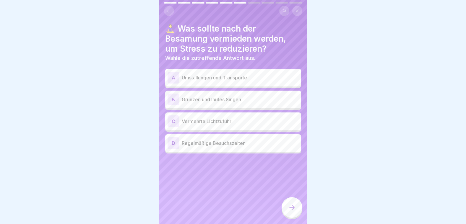
click at [206, 78] on div "A Umstallungen und Transporte" at bounding box center [232, 78] width 131 height 12
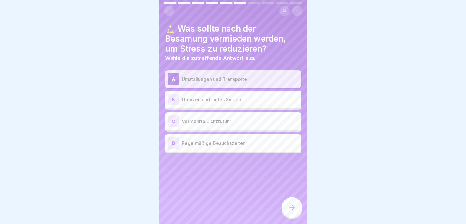
click at [217, 118] on p "Vermehrte Lichtzufuhr" at bounding box center [240, 121] width 117 height 7
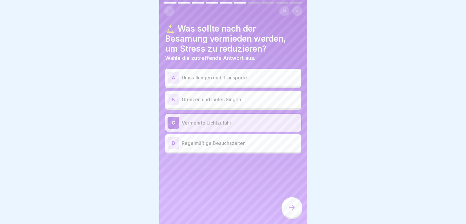
click at [214, 75] on p "Umstallungen und Transporte" at bounding box center [240, 77] width 117 height 7
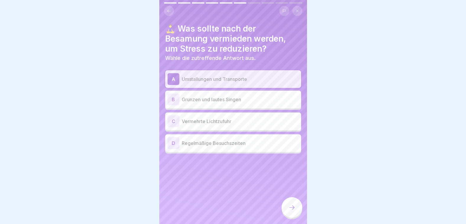
click at [289, 208] on icon at bounding box center [291, 207] width 7 height 7
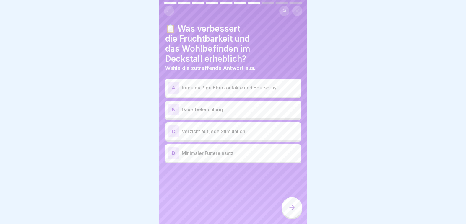
click at [216, 84] on p "Regelmäßige Eberkontakte und Eberspray" at bounding box center [240, 87] width 117 height 7
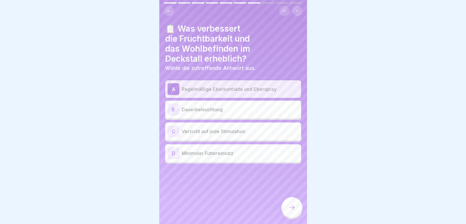
click at [235, 151] on p "Minimaler Futtereinsatz" at bounding box center [240, 153] width 117 height 7
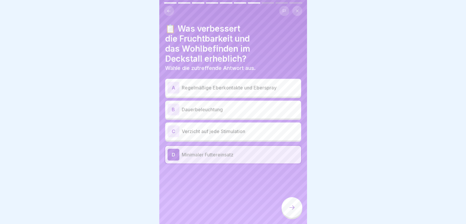
click at [216, 87] on div "A Regelmäßige Eberkontakte und Eberspray" at bounding box center [232, 88] width 131 height 12
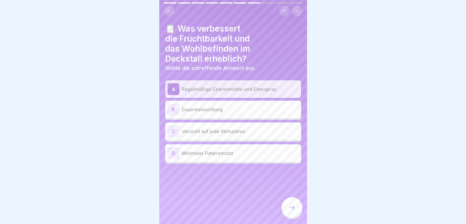
click at [287, 209] on div at bounding box center [291, 207] width 21 height 21
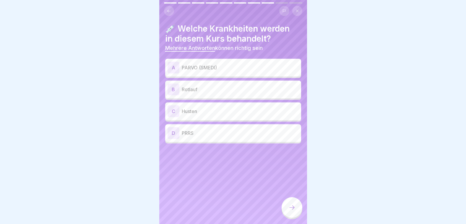
click at [202, 88] on p "Rotlauf" at bounding box center [240, 89] width 117 height 7
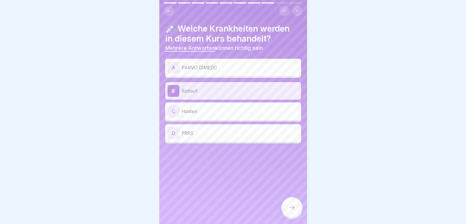
click at [191, 130] on p "PRRS" at bounding box center [240, 133] width 117 height 7
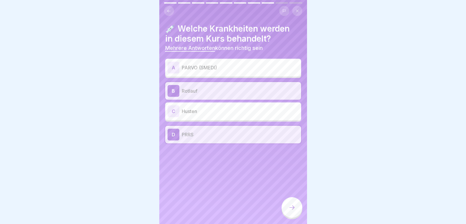
click at [295, 207] on icon at bounding box center [291, 207] width 7 height 7
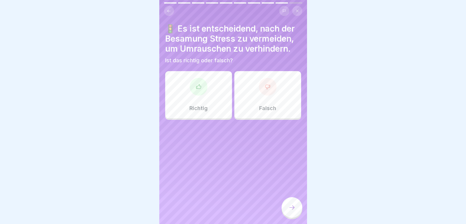
click at [217, 90] on div "Richtig" at bounding box center [198, 94] width 67 height 47
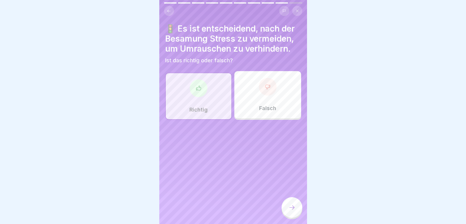
click at [289, 205] on icon at bounding box center [291, 207] width 7 height 7
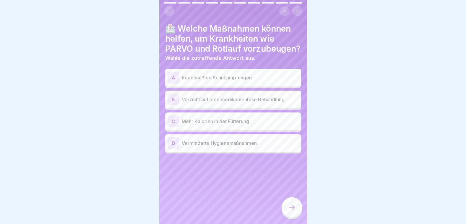
click at [212, 81] on p "Regelmäßige Schutzimpfungen" at bounding box center [240, 77] width 117 height 7
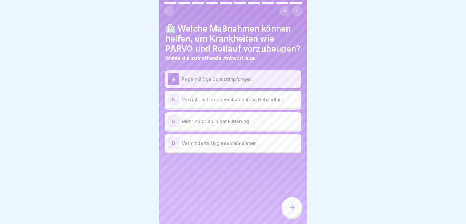
click at [294, 209] on icon at bounding box center [291, 207] width 7 height 7
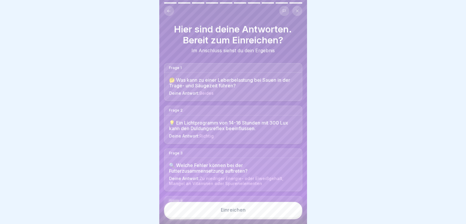
click at [294, 209] on button "Einreichen" at bounding box center [233, 210] width 138 height 16
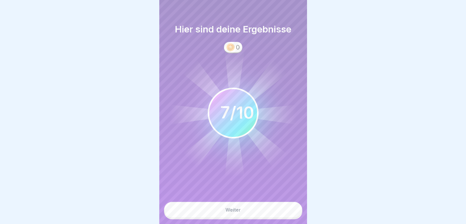
click at [293, 209] on button "Weiter" at bounding box center [233, 210] width 138 height 16
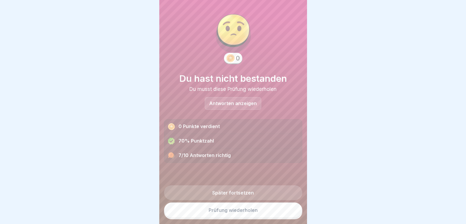
click at [220, 103] on div "Antworten anzeigen" at bounding box center [233, 103] width 56 height 13
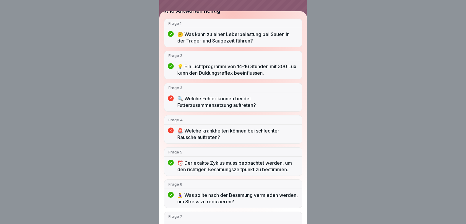
scroll to position [59, 0]
click at [223, 98] on p "🔍 Welche Fehler können bei der Futterzusammensetzung auftreten?" at bounding box center [237, 101] width 120 height 13
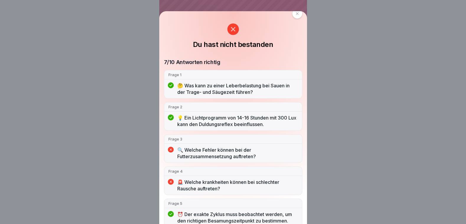
scroll to position [0, 0]
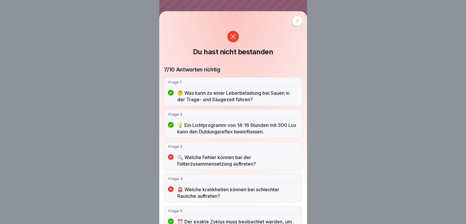
click at [292, 22] on div at bounding box center [297, 21] width 10 height 10
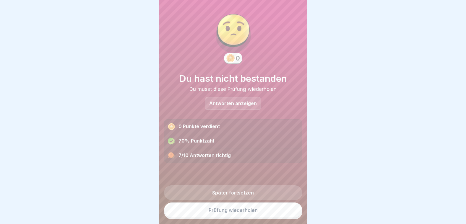
click at [254, 210] on link "Prüfung wiederholen" at bounding box center [233, 210] width 138 height 15
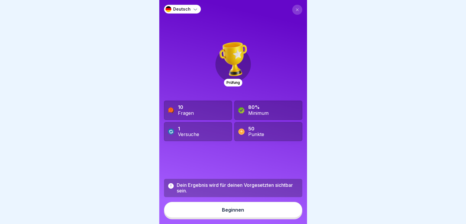
click at [241, 213] on div "Beginnen" at bounding box center [233, 209] width 22 height 5
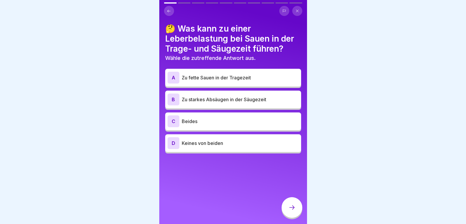
click at [210, 121] on p "Beides" at bounding box center [240, 121] width 117 height 7
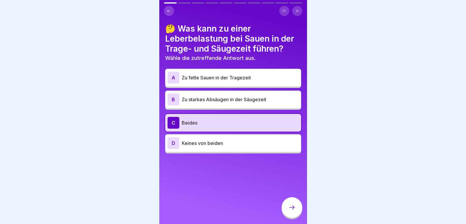
click at [293, 210] on icon at bounding box center [291, 207] width 7 height 7
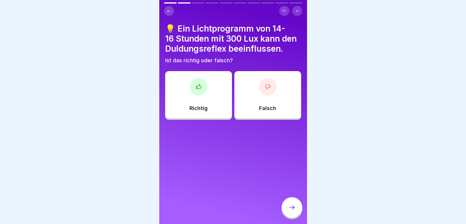
click at [200, 94] on div at bounding box center [199, 87] width 18 height 18
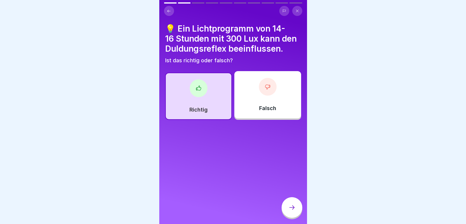
click at [290, 211] on icon at bounding box center [291, 207] width 7 height 7
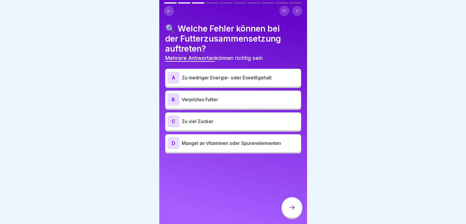
click at [219, 148] on div "D Mangel an Vitaminen oder Spurenelementen" at bounding box center [232, 143] width 131 height 12
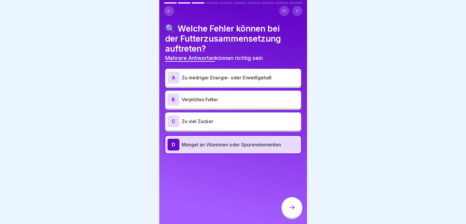
click at [217, 98] on p "Verpilztes Futter" at bounding box center [240, 99] width 117 height 7
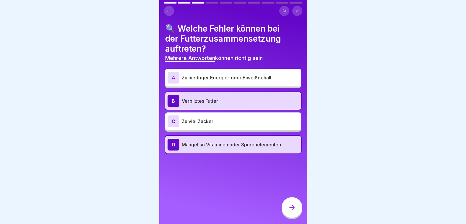
click at [218, 82] on div "A Zu niedriger Energie- oder Eiweißgehalt" at bounding box center [232, 78] width 131 height 12
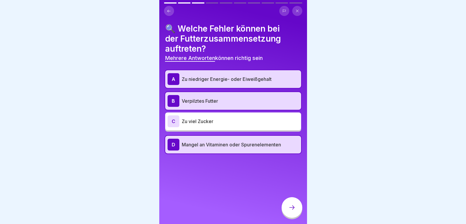
click at [292, 211] on icon at bounding box center [291, 207] width 7 height 7
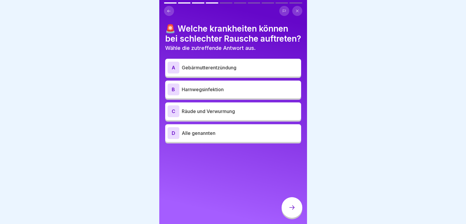
click at [212, 71] on p "Gebärmutterentzündung" at bounding box center [240, 67] width 117 height 7
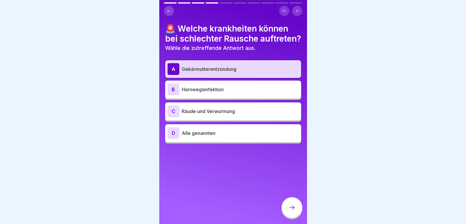
click at [292, 210] on icon at bounding box center [291, 207] width 7 height 7
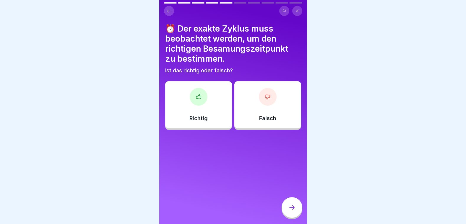
click at [215, 116] on div "Richtig" at bounding box center [198, 104] width 67 height 47
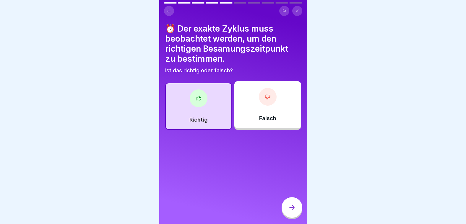
click at [291, 211] on icon at bounding box center [291, 207] width 7 height 7
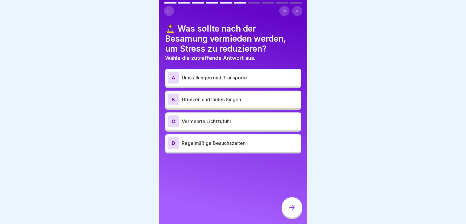
click at [213, 78] on p "Umstallungen und Transporte" at bounding box center [240, 77] width 117 height 7
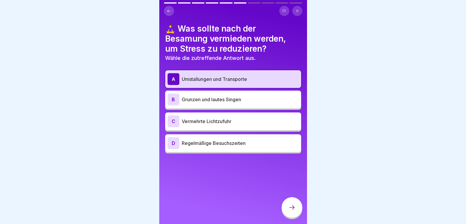
click at [290, 211] on icon at bounding box center [291, 207] width 7 height 7
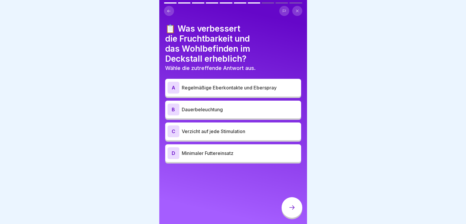
click at [226, 92] on div "A Regelmäßige Eberkontakte und Eberspray" at bounding box center [232, 88] width 131 height 12
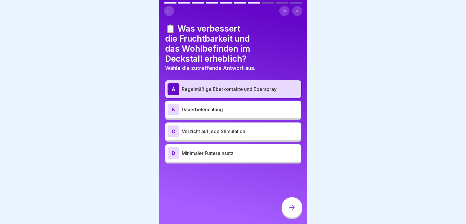
click at [290, 211] on icon at bounding box center [291, 207] width 7 height 7
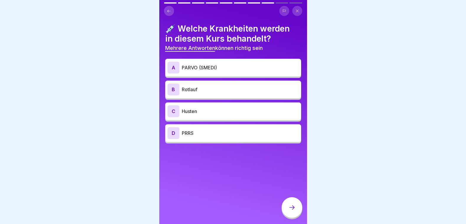
click at [198, 73] on div "A PARVO (SMEDI)" at bounding box center [232, 68] width 131 height 12
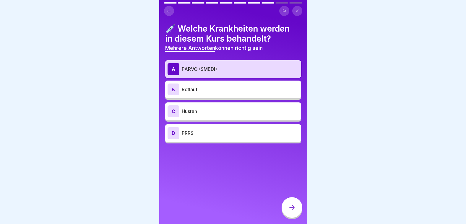
click at [194, 90] on p "Rotlauf" at bounding box center [240, 89] width 117 height 7
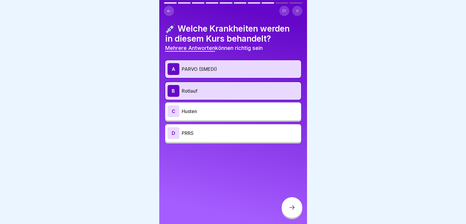
click at [208, 133] on p "PRRS" at bounding box center [240, 133] width 117 height 7
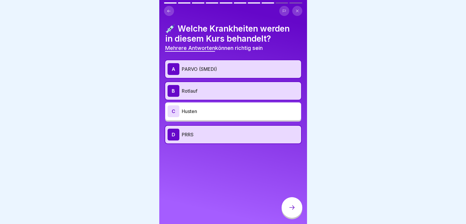
click at [291, 210] on icon at bounding box center [291, 207] width 7 height 7
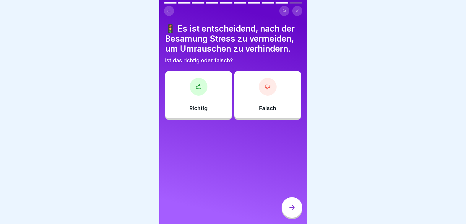
click at [218, 92] on div "Richtig" at bounding box center [198, 94] width 67 height 47
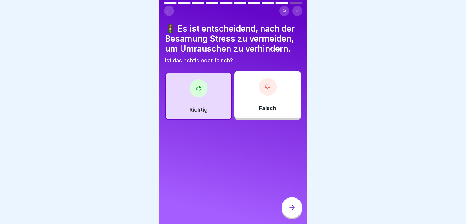
click at [287, 212] on div at bounding box center [291, 207] width 21 height 21
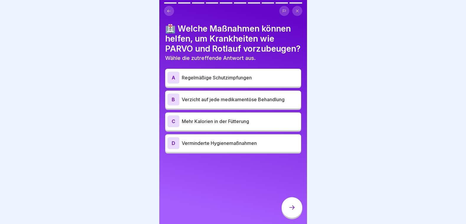
click at [211, 86] on div "A Regelmäßige Schutzimpfungen" at bounding box center [233, 78] width 136 height 18
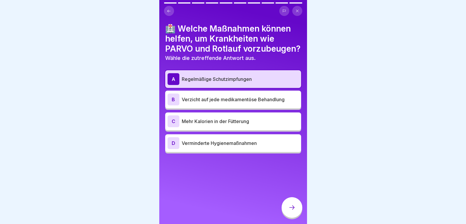
click at [288, 215] on div at bounding box center [291, 207] width 21 height 21
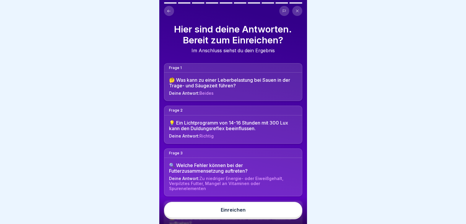
click at [288, 215] on button "Einreichen" at bounding box center [233, 210] width 138 height 16
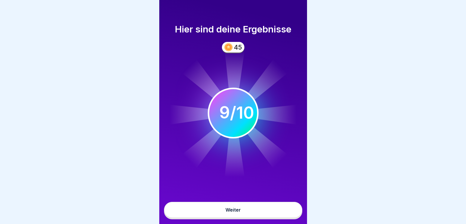
click at [288, 215] on button "Weiter" at bounding box center [233, 210] width 138 height 16
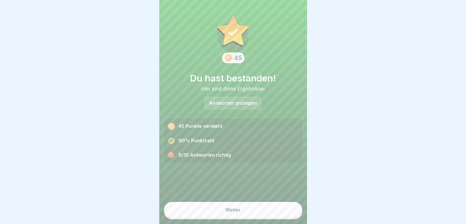
click at [288, 215] on button "Weiter" at bounding box center [233, 210] width 138 height 16
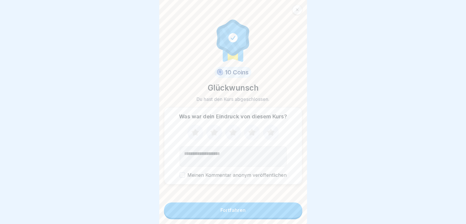
click at [288, 215] on button "Fortfahren" at bounding box center [233, 210] width 138 height 15
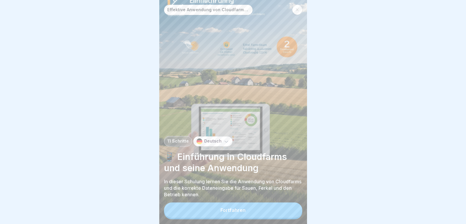
click at [288, 215] on button "Fortfahren" at bounding box center [233, 210] width 138 height 15
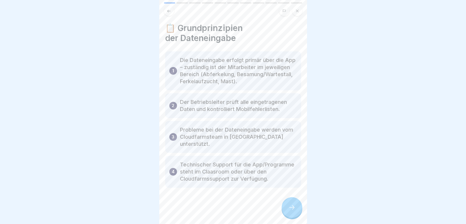
click at [288, 215] on div at bounding box center [291, 207] width 21 height 21
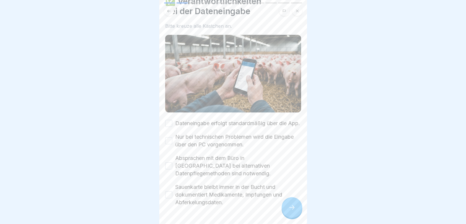
scroll to position [50, 0]
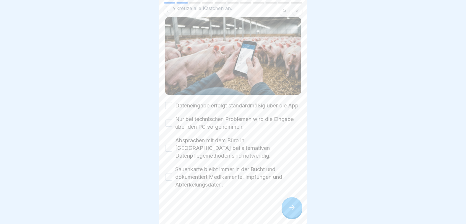
click at [168, 102] on button "Dateneingabe erfolgt standardmäßig über die App." at bounding box center [168, 105] width 7 height 7
click at [168, 123] on button "Nur bei technischen Problemen wird die Eingabe über den PC vorgenommen." at bounding box center [168, 123] width 7 height 7
click at [169, 148] on button "Absprachen mit dem Büro in Wildeshausen bei alternativen Datenpflegemethoden si…" at bounding box center [168, 148] width 7 height 7
click at [172, 176] on button "Sauenkarte bleibt immer in der Bucht und dokumentiert Medikamente, Impfungen un…" at bounding box center [168, 177] width 7 height 7
click at [290, 211] on icon at bounding box center [291, 207] width 7 height 7
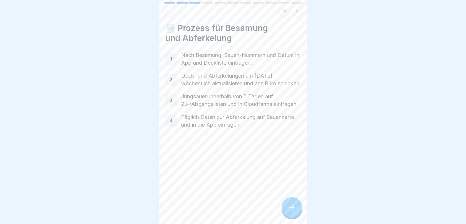
click at [290, 211] on icon at bounding box center [291, 207] width 7 height 7
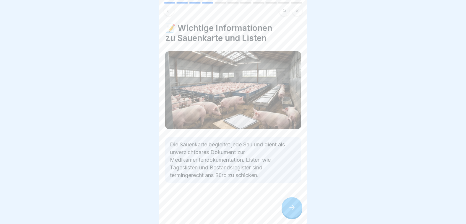
click at [290, 211] on icon at bounding box center [291, 207] width 7 height 7
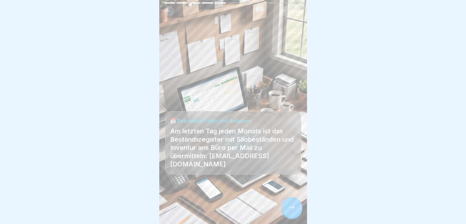
click at [290, 211] on icon at bounding box center [291, 207] width 7 height 7
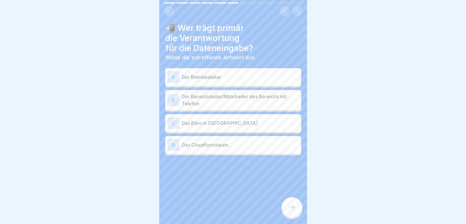
click at [195, 77] on p "Der Betriebsleiter" at bounding box center [240, 77] width 117 height 7
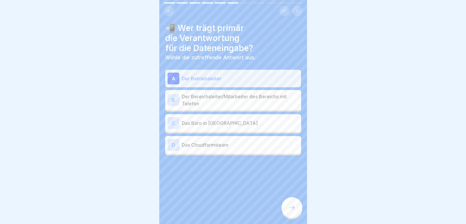
click at [221, 127] on div "C Das Büro in Wildeshausen" at bounding box center [232, 123] width 131 height 12
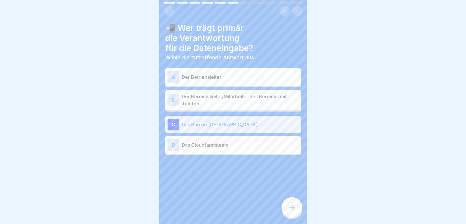
click at [207, 76] on p "Der Betriebsleiter" at bounding box center [240, 77] width 117 height 7
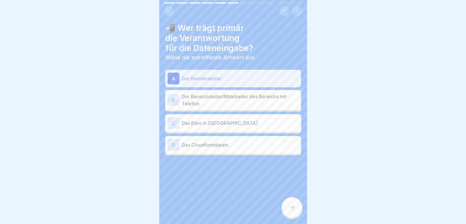
click at [292, 211] on icon at bounding box center [291, 207] width 7 height 7
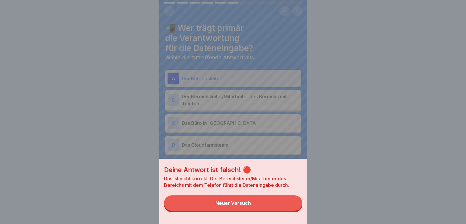
click at [227, 108] on div "Deine Antwort ist falsch! 🔴 Das ist nicht korrekt. Der Bereichsleiter/Mitarbeit…" at bounding box center [233, 112] width 148 height 224
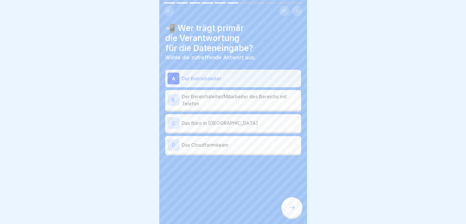
click at [223, 148] on p "Das Cloudfarmsteam" at bounding box center [240, 144] width 117 height 7
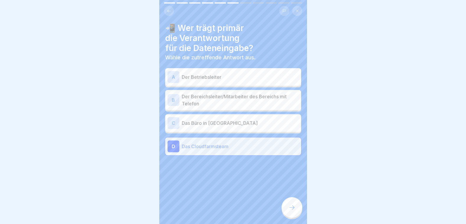
click at [229, 102] on p "Der Bereichsleiter/Mitarbeiter des Bereichs mit Telefon" at bounding box center [240, 100] width 117 height 14
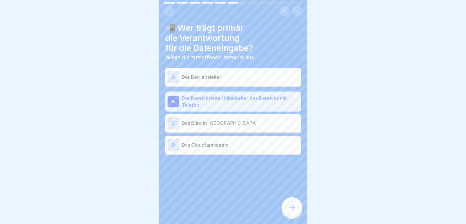
click at [295, 211] on icon at bounding box center [291, 207] width 7 height 7
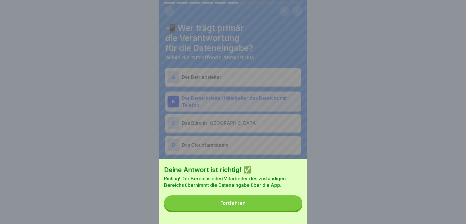
click at [295, 211] on button "Fortfahren" at bounding box center [233, 202] width 138 height 15
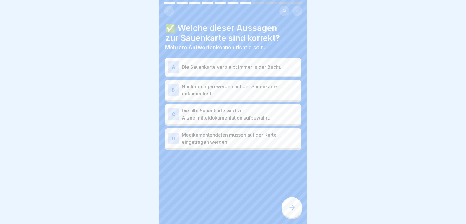
click at [247, 68] on p "Die Sauenkarte verbleibt immer in der Bucht." at bounding box center [240, 66] width 117 height 7
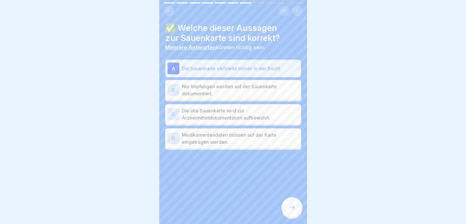
click at [252, 117] on p "Die alte Sauenkarte wird zur Arzneimitteldokumentation aufbewahrt." at bounding box center [240, 114] width 117 height 14
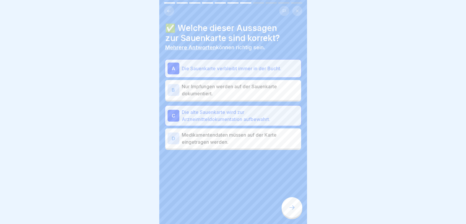
click at [248, 144] on p "Medikamentendaten müssen auf der Karte eingetragen werden." at bounding box center [240, 138] width 117 height 14
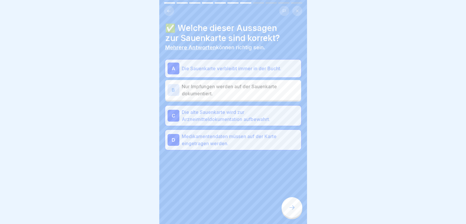
click at [291, 211] on icon at bounding box center [291, 207] width 7 height 7
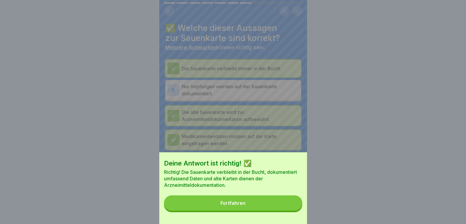
click at [291, 211] on button "Fortfahren" at bounding box center [233, 202] width 138 height 15
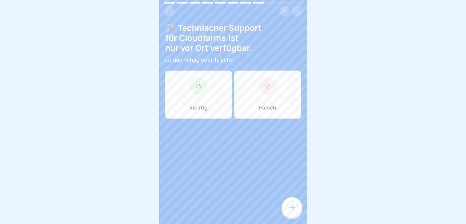
click at [195, 86] on icon at bounding box center [198, 86] width 6 height 6
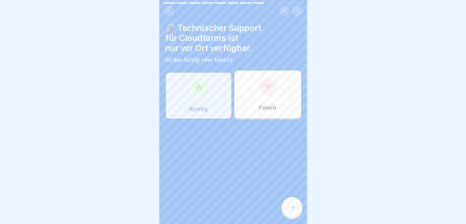
click at [273, 97] on div "Falsch" at bounding box center [267, 94] width 67 height 47
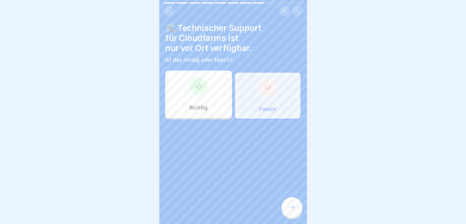
click at [289, 204] on div at bounding box center [291, 207] width 21 height 21
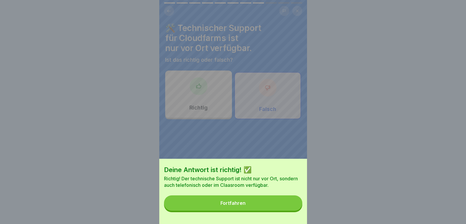
click at [289, 204] on button "Fortfahren" at bounding box center [233, 202] width 138 height 15
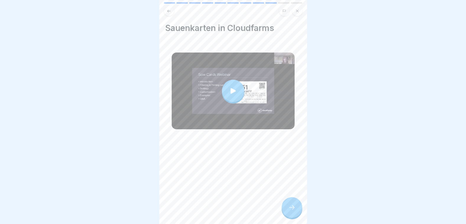
click at [290, 207] on div at bounding box center [291, 207] width 21 height 21
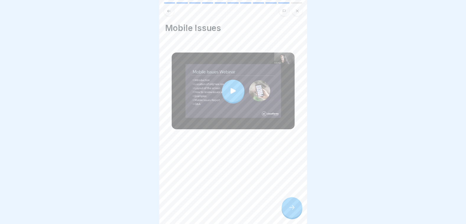
click at [290, 207] on div at bounding box center [291, 207] width 21 height 21
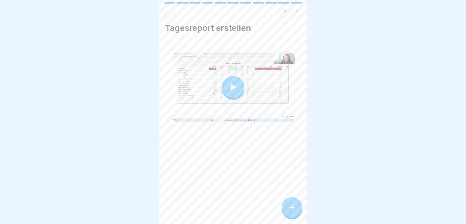
click at [290, 207] on div at bounding box center [291, 207] width 21 height 21
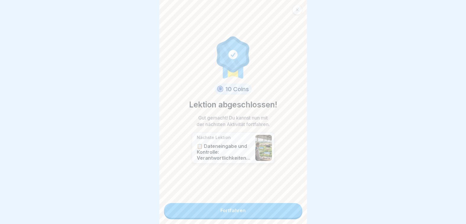
click at [290, 207] on link "Fortfahren" at bounding box center [233, 210] width 138 height 15
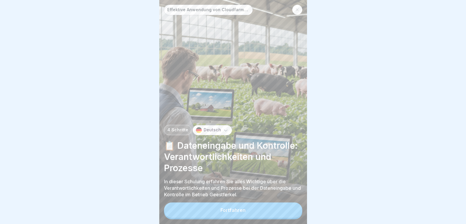
click at [290, 207] on div "Fortfahren" at bounding box center [233, 211] width 138 height 17
click at [284, 217] on button "Fortfahren" at bounding box center [233, 210] width 138 height 15
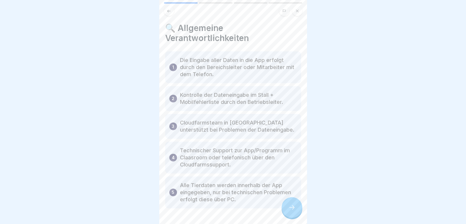
click at [291, 218] on div at bounding box center [291, 207] width 21 height 21
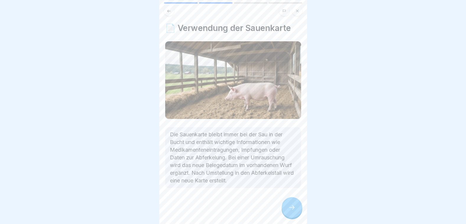
click at [291, 218] on div at bounding box center [291, 207] width 21 height 21
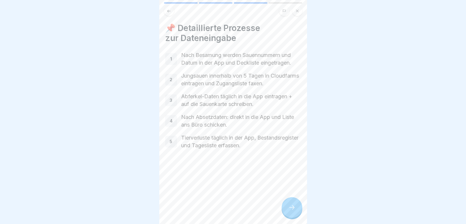
click at [289, 216] on div at bounding box center [291, 207] width 21 height 21
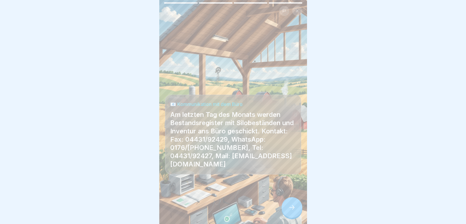
scroll to position [4, 0]
click at [294, 208] on icon at bounding box center [291, 207] width 7 height 7
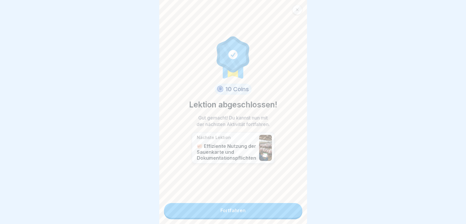
click at [294, 208] on link "Fortfahren" at bounding box center [233, 210] width 138 height 15
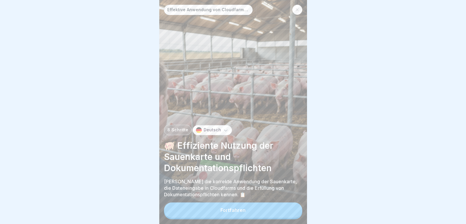
click at [294, 208] on button "Fortfahren" at bounding box center [233, 210] width 138 height 15
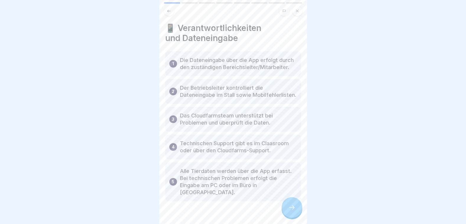
click at [294, 208] on icon at bounding box center [291, 207] width 7 height 7
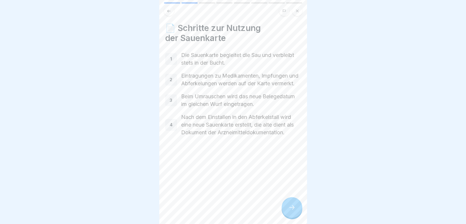
click at [294, 208] on icon at bounding box center [291, 207] width 7 height 7
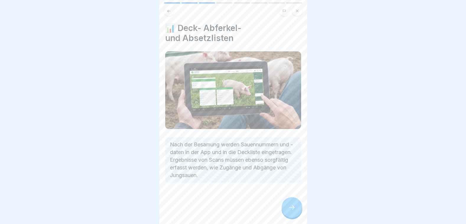
click at [294, 208] on icon at bounding box center [291, 207] width 7 height 7
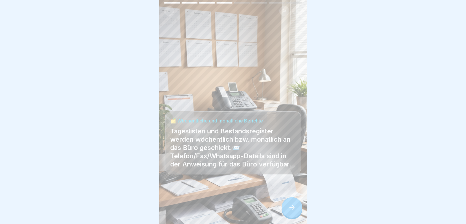
click at [294, 208] on icon at bounding box center [291, 207] width 7 height 7
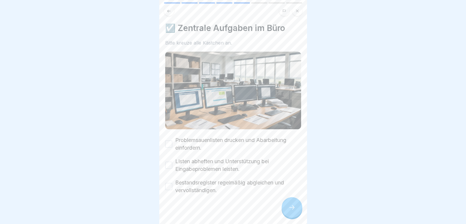
click at [171, 141] on button "Problemsauenlisten drucken und Abarbeitung einfordern." at bounding box center [168, 144] width 7 height 7
click at [164, 158] on div "☑️ Zentrale Aufgaben im Büro Bitte kreuze alle Kästchen an. Problemsauenlisten …" at bounding box center [233, 112] width 148 height 224
click at [171, 162] on button "Listen abheften und Unterstützung bei Eingabeproblemen leisten." at bounding box center [168, 165] width 7 height 7
click at [170, 183] on button "Bestandsregister regelmäßig abgleichen und vervollständigen." at bounding box center [168, 186] width 7 height 7
click at [289, 208] on icon at bounding box center [291, 207] width 7 height 7
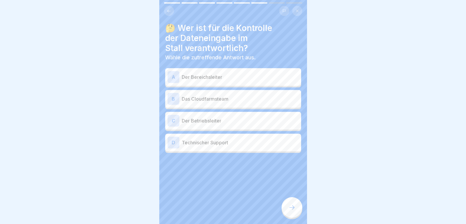
click at [205, 79] on div "A Der Bereichsleiter" at bounding box center [233, 77] width 136 height 18
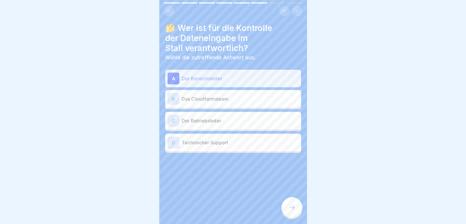
click at [210, 117] on p "Der Betriebsleiter" at bounding box center [240, 120] width 117 height 7
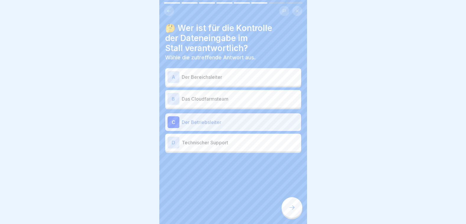
click at [208, 96] on p "Das Cloudfarmsteam" at bounding box center [240, 98] width 117 height 7
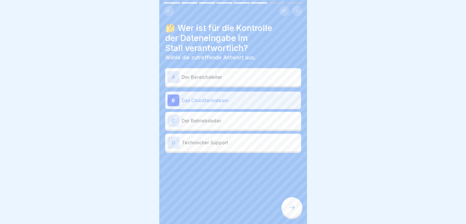
click at [288, 206] on icon at bounding box center [291, 207] width 7 height 7
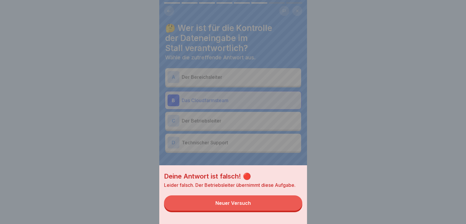
click at [204, 115] on div "Deine Antwort ist falsch! 🔴 Leider falsch. Der Betriebsleiter übernimmt diese A…" at bounding box center [233, 112] width 148 height 224
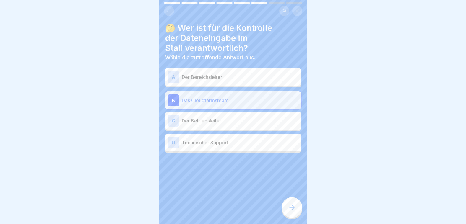
click at [206, 120] on div "C Der Betriebsleiter" at bounding box center [232, 121] width 131 height 12
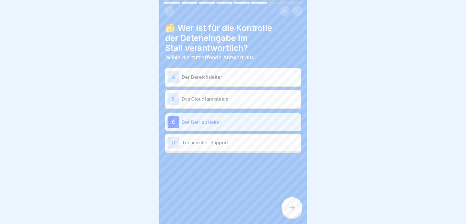
click at [290, 205] on icon at bounding box center [291, 207] width 7 height 7
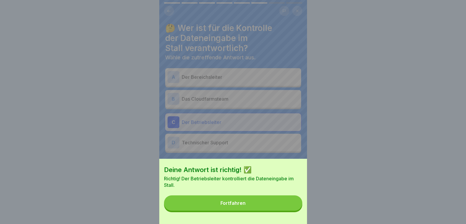
click at [290, 205] on button "Fortfahren" at bounding box center [233, 202] width 138 height 15
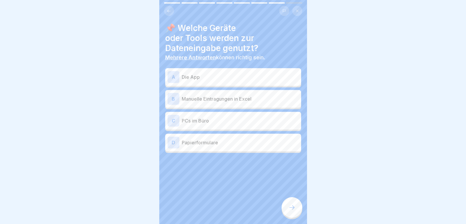
click at [190, 74] on p "Die App" at bounding box center [240, 77] width 117 height 7
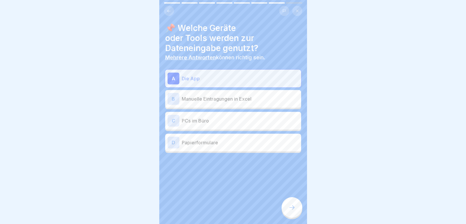
click at [200, 117] on p "PCs im Büro" at bounding box center [240, 120] width 117 height 7
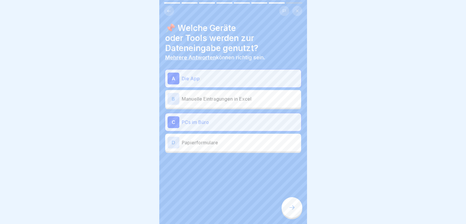
click at [197, 95] on p "Manuelle Eintragungen in Excel" at bounding box center [240, 98] width 117 height 7
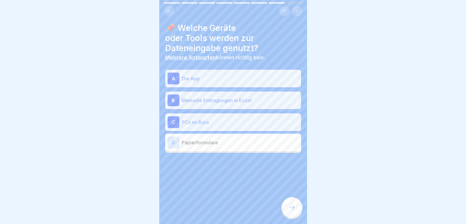
click at [296, 208] on div at bounding box center [291, 207] width 21 height 21
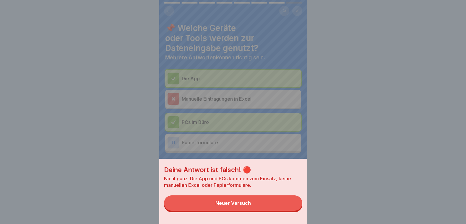
drag, startPoint x: 296, startPoint y: 208, endPoint x: 288, endPoint y: 198, distance: 11.9
click at [296, 208] on button "Neuer Versuch" at bounding box center [233, 202] width 138 height 15
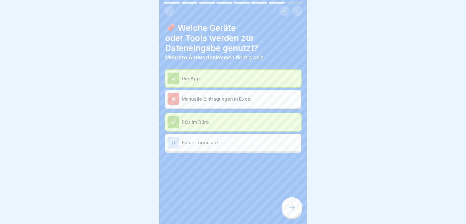
click at [296, 204] on div at bounding box center [291, 207] width 21 height 21
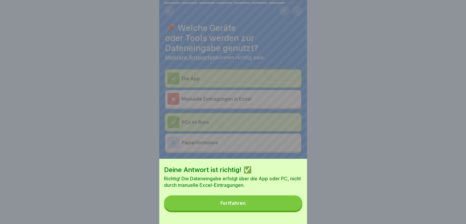
click at [298, 204] on button "Fortfahren" at bounding box center [233, 202] width 138 height 15
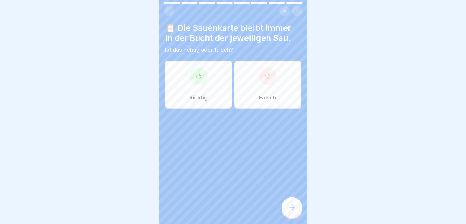
click at [187, 79] on div "Richtig" at bounding box center [198, 84] width 67 height 47
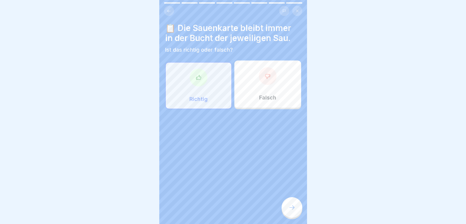
click at [290, 208] on icon at bounding box center [291, 207] width 7 height 7
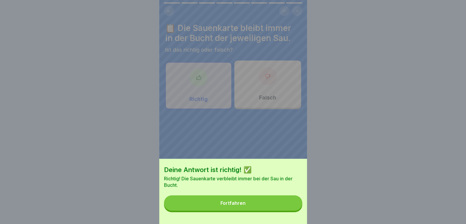
click at [290, 208] on button "Fortfahren" at bounding box center [233, 202] width 138 height 15
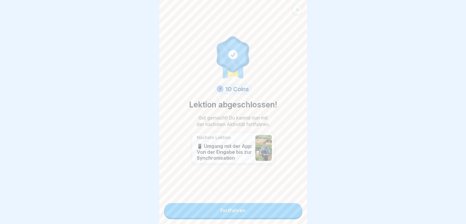
click at [290, 208] on link "Fortfahren" at bounding box center [233, 210] width 138 height 15
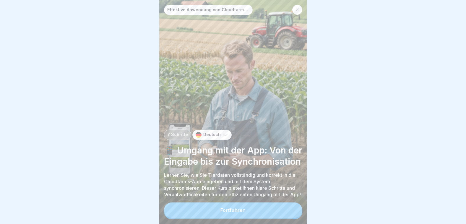
click at [290, 209] on button "Fortfahren" at bounding box center [233, 210] width 138 height 15
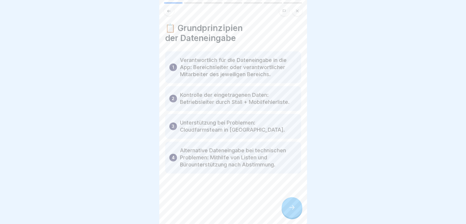
click at [290, 209] on icon at bounding box center [291, 207] width 7 height 7
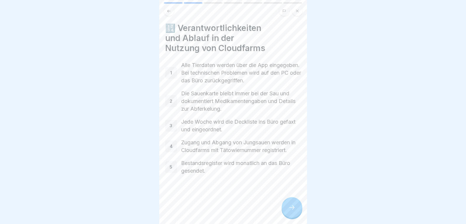
click at [290, 209] on icon at bounding box center [291, 207] width 7 height 7
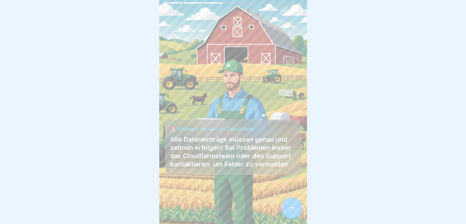
click at [290, 209] on icon at bounding box center [291, 207] width 7 height 7
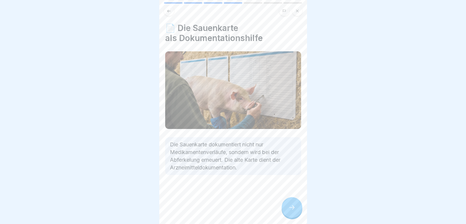
click at [290, 209] on icon at bounding box center [291, 207] width 7 height 7
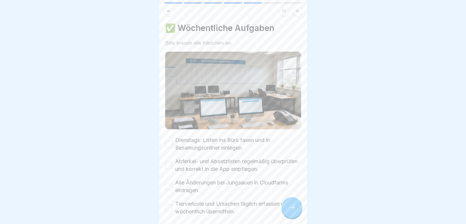
click at [166, 141] on button "Dienstags: Listen ins Büro faxen und in Besamungsordner einlegen." at bounding box center [168, 144] width 7 height 7
click at [170, 162] on button "Abferkel- und Absetzlisten regelmäßig überprüfen und korrekt in die App einpfle…" at bounding box center [168, 165] width 7 height 7
click at [171, 183] on button "Alle Änderungen bei Jungsauen in Cloudfarms eintragen." at bounding box center [168, 186] width 7 height 7
drag, startPoint x: 171, startPoint y: 203, endPoint x: 208, endPoint y: 207, distance: 37.7
click at [171, 204] on button "Tierverluste und Ursachen täglich erfassen und wöchentlich übermitteln." at bounding box center [168, 207] width 7 height 7
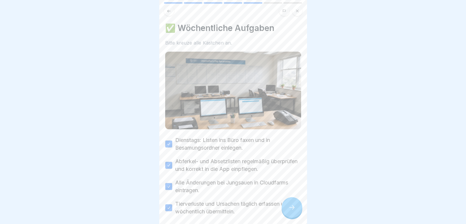
click at [293, 204] on div at bounding box center [291, 207] width 21 height 21
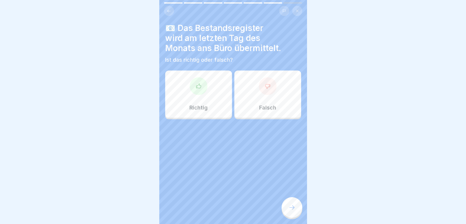
click at [202, 87] on div at bounding box center [199, 86] width 18 height 18
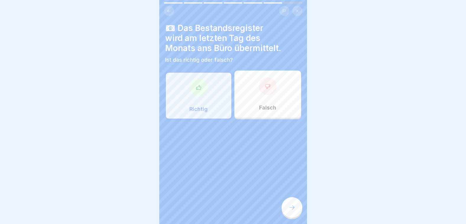
click at [297, 207] on div at bounding box center [291, 207] width 21 height 21
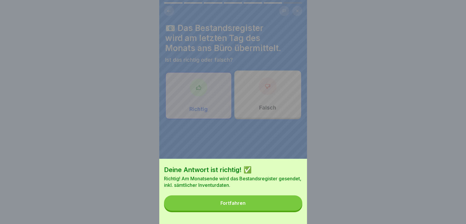
click at [297, 207] on button "Fortfahren" at bounding box center [233, 202] width 138 height 15
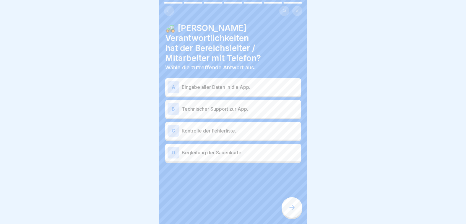
click at [207, 81] on div "A Eingabe aller Daten in die App." at bounding box center [232, 87] width 131 height 12
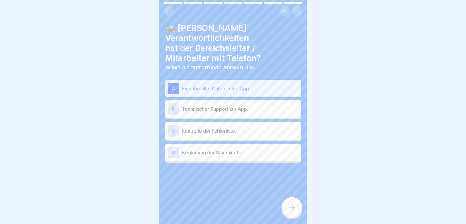
click at [198, 125] on div "C Kontrolle der Fehlerliste." at bounding box center [232, 131] width 131 height 12
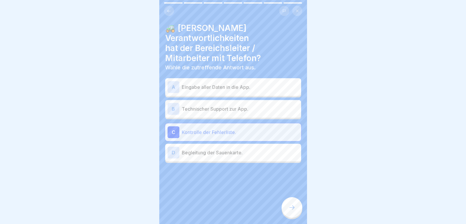
click at [195, 84] on p "Eingabe aller Daten in die App." at bounding box center [240, 87] width 117 height 7
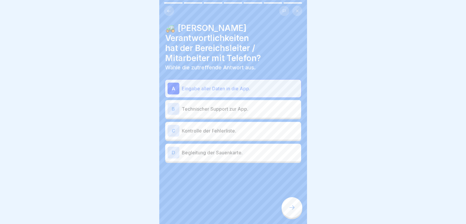
click at [295, 207] on div at bounding box center [291, 207] width 21 height 21
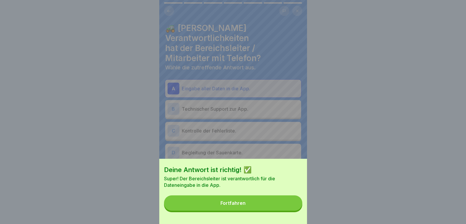
click at [295, 207] on button "Fortfahren" at bounding box center [233, 202] width 138 height 15
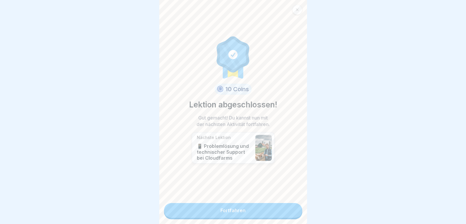
click at [295, 207] on link "Fortfahren" at bounding box center [233, 210] width 138 height 15
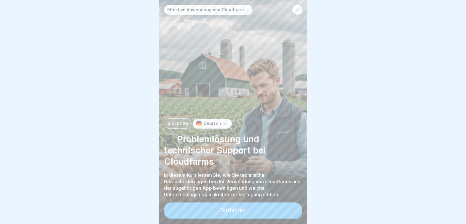
click at [285, 206] on button "Fortfahren" at bounding box center [233, 210] width 138 height 15
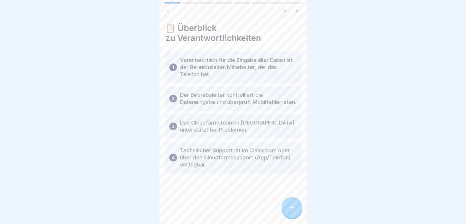
click at [285, 206] on div at bounding box center [291, 207] width 21 height 21
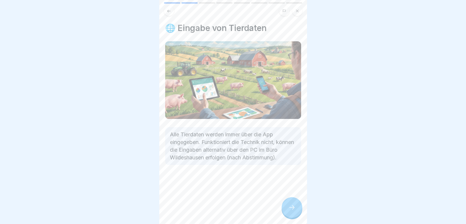
click at [285, 206] on div at bounding box center [291, 207] width 21 height 21
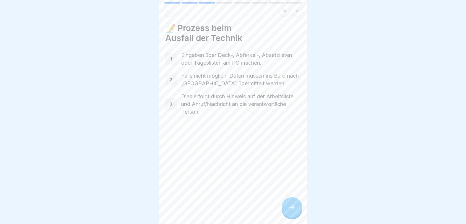
click at [285, 206] on div at bounding box center [291, 207] width 21 height 21
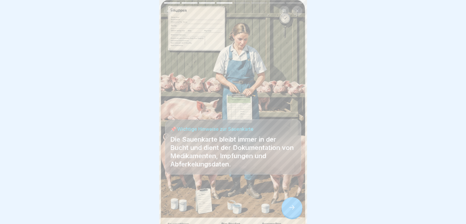
click at [285, 206] on div at bounding box center [291, 207] width 21 height 21
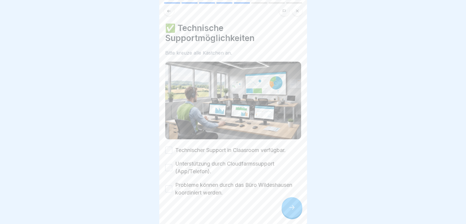
click at [167, 147] on button "Technischer Support in Claasroom verfügbar." at bounding box center [168, 150] width 7 height 7
click at [169, 164] on button "Unterstützung durch Cloudfarmssupport (App/Telefon)." at bounding box center [168, 167] width 7 height 7
click at [169, 185] on button "Probleme können durch das Büro Wildeshausen koordiniert werden." at bounding box center [168, 188] width 7 height 7
click at [289, 208] on icon at bounding box center [291, 207] width 7 height 7
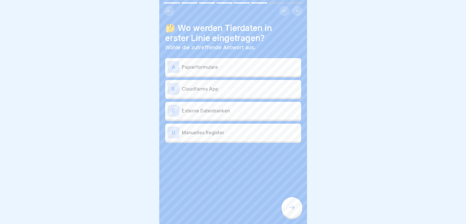
click at [205, 85] on p "Cloudfarms App" at bounding box center [240, 88] width 117 height 7
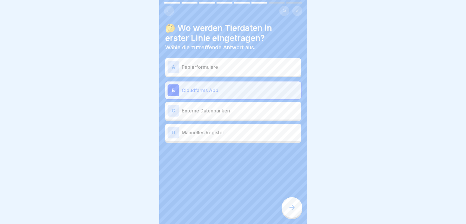
click at [292, 203] on div at bounding box center [291, 207] width 21 height 21
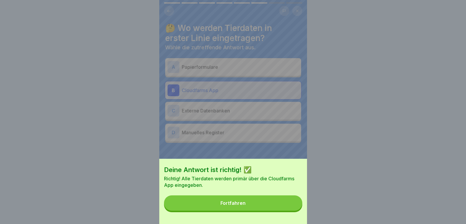
click at [292, 203] on button "Fortfahren" at bounding box center [233, 202] width 138 height 15
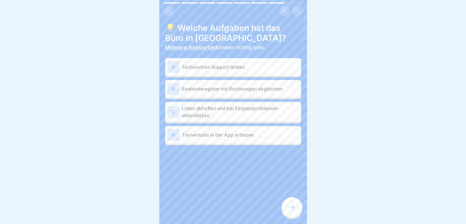
click at [200, 65] on p "Technischen Support leisten" at bounding box center [240, 66] width 117 height 7
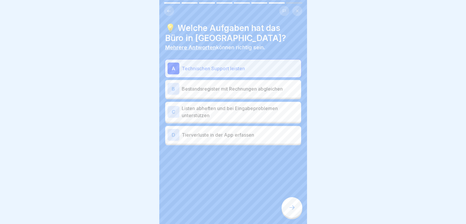
click at [197, 85] on p "Bestandsregister mit Rechnungen abgleichen" at bounding box center [240, 88] width 117 height 7
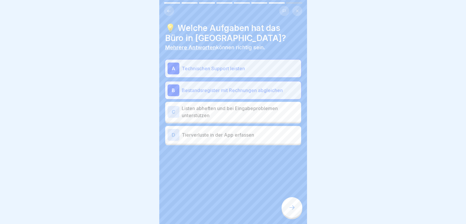
click at [221, 109] on p "Listen abheften und bei Eingabeproblemen unterstützen" at bounding box center [240, 112] width 117 height 14
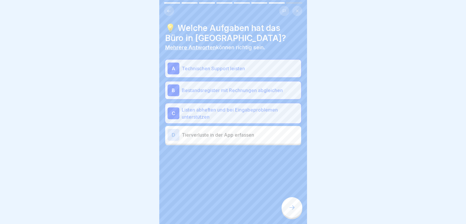
click at [292, 204] on div at bounding box center [291, 207] width 21 height 21
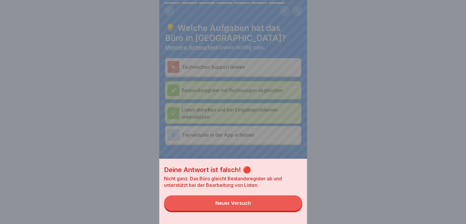
click at [261, 133] on div "Deine Antwort ist falsch! 🔴 Nicht ganz. Das Büro gleicht Bestandsregister ab un…" at bounding box center [233, 112] width 148 height 224
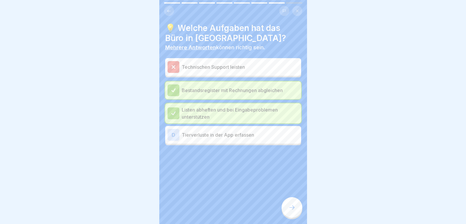
click at [292, 202] on div at bounding box center [291, 207] width 21 height 21
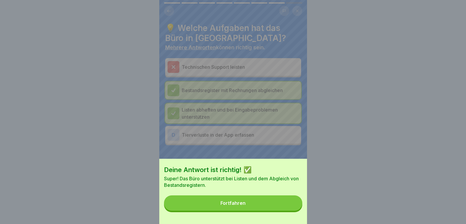
click at [292, 202] on button "Fortfahren" at bounding box center [233, 202] width 138 height 15
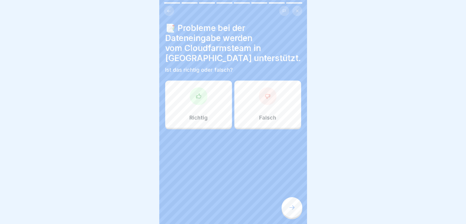
click at [193, 89] on div at bounding box center [199, 96] width 18 height 18
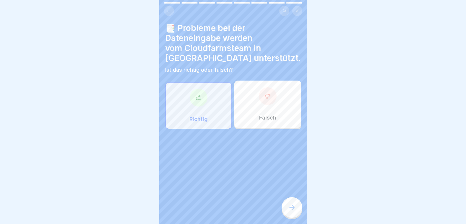
click at [295, 205] on div at bounding box center [291, 207] width 21 height 21
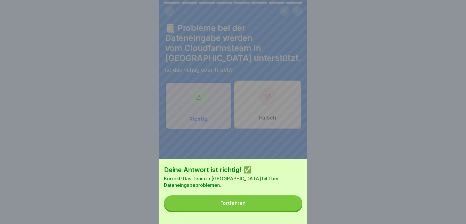
click at [295, 205] on button "Fortfahren" at bounding box center [233, 202] width 138 height 15
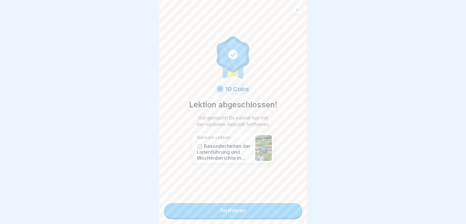
click at [295, 205] on link "Fortfahren" at bounding box center [233, 210] width 138 height 15
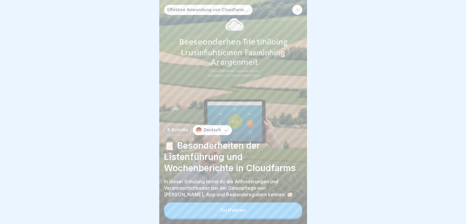
click at [292, 205] on button "Fortfahren" at bounding box center [233, 210] width 138 height 15
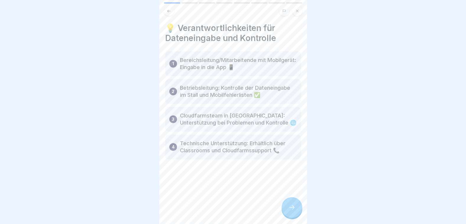
click at [286, 210] on div at bounding box center [291, 207] width 21 height 21
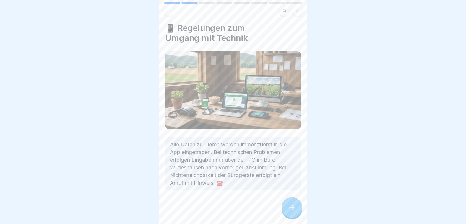
click at [297, 205] on div at bounding box center [291, 207] width 21 height 21
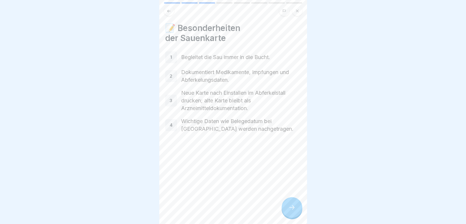
click at [292, 206] on icon at bounding box center [291, 207] width 7 height 7
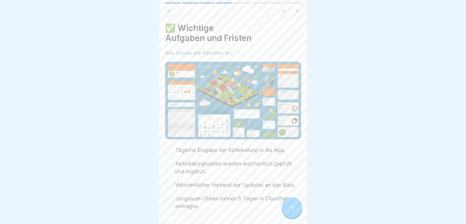
click at [169, 147] on button "Tägliche Eingabe der Abferkelung in die App." at bounding box center [168, 150] width 7 height 7
click at [168, 164] on button "Abferkelungsdaten werden wöchentlich geprüft und ergänzt." at bounding box center [168, 167] width 7 height 7
click at [169, 183] on button "Wöchentlicher Versand der Updates an das Büro." at bounding box center [168, 185] width 7 height 7
drag, startPoint x: 171, startPoint y: 205, endPoint x: 176, endPoint y: 205, distance: 5.0
click at [172, 205] on div "Jungsauen-Daten binnen 5 Tagen in Cloudfarms eintragen." at bounding box center [233, 202] width 136 height 15
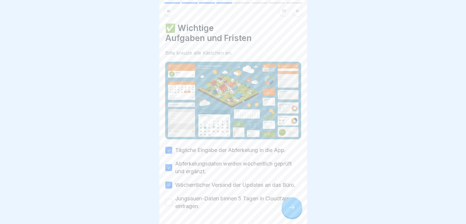
click at [168, 201] on button "Jungsauen-Daten binnen 5 Tagen in Cloudfarms eintragen." at bounding box center [168, 202] width 7 height 7
click at [287, 203] on div at bounding box center [291, 207] width 21 height 21
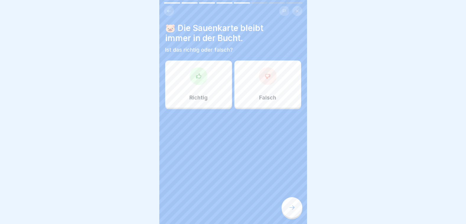
click at [199, 80] on div at bounding box center [199, 76] width 18 height 18
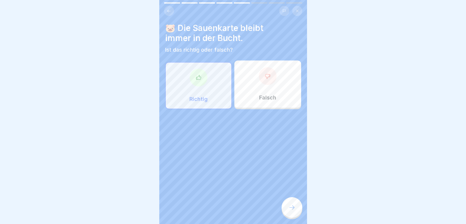
click at [294, 210] on icon at bounding box center [291, 207] width 7 height 7
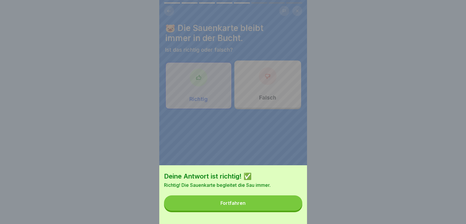
click at [294, 210] on button "Fortfahren" at bounding box center [233, 202] width 138 height 15
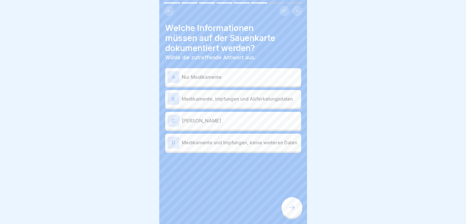
click at [199, 97] on p "Medikamente, Impfungen und Abferkelungsdaten" at bounding box center [240, 98] width 117 height 7
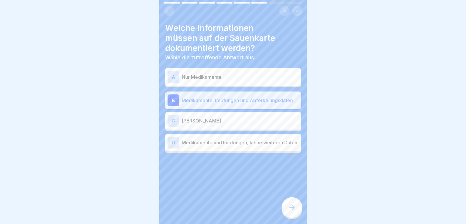
click at [295, 210] on icon at bounding box center [291, 207] width 7 height 7
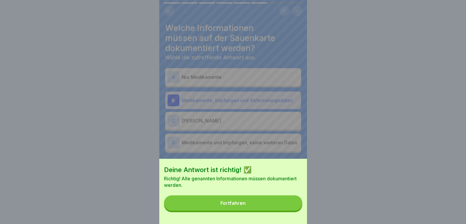
click at [295, 210] on button "Fortfahren" at bounding box center [233, 202] width 138 height 15
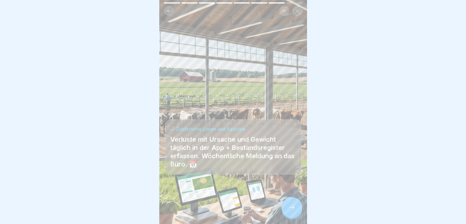
click at [295, 210] on icon at bounding box center [291, 207] width 7 height 7
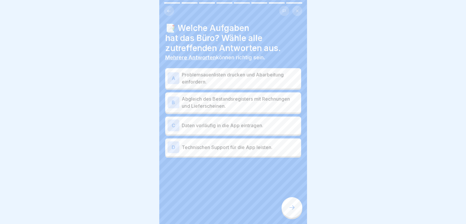
click at [236, 104] on p "Abgleich des Bestandsregisters mit Rechnungen und Lieferscheinen." at bounding box center [240, 102] width 117 height 14
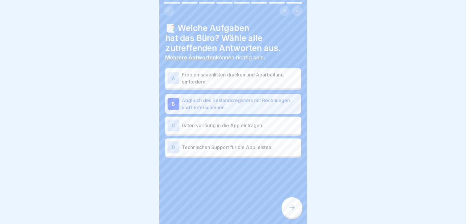
click at [224, 75] on p "Problemsauenlisten drucken und Abarbeitung einfordern." at bounding box center [240, 78] width 117 height 14
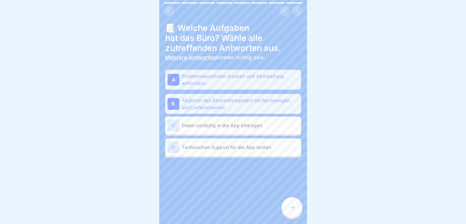
click at [292, 204] on div at bounding box center [291, 207] width 21 height 21
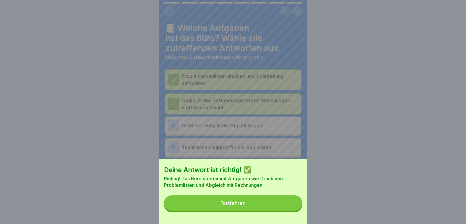
click at [292, 204] on button "Fortfahren" at bounding box center [233, 202] width 138 height 15
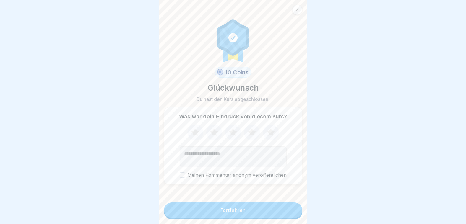
click at [288, 208] on button "Fortfahren" at bounding box center [233, 210] width 138 height 15
